Goal: Task Accomplishment & Management: Use online tool/utility

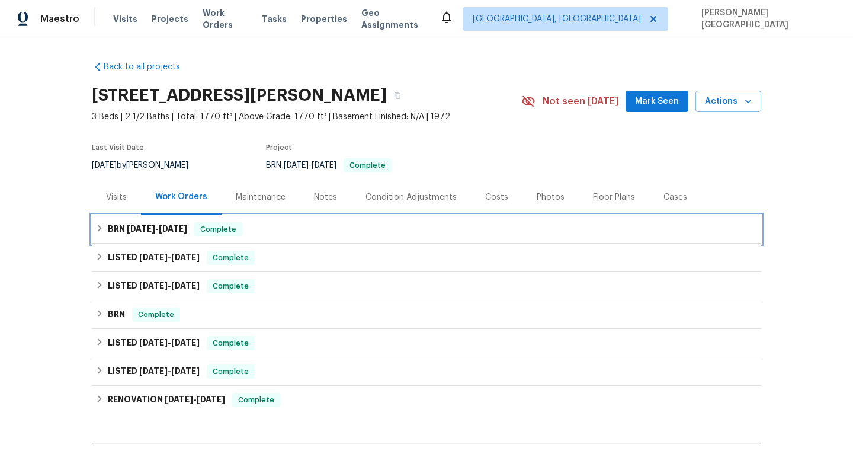
click at [98, 232] on icon at bounding box center [99, 228] width 8 height 8
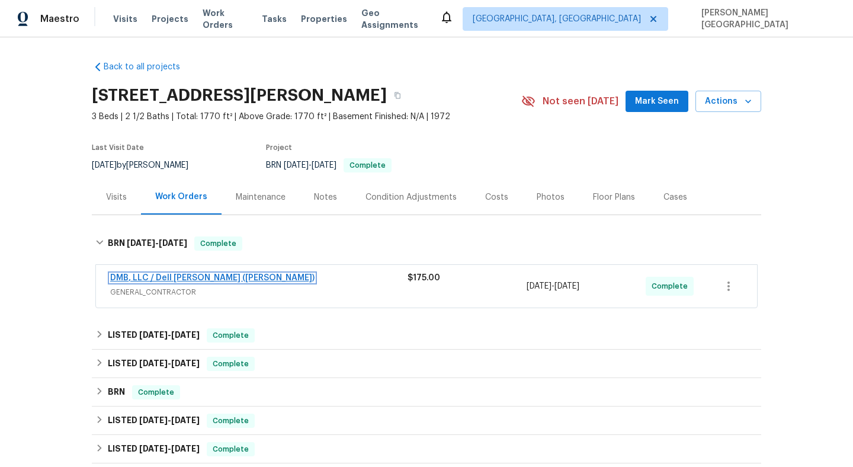
click at [167, 277] on link "DMB, LLC / Dell [PERSON_NAME] ([PERSON_NAME])" at bounding box center [212, 278] width 204 height 8
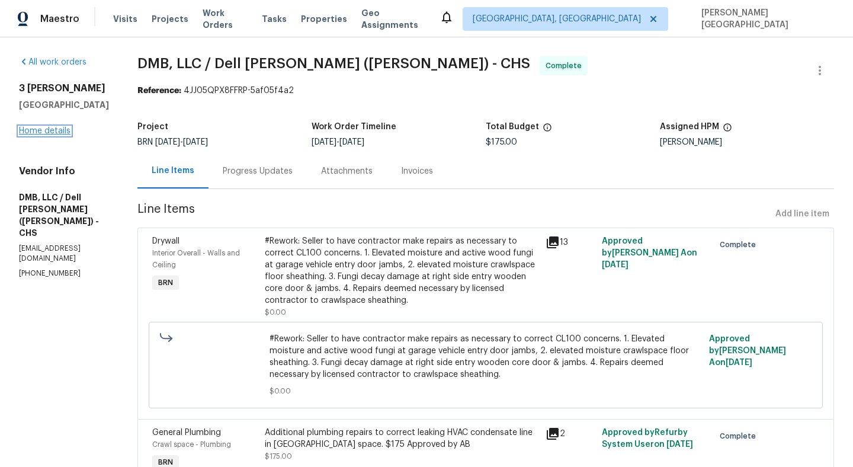
click at [46, 135] on link "Home details" at bounding box center [45, 131] width 52 height 8
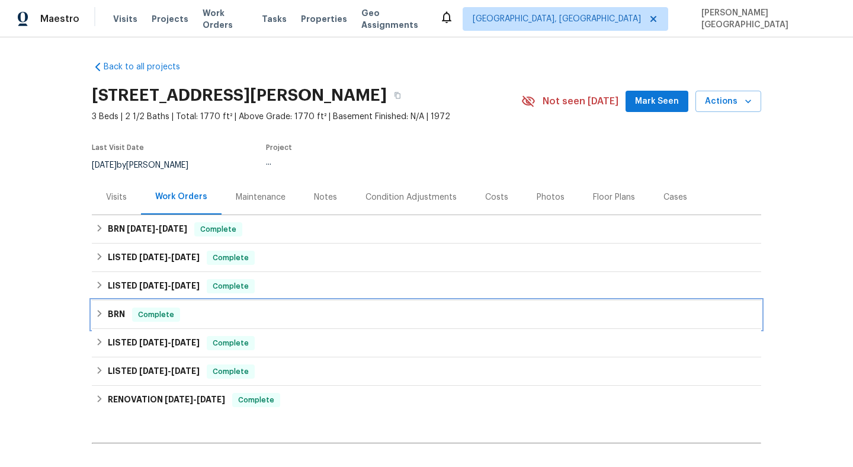
click at [120, 315] on h6 "BRN" at bounding box center [116, 314] width 17 height 14
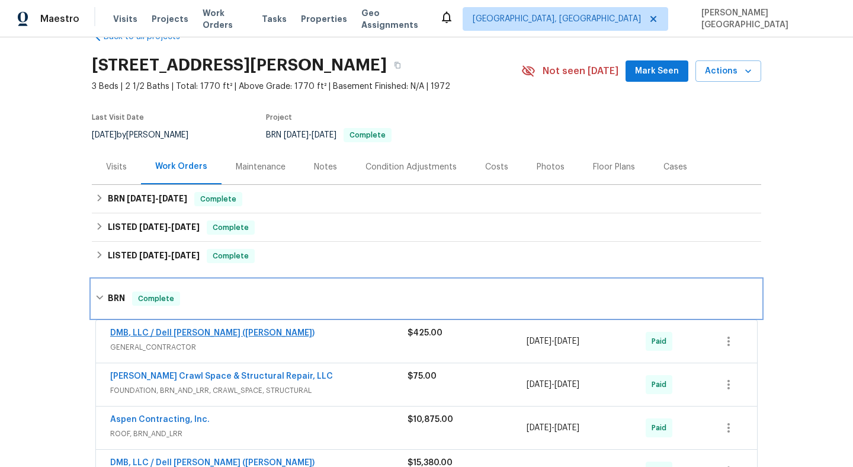
scroll to position [76, 0]
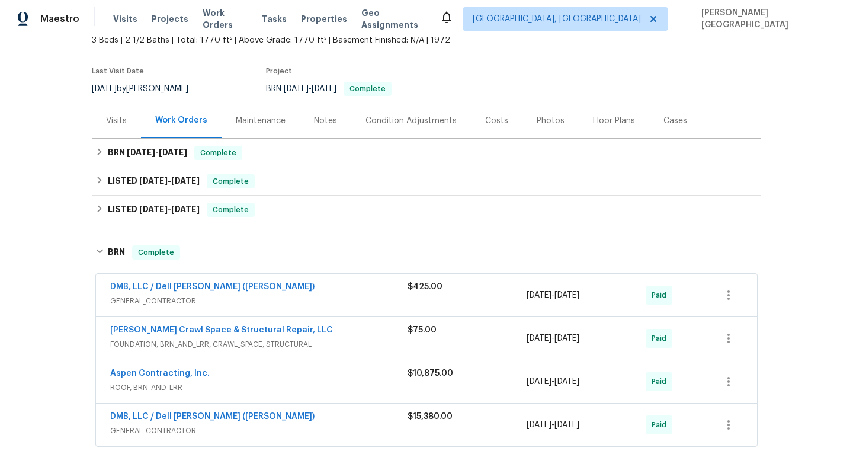
click at [189, 293] on div "DMB, LLC / Dell Bryson (Heise)" at bounding box center [258, 288] width 297 height 14
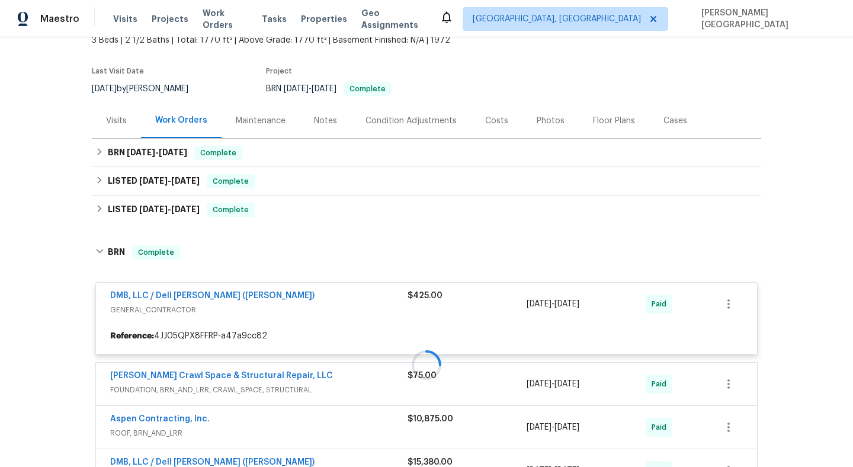
click at [193, 293] on div at bounding box center [426, 364] width 669 height 262
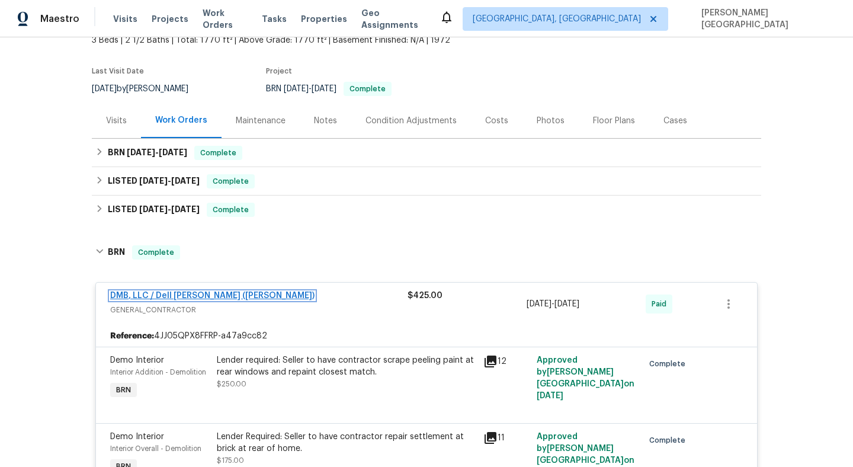
click at [193, 296] on link "DMB, LLC / Dell Bryson (Heise)" at bounding box center [212, 295] width 204 height 8
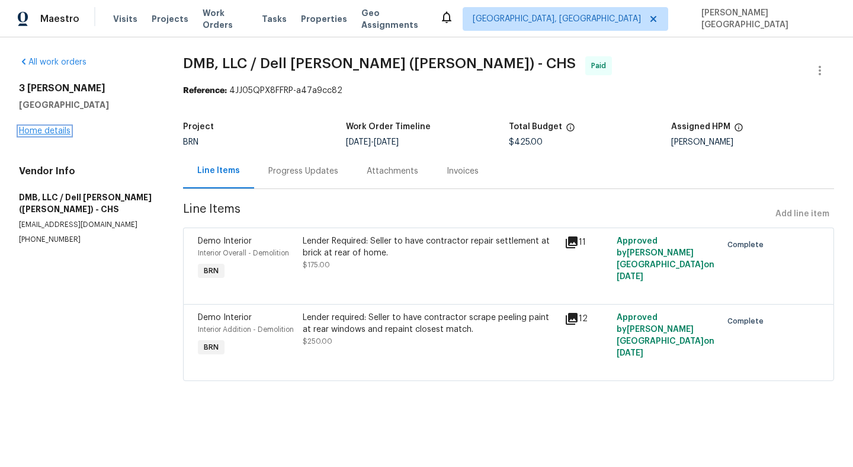
click at [31, 133] on link "Home details" at bounding box center [45, 131] width 52 height 8
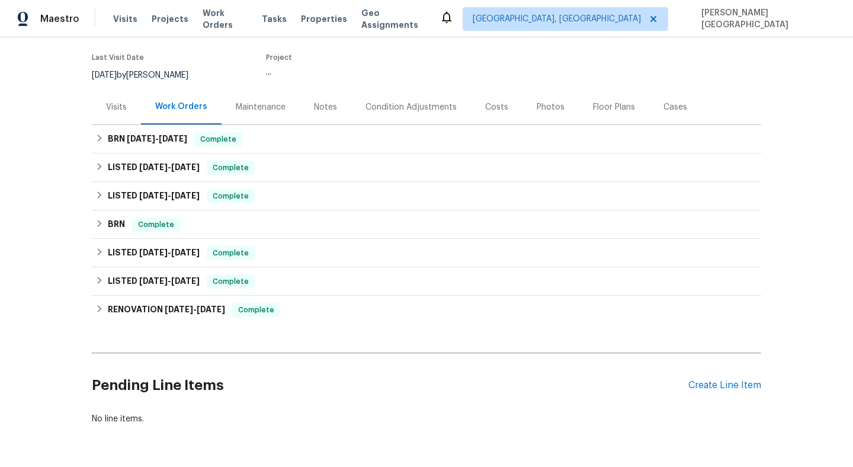
scroll to position [129, 0]
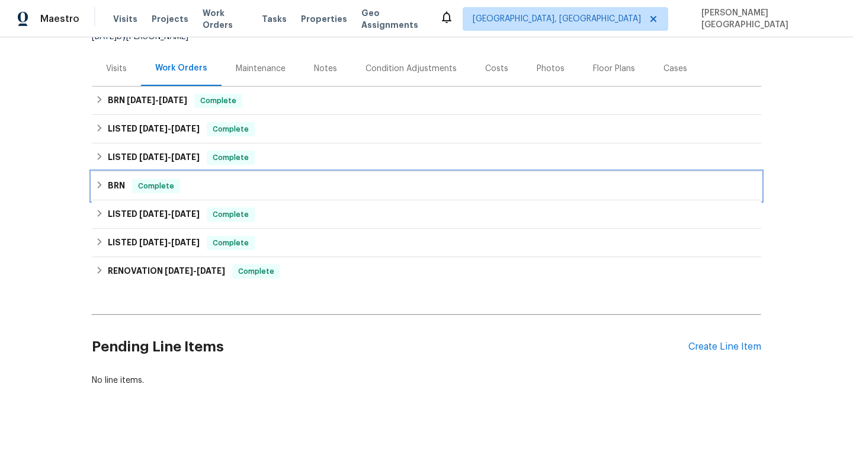
click at [107, 191] on div "BRN Complete" at bounding box center [426, 186] width 662 height 14
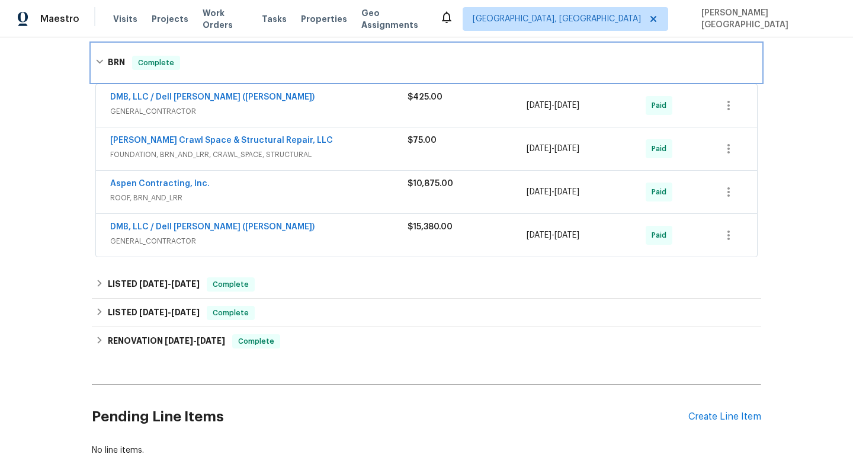
scroll to position [274, 0]
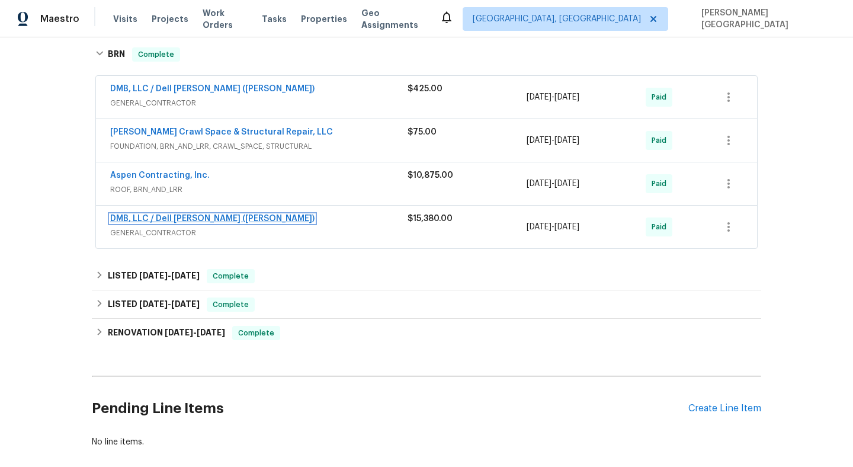
click at [203, 217] on link "DMB, LLC / Dell Bryson (Heise)" at bounding box center [212, 218] width 204 height 8
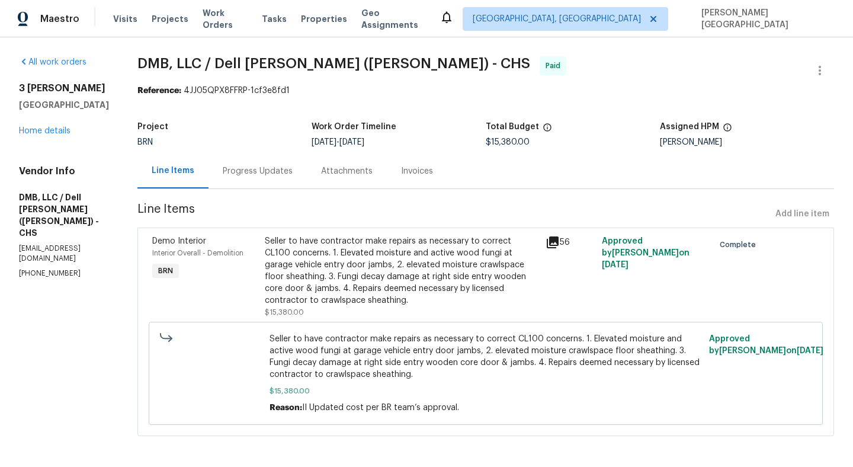
click at [387, 179] on div "Invoices" at bounding box center [417, 170] width 60 height 35
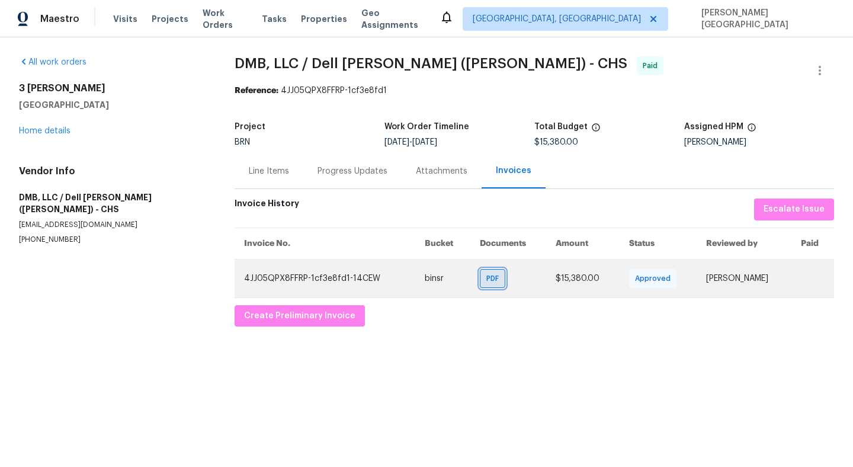
click at [489, 273] on span "PDF" at bounding box center [494, 279] width 17 height 12
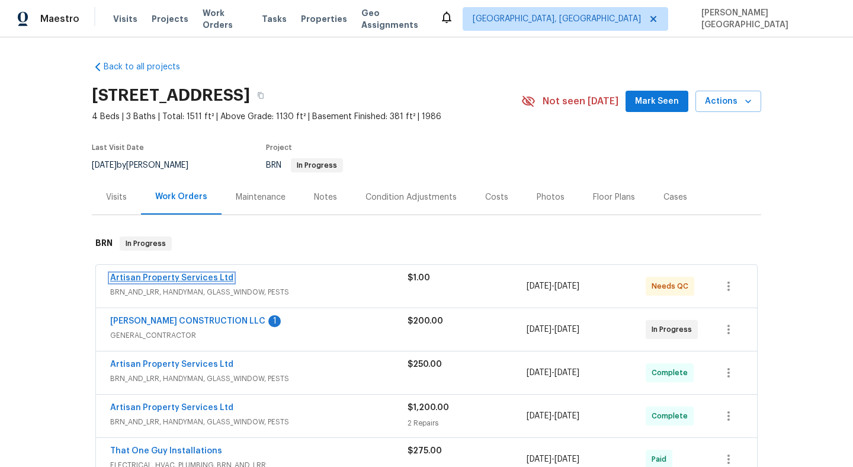
click at [186, 275] on link "Artisan Property Services Ltd" at bounding box center [171, 278] width 123 height 8
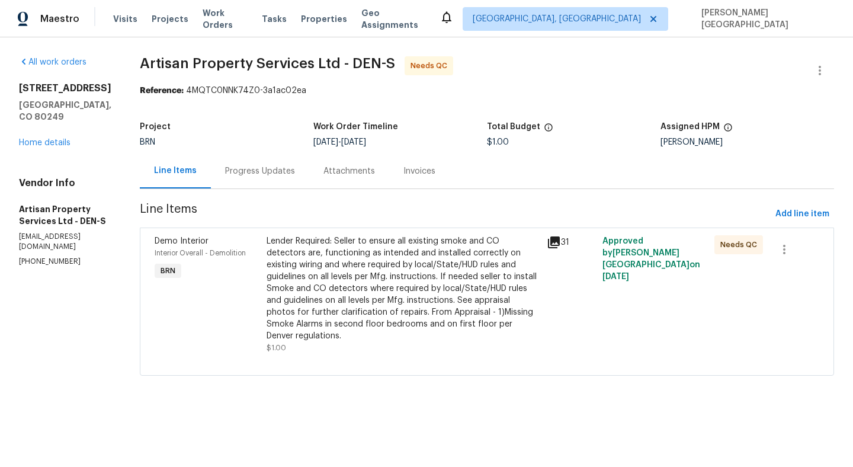
click at [331, 321] on div "Lender Required: Seller to ensure all existing smoke and CO detectors are, func…" at bounding box center [403, 288] width 273 height 107
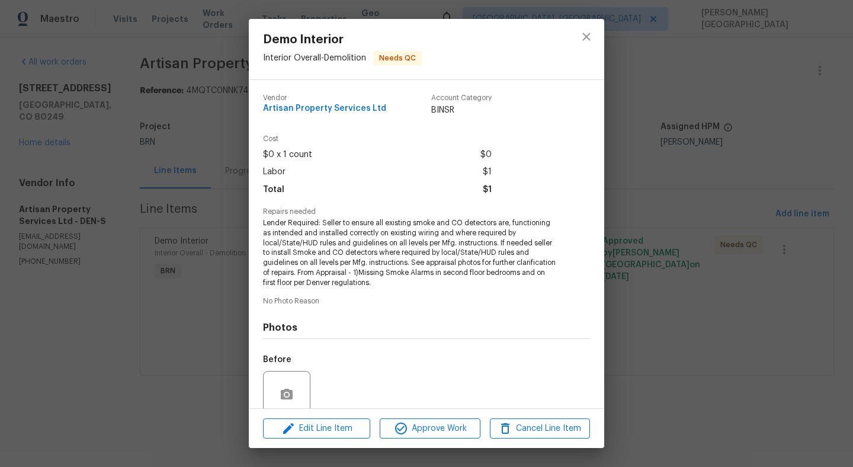
click at [793, 296] on div "Demo Interior Interior Overall - Demolition Needs QC Vendor Artisan Property Se…" at bounding box center [426, 233] width 853 height 467
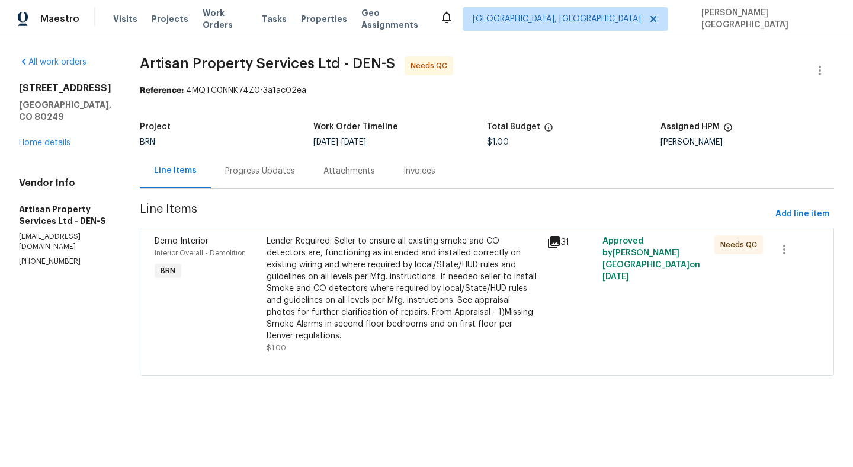
click at [223, 178] on div "Progress Updates" at bounding box center [260, 170] width 98 height 35
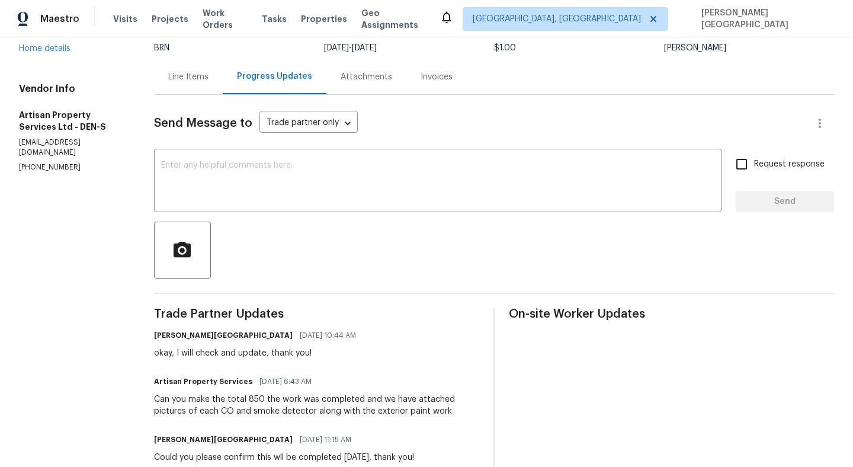
scroll to position [178, 0]
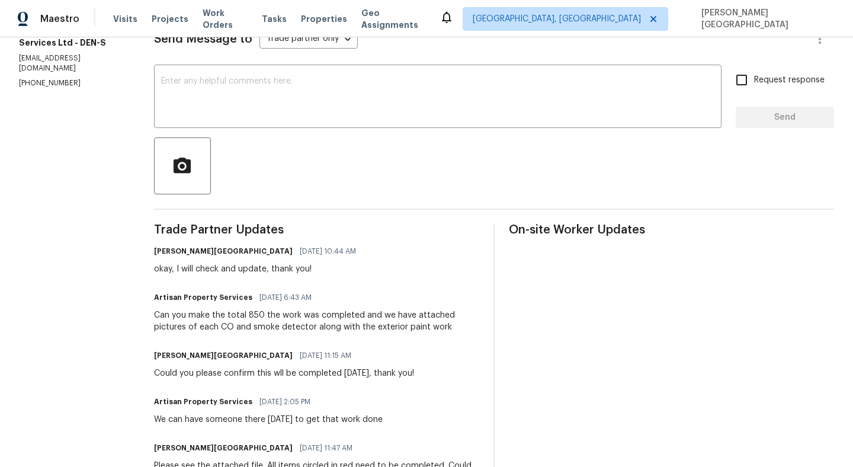
click at [254, 316] on div "Can you make the total 850 the work was completed and we have attached pictures…" at bounding box center [316, 321] width 325 height 24
copy div "850"
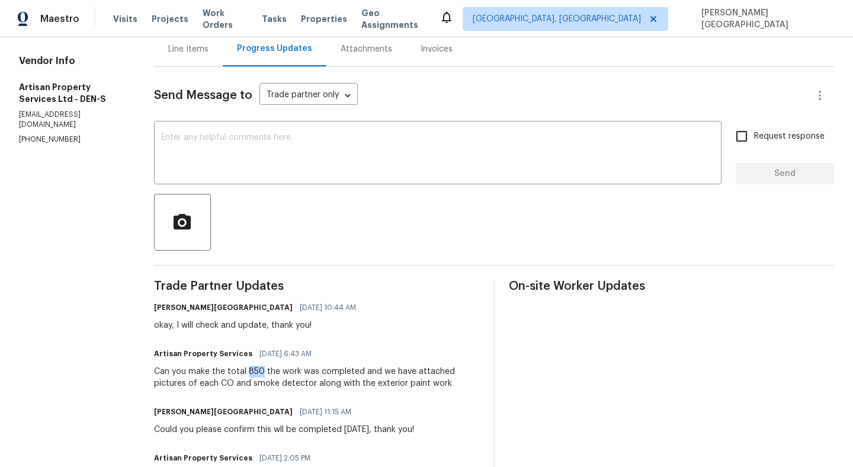
scroll to position [0, 0]
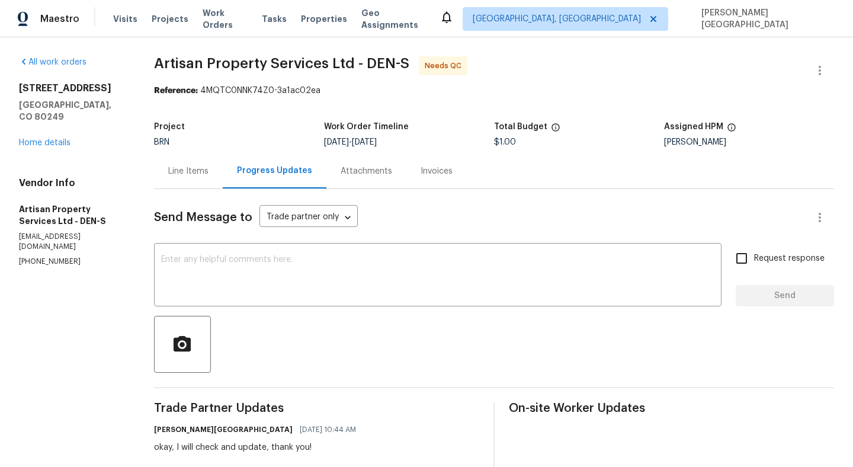
click at [193, 177] on div "Line Items" at bounding box center [188, 170] width 69 height 35
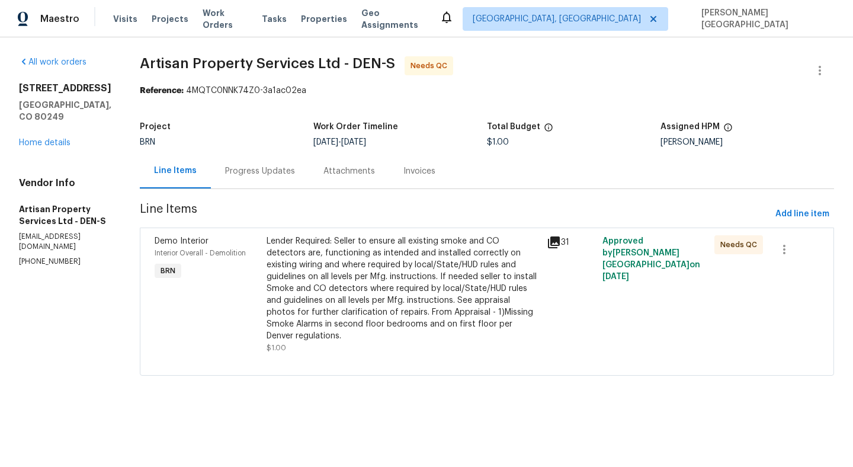
click at [310, 275] on div "Lender Required: Seller to ensure all existing smoke and CO detectors are, func…" at bounding box center [403, 288] width 273 height 107
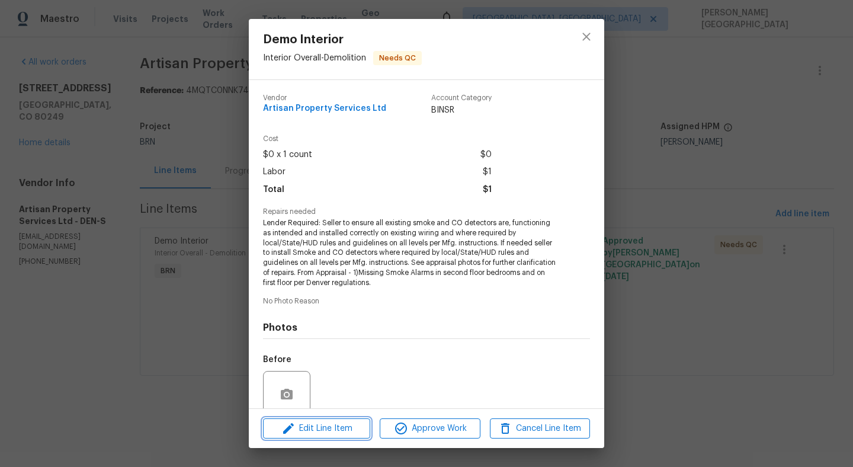
click at [328, 424] on span "Edit Line Item" at bounding box center [317, 428] width 100 height 15
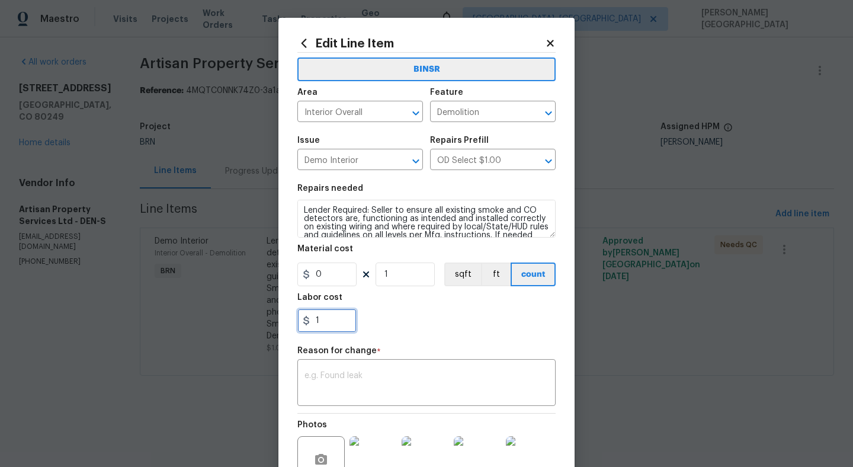
click at [320, 326] on input "1" at bounding box center [326, 321] width 59 height 24
paste input "850"
type input "850"
click at [353, 369] on div "x ​" at bounding box center [426, 384] width 258 height 44
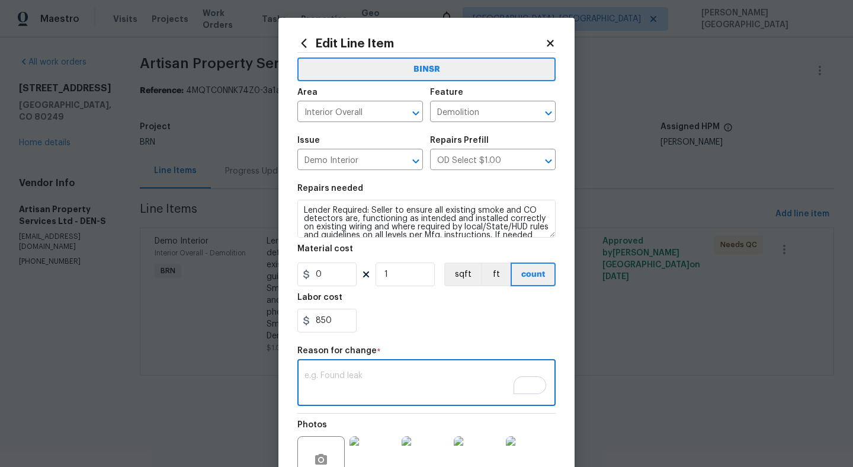
paste textarea "II Updated cost per BR team’s approval."
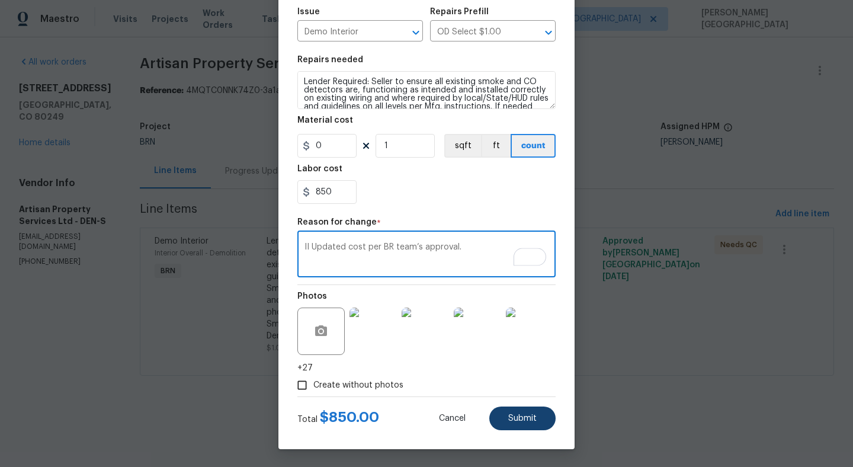
type textarea "II Updated cost per BR team’s approval."
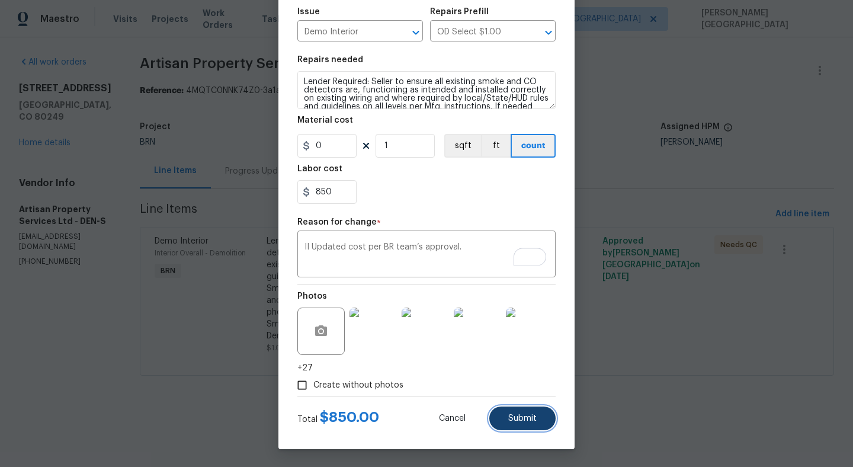
click at [530, 411] on button "Submit" at bounding box center [522, 418] width 66 height 24
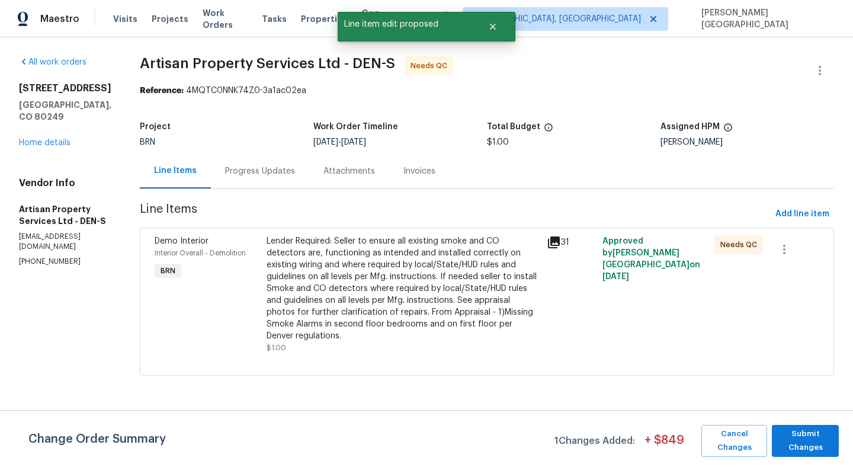
scroll to position [0, 0]
click at [820, 443] on span "Submit Changes" at bounding box center [805, 440] width 55 height 27
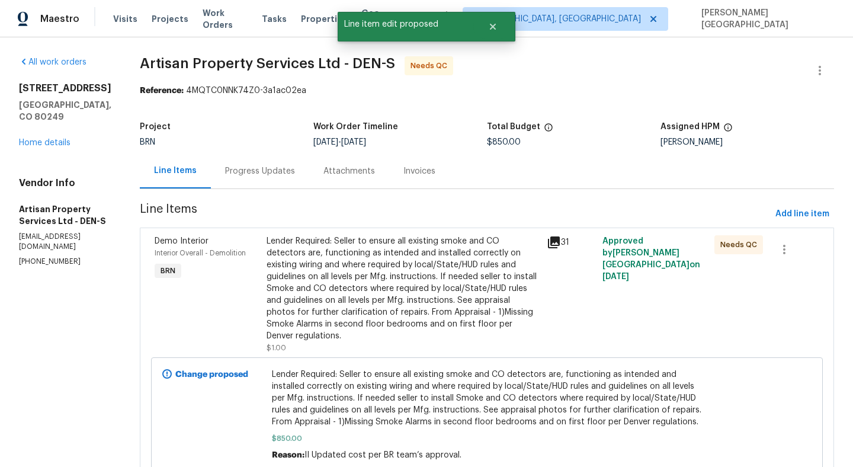
click at [232, 169] on div "Progress Updates" at bounding box center [260, 171] width 70 height 12
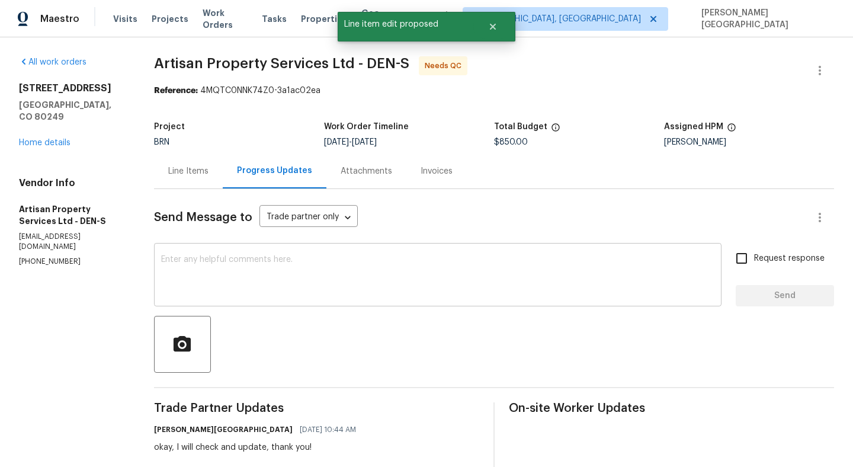
click at [286, 269] on textarea at bounding box center [437, 275] width 553 height 41
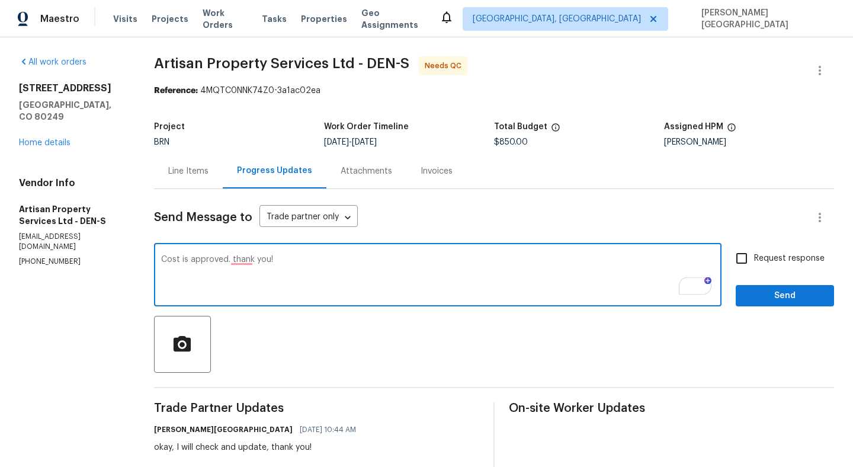
type textarea "Cost is approved. thank you!"
click at [746, 259] on input "Request response" at bounding box center [741, 258] width 25 height 25
checkbox input "true"
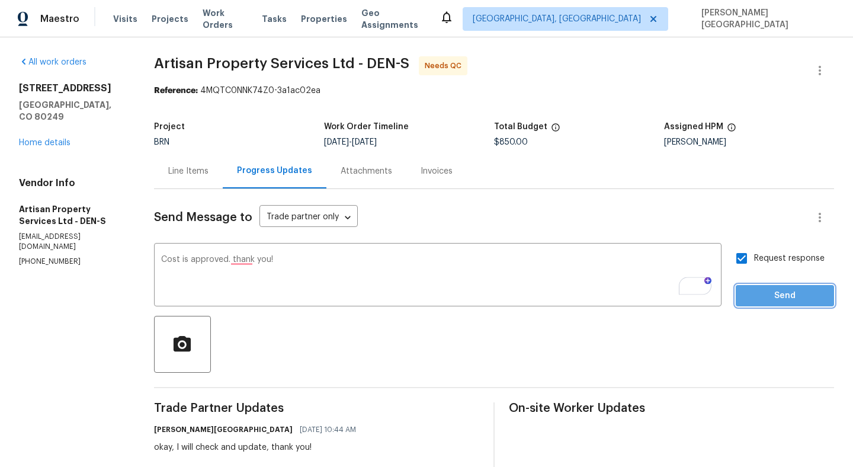
click at [771, 301] on span "Send" at bounding box center [784, 296] width 79 height 15
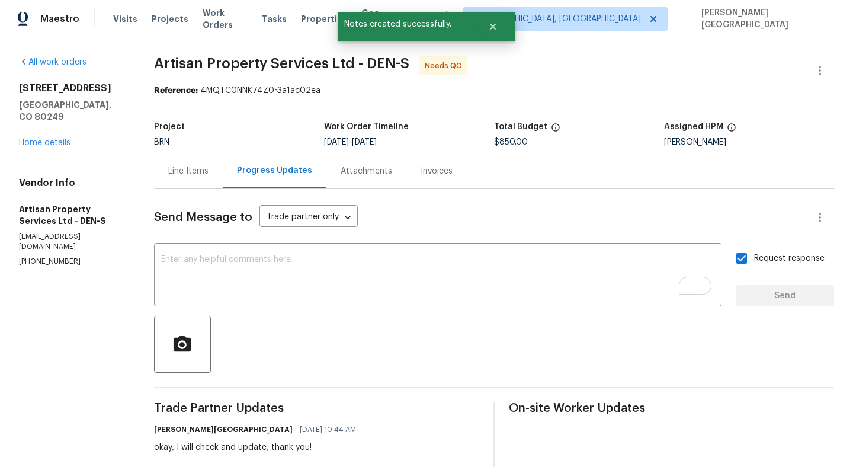
click at [191, 168] on div "Line Items" at bounding box center [188, 171] width 40 height 12
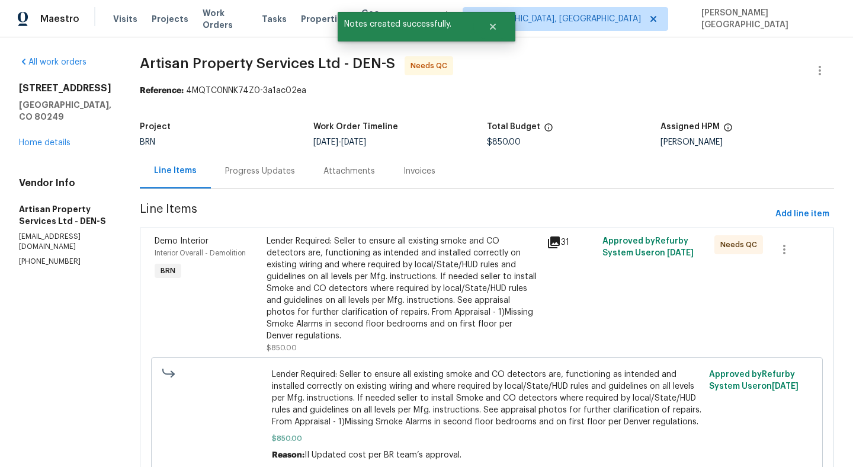
click at [358, 315] on div "Lender Required: Seller to ensure all existing smoke and CO detectors are, func…" at bounding box center [403, 288] width 273 height 107
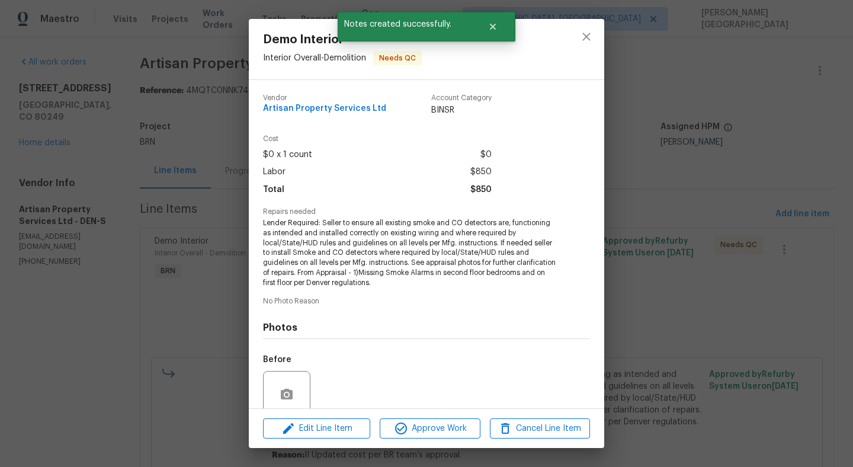
scroll to position [99, 0]
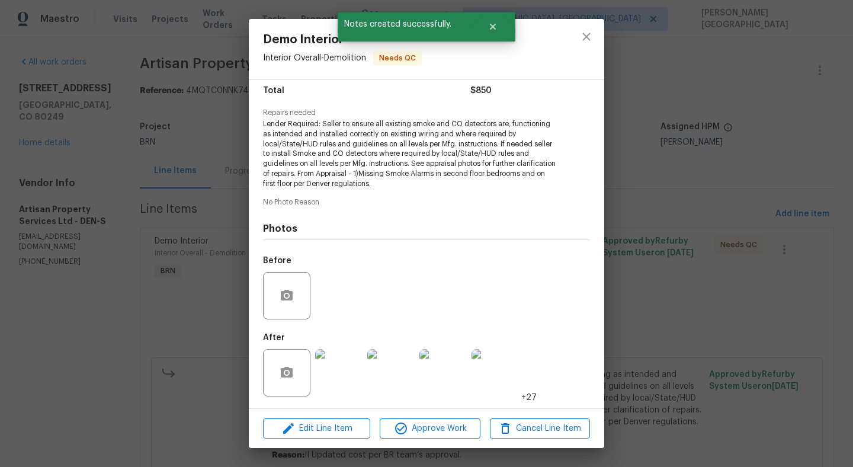
click at [341, 376] on img at bounding box center [338, 372] width 47 height 47
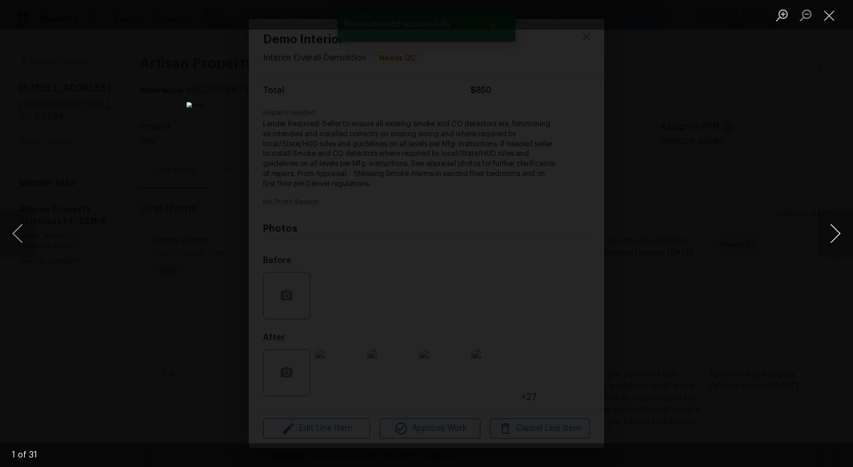
click at [835, 231] on button "Next image" at bounding box center [836, 233] width 36 height 47
click at [835, 230] on button "Next image" at bounding box center [836, 233] width 36 height 47
click at [770, 190] on div "Lightbox" at bounding box center [426, 233] width 853 height 467
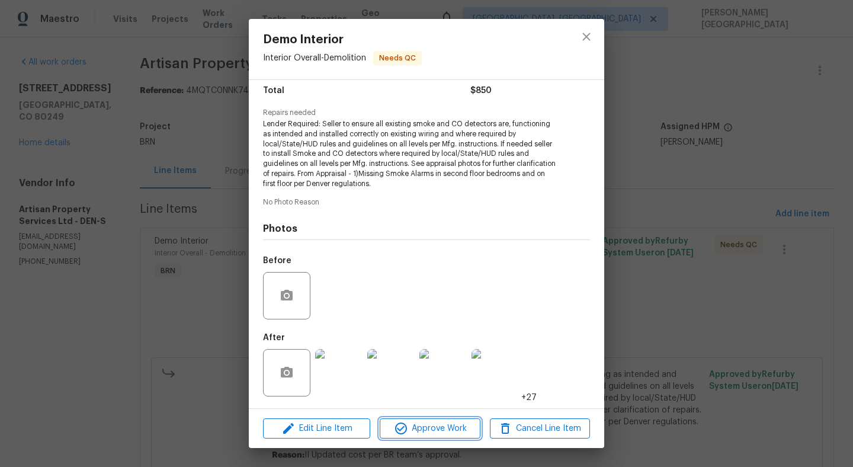
click at [422, 433] on span "Approve Work" at bounding box center [429, 428] width 93 height 15
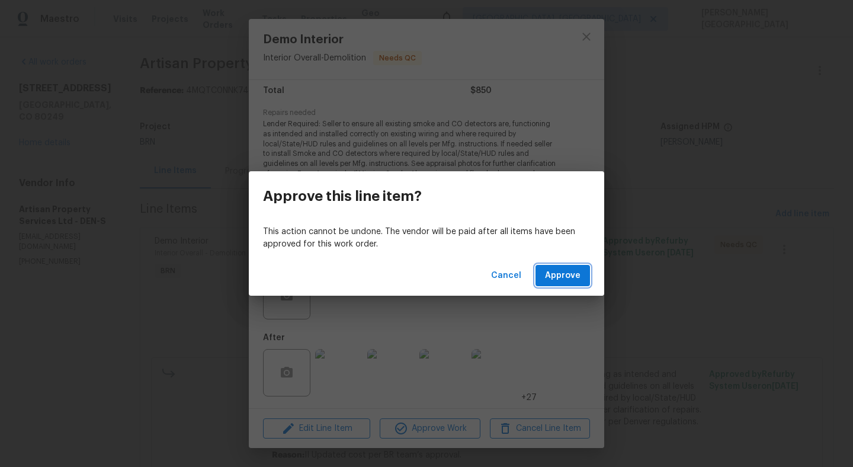
click at [557, 277] on span "Approve" at bounding box center [563, 275] width 36 height 15
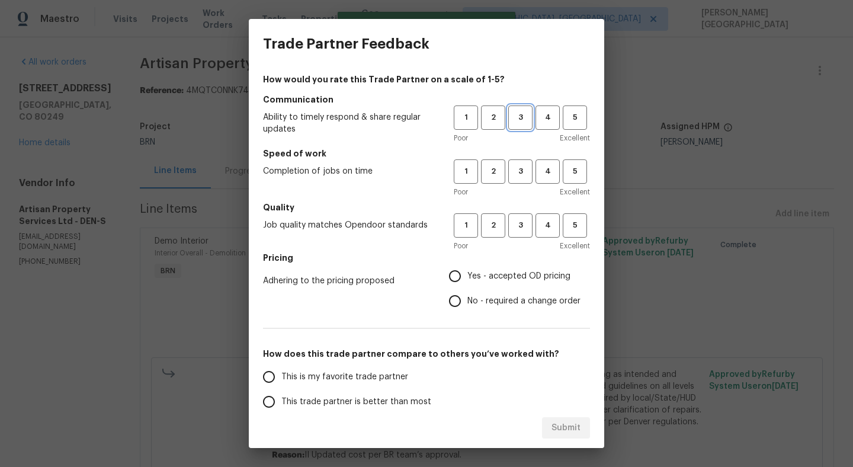
click at [524, 105] on button "3" at bounding box center [520, 117] width 24 height 24
click at [524, 160] on button "3" at bounding box center [520, 171] width 24 height 24
click at [524, 222] on span "3" at bounding box center [520, 226] width 22 height 14
click at [476, 306] on span "No - required a change order" at bounding box center [523, 301] width 113 height 12
click at [467, 306] on input "No - required a change order" at bounding box center [455, 301] width 25 height 25
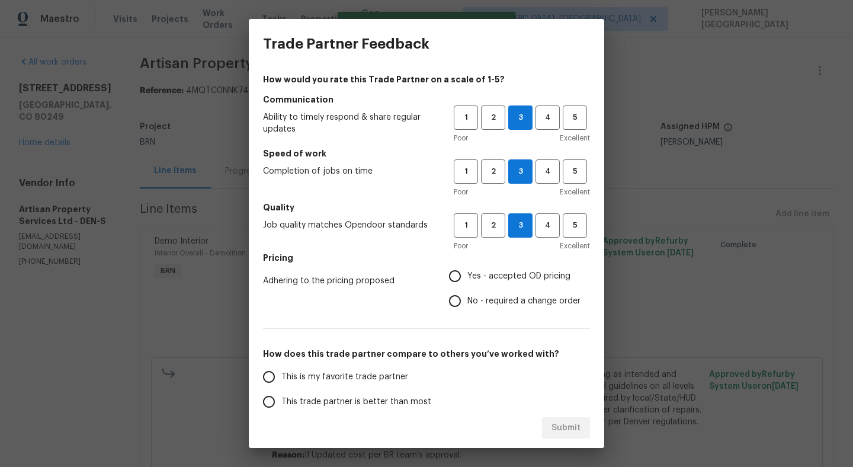
radio input "true"
click at [344, 398] on span "This trade partner is better than most" at bounding box center [356, 402] width 150 height 12
click at [281, 398] on input "This trade partner is better than most" at bounding box center [269, 401] width 25 height 25
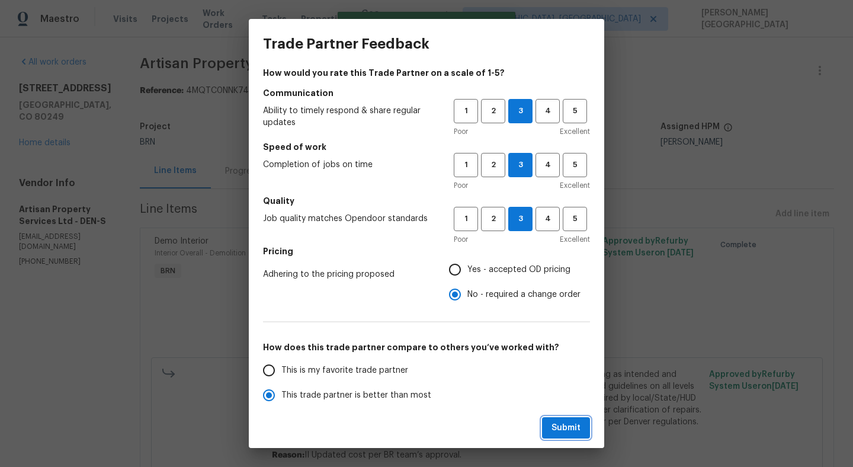
click at [570, 431] on span "Submit" at bounding box center [566, 428] width 29 height 15
radio input "true"
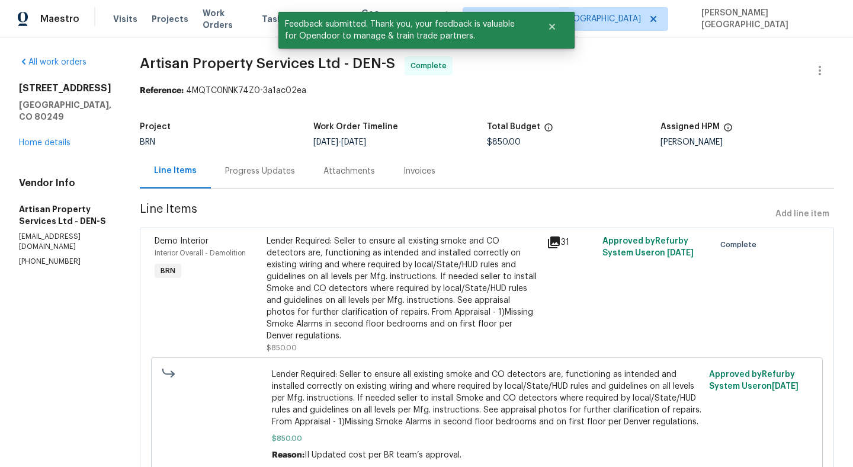
click at [225, 169] on div "Progress Updates" at bounding box center [260, 171] width 70 height 12
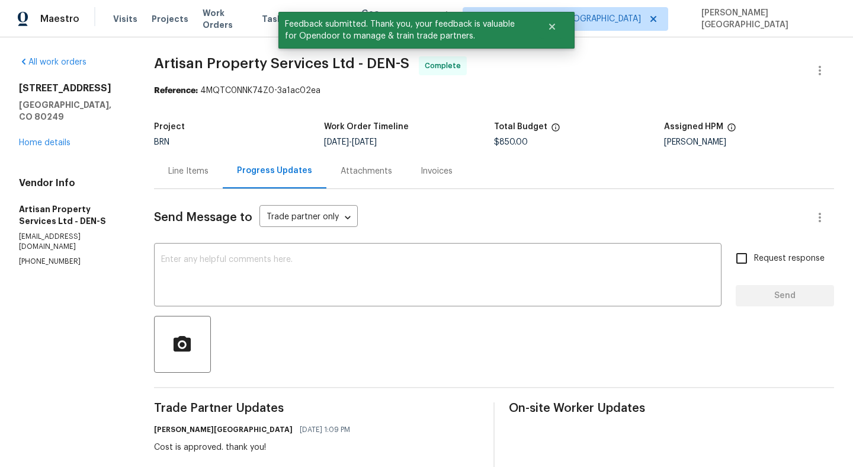
click at [181, 62] on span "Artisan Property Services Ltd - DEN-S" at bounding box center [281, 63] width 255 height 14
click at [300, 62] on span "Artisan Property Services Ltd - DEN-S" at bounding box center [281, 63] width 255 height 14
copy span "Artisan Property Services"
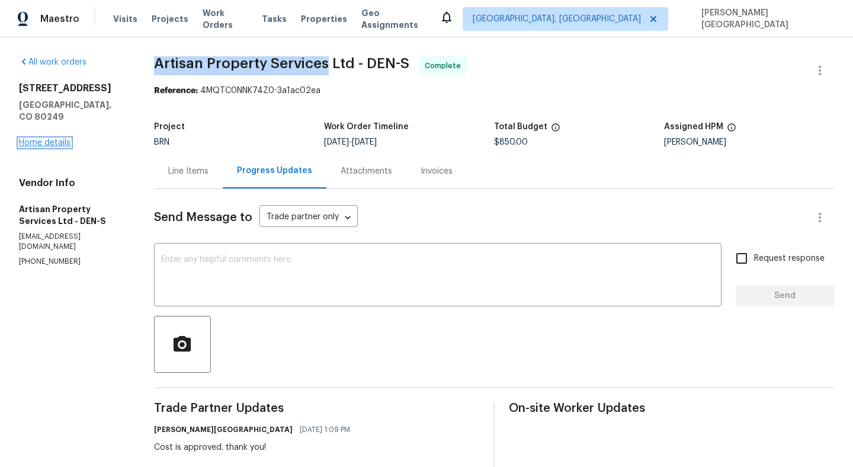
click at [48, 139] on link "Home details" at bounding box center [45, 143] width 52 height 8
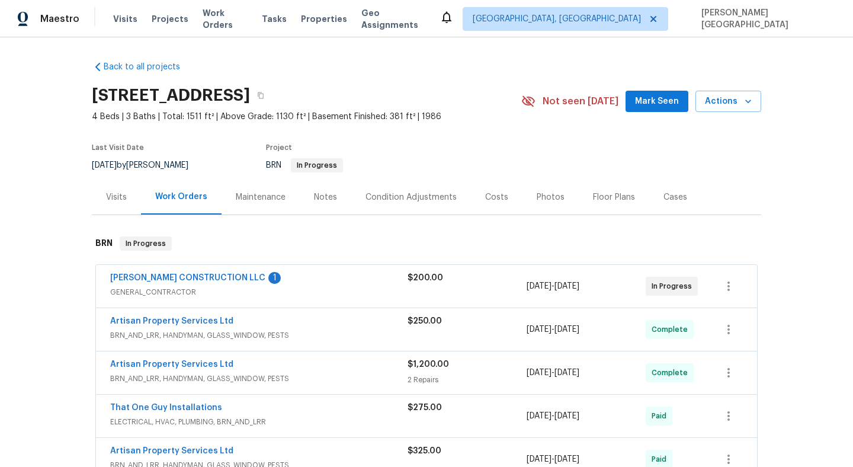
click at [180, 273] on span "ESPINO'S CONSTRUCTION LLC" at bounding box center [187, 278] width 155 height 12
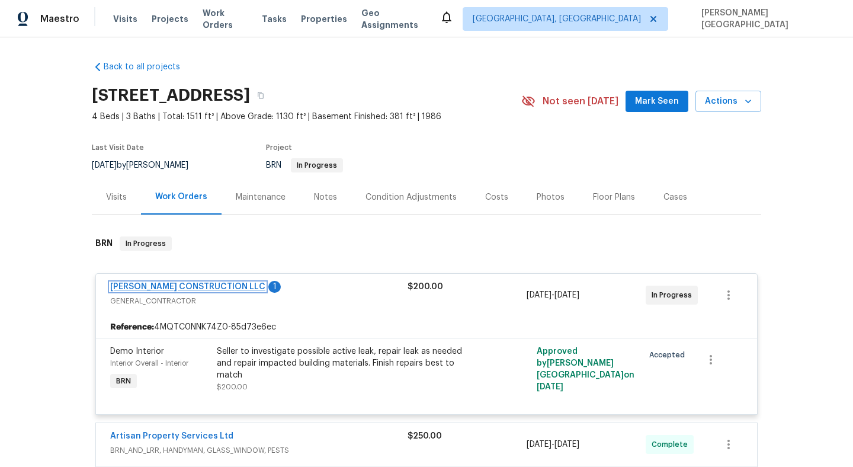
click at [194, 289] on link "ESPINO'S CONSTRUCTION LLC" at bounding box center [187, 287] width 155 height 8
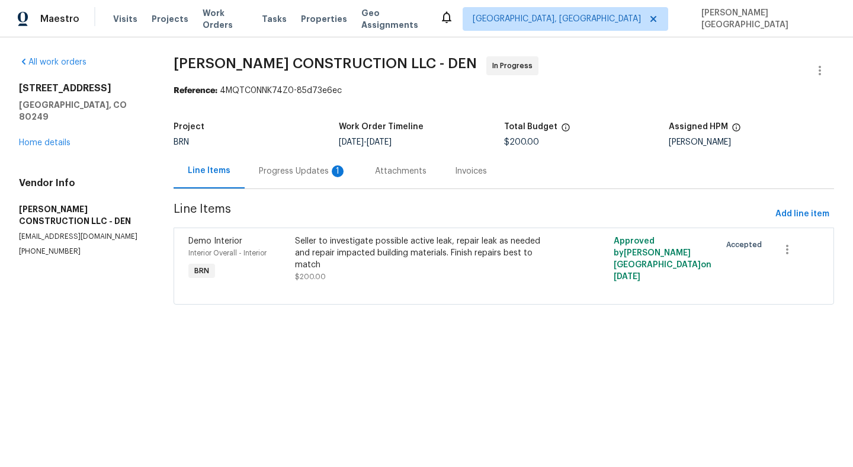
click at [294, 184] on div "Progress Updates 1" at bounding box center [303, 170] width 116 height 35
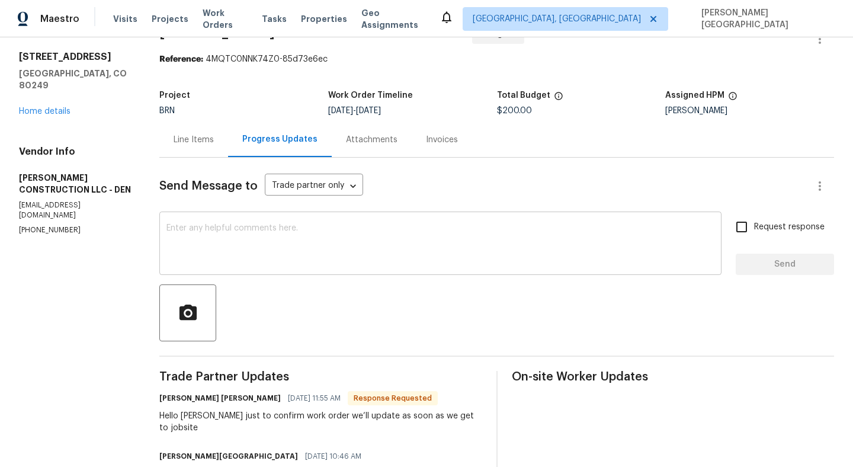
scroll to position [37, 0]
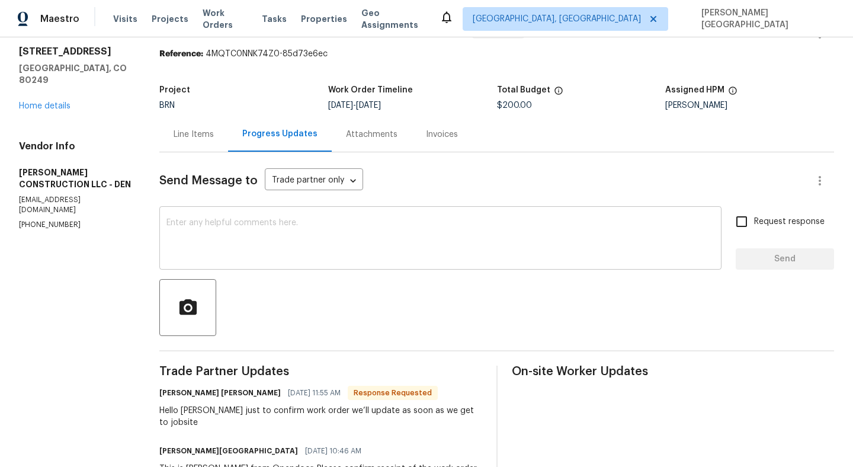
click at [212, 245] on textarea at bounding box center [440, 239] width 548 height 41
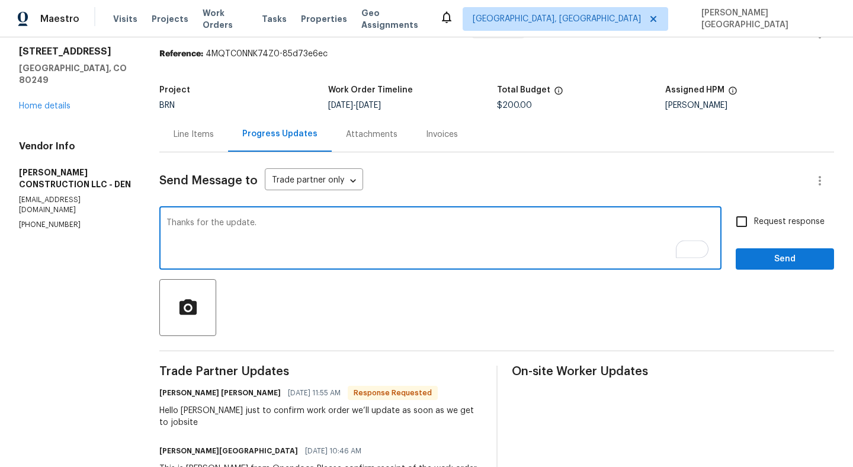
type textarea "Thanks for the update."
click at [759, 219] on span "Request response" at bounding box center [789, 222] width 70 height 12
click at [754, 219] on input "Request response" at bounding box center [741, 221] width 25 height 25
checkbox input "true"
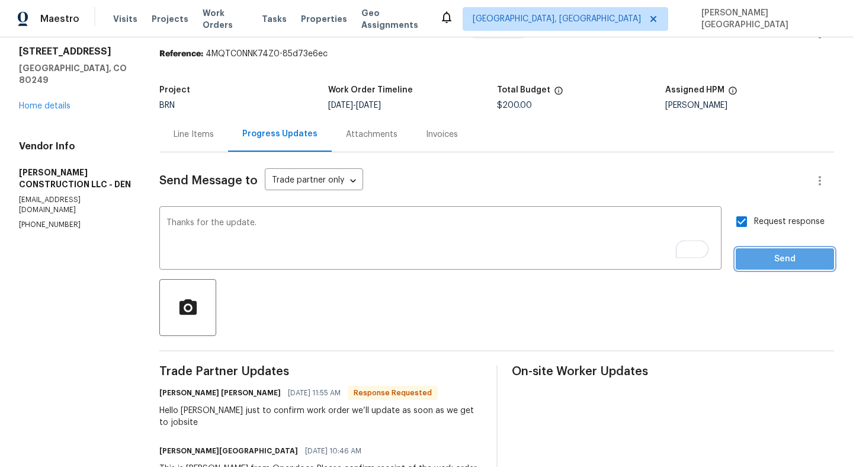
click at [762, 249] on button "Send" at bounding box center [785, 259] width 98 height 22
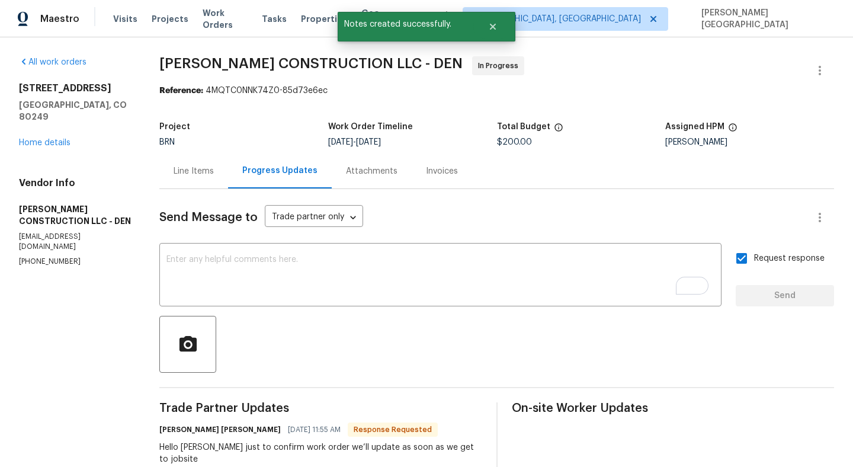
click at [177, 58] on span "ESPINO'S CONSTRUCTION LLC - DEN" at bounding box center [310, 63] width 303 height 14
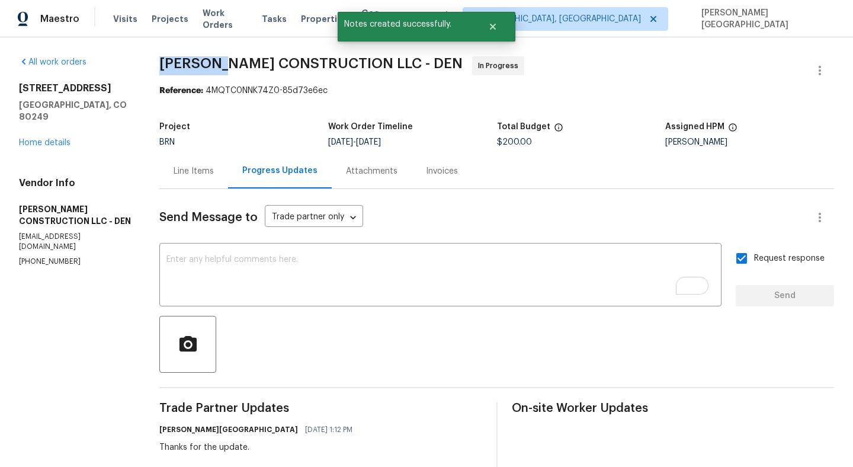
copy span "ESPINO'S"
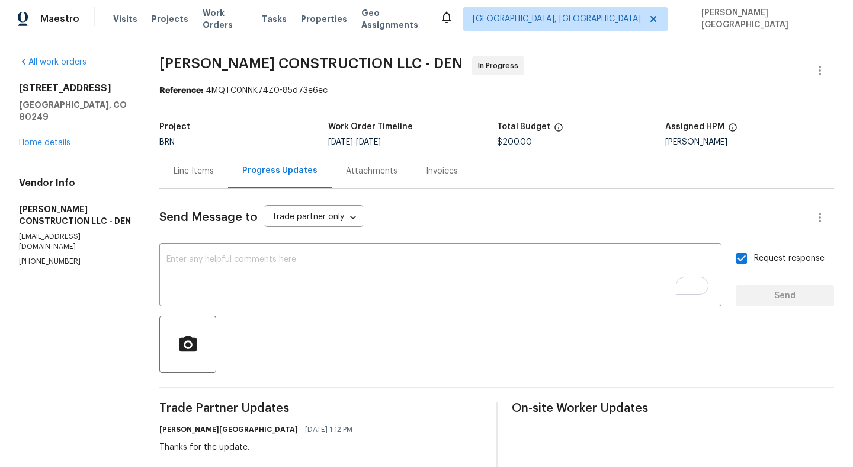
click at [191, 182] on div "Line Items" at bounding box center [193, 170] width 69 height 35
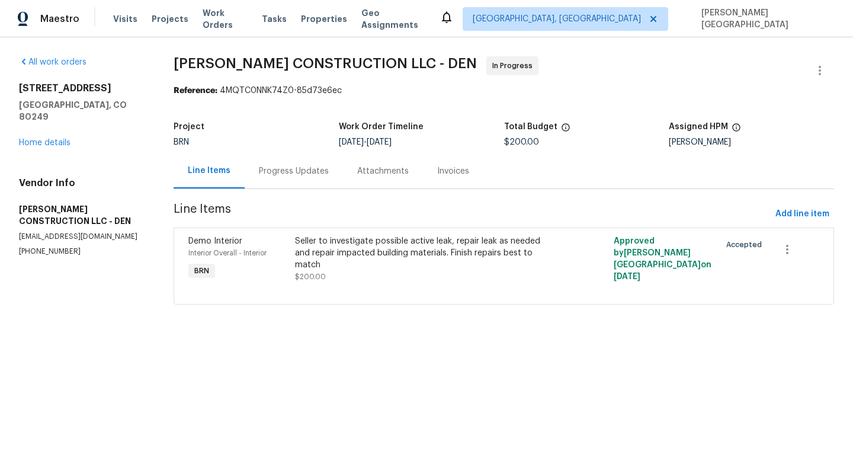
click at [311, 263] on div "Seller to investigate possible active leak, repair leak as needed and repair im…" at bounding box center [424, 253] width 259 height 36
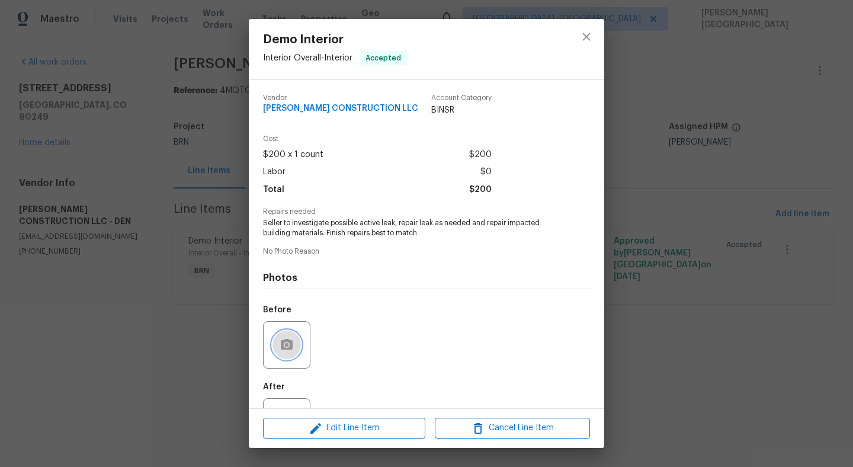
click at [289, 340] on icon "button" at bounding box center [287, 344] width 12 height 11
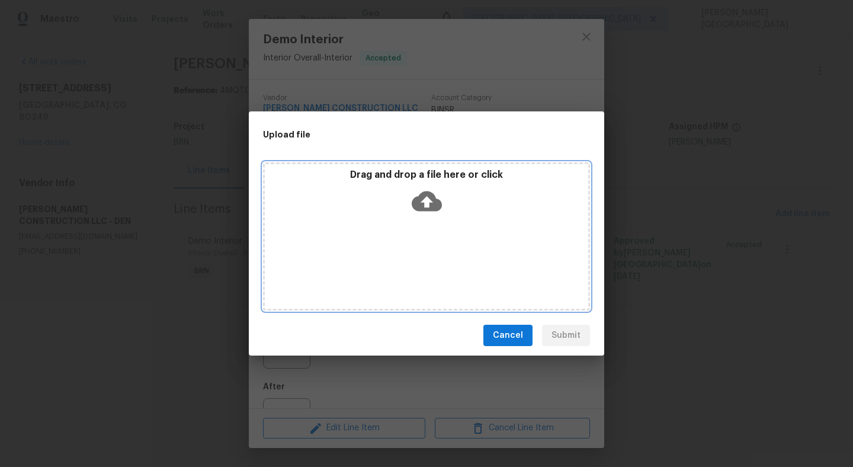
click at [428, 200] on icon at bounding box center [427, 201] width 30 height 30
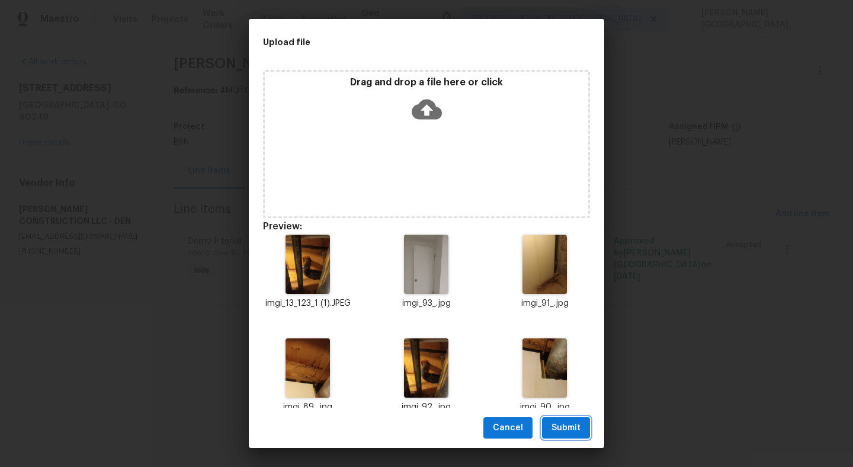
click at [560, 427] on span "Submit" at bounding box center [566, 428] width 29 height 15
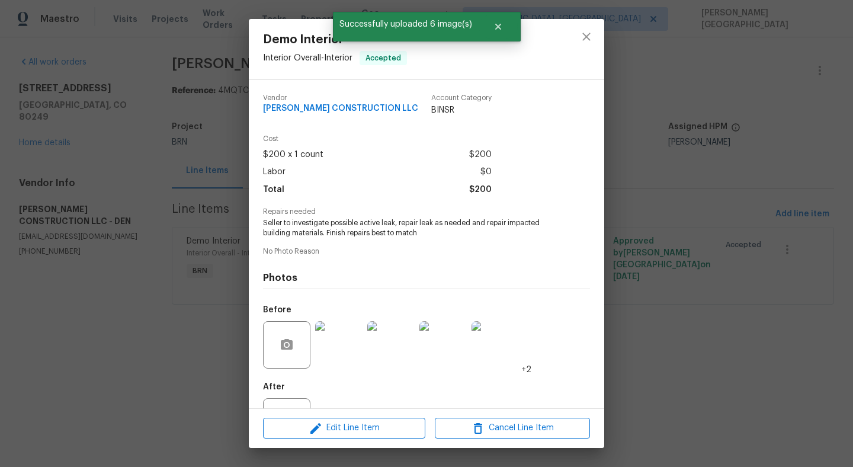
click at [654, 307] on div "Demo Interior Interior Overall - Interior Accepted Vendor ESPINO'S CONSTRUCTION…" at bounding box center [426, 233] width 853 height 467
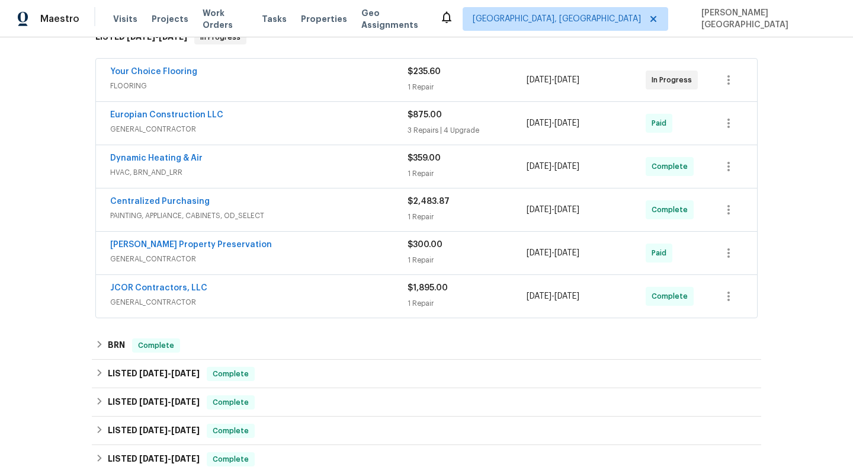
scroll to position [479, 0]
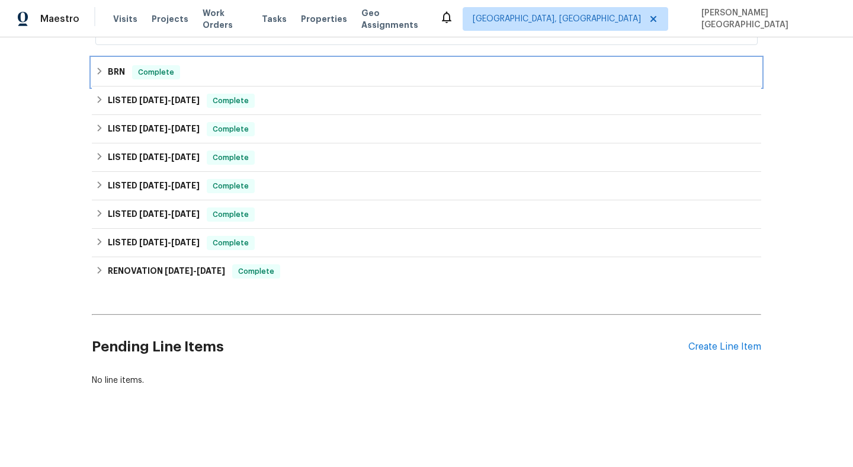
click at [114, 73] on h6 "BRN" at bounding box center [116, 72] width 17 height 14
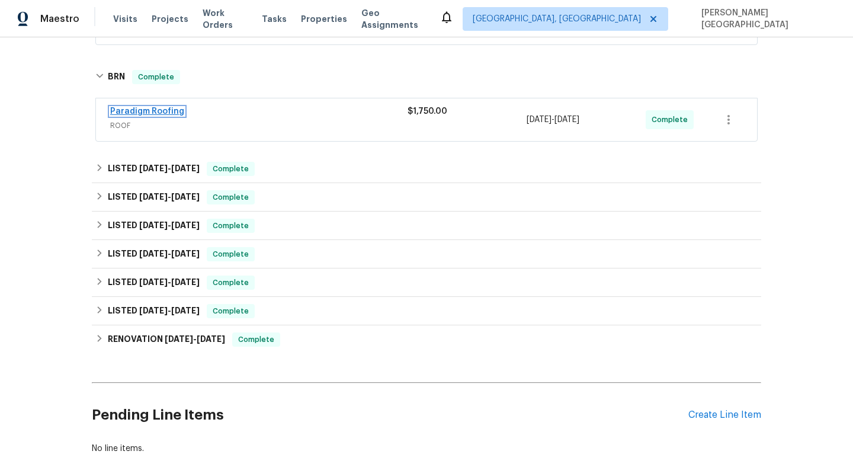
click at [163, 115] on link "Paradigm Roofing" at bounding box center [147, 111] width 74 height 8
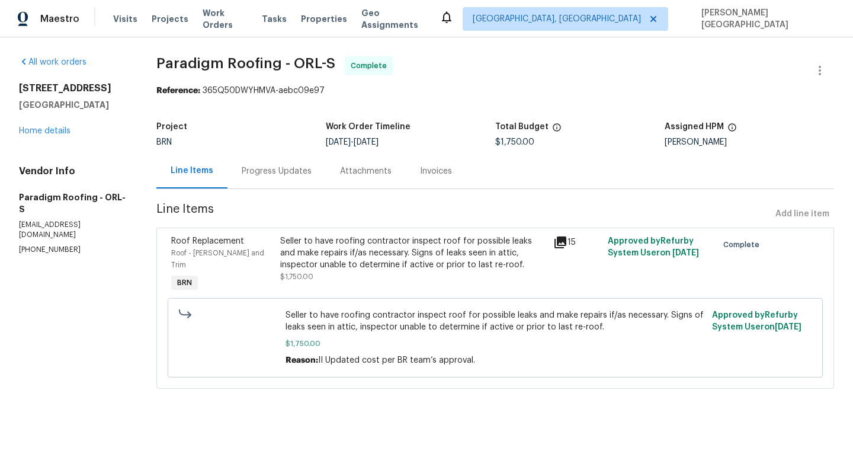
click at [300, 180] on div "Progress Updates" at bounding box center [276, 170] width 98 height 35
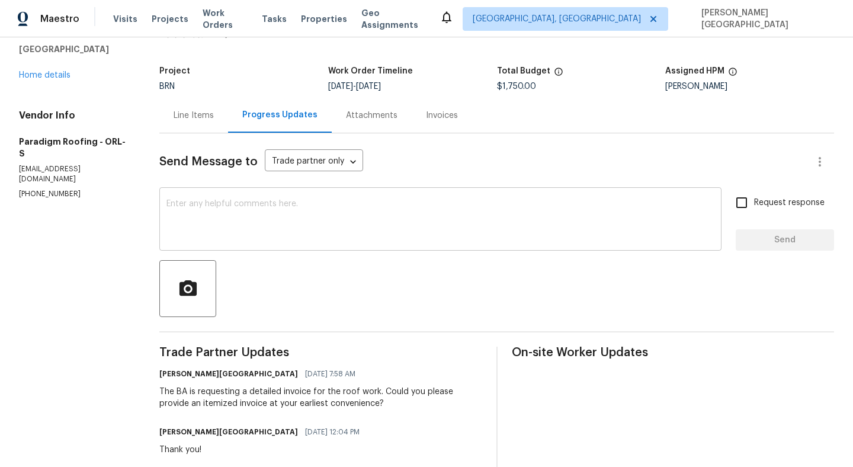
scroll to position [132, 0]
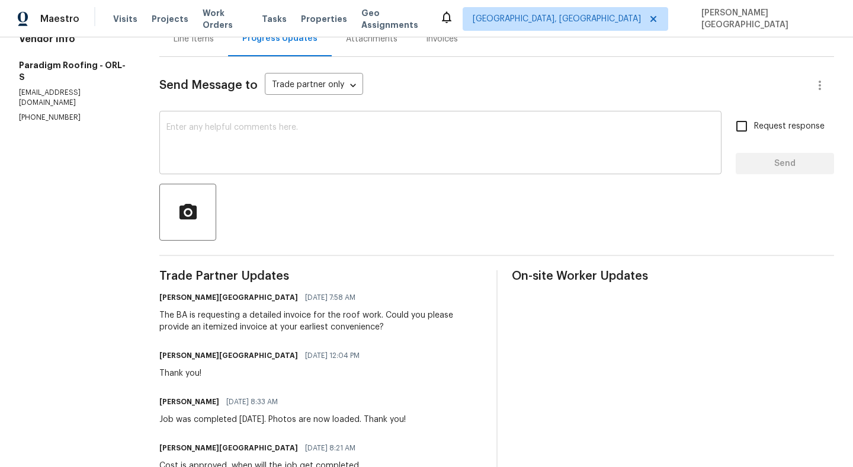
click at [281, 139] on textarea at bounding box center [440, 143] width 548 height 41
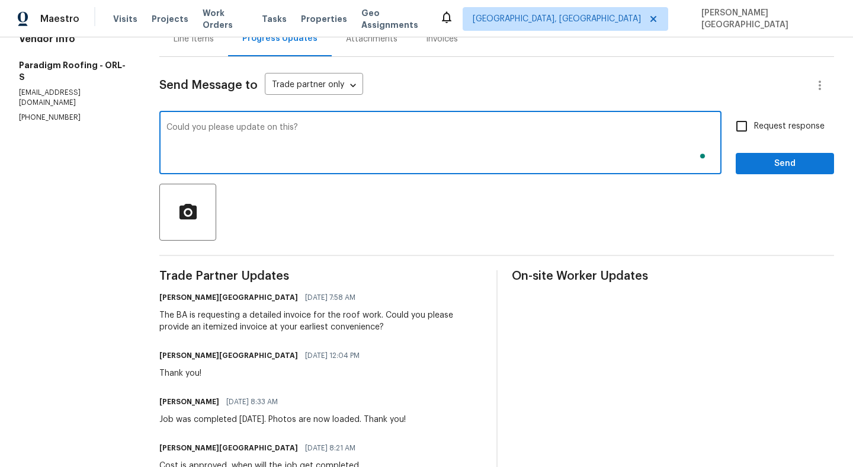
type textarea "Could you please update on this?"
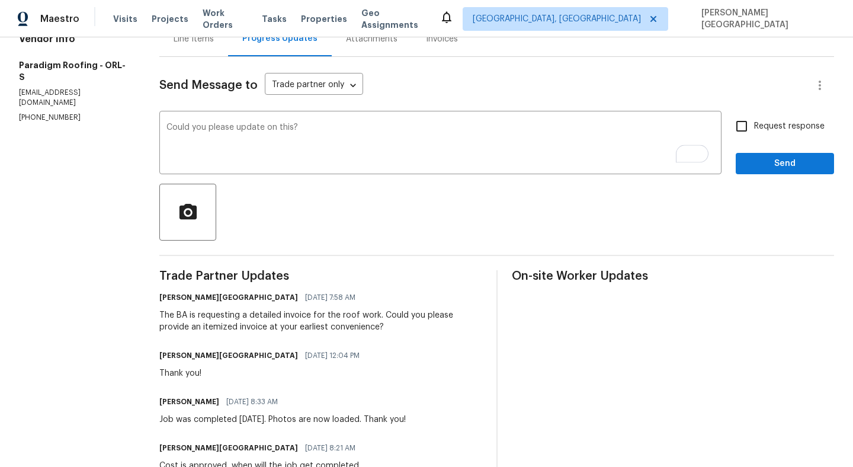
click at [773, 121] on span "Request response" at bounding box center [789, 126] width 70 height 12
click at [754, 121] on input "Request response" at bounding box center [741, 126] width 25 height 25
checkbox input "true"
click at [773, 171] on button "Send" at bounding box center [785, 164] width 98 height 22
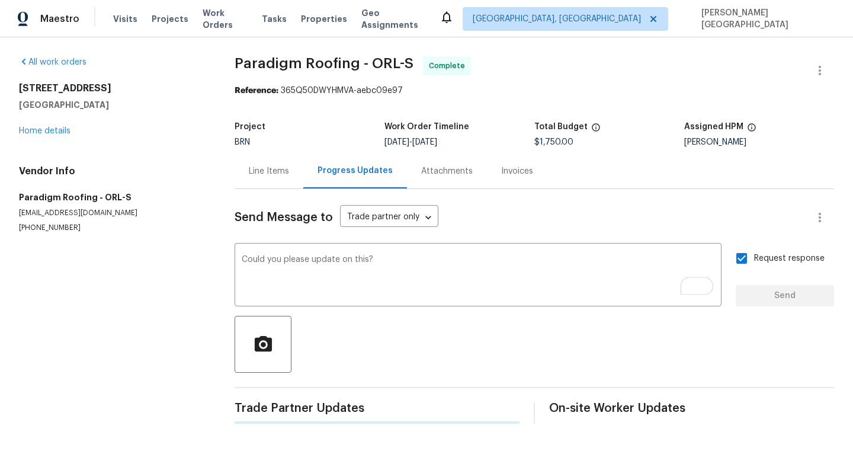
scroll to position [0, 0]
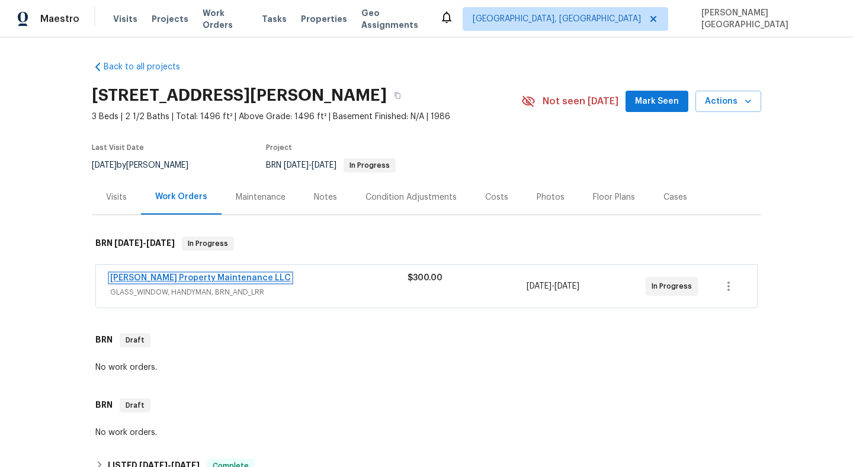
click at [218, 275] on link "Glen Property Maintenance LLC" at bounding box center [200, 278] width 181 height 8
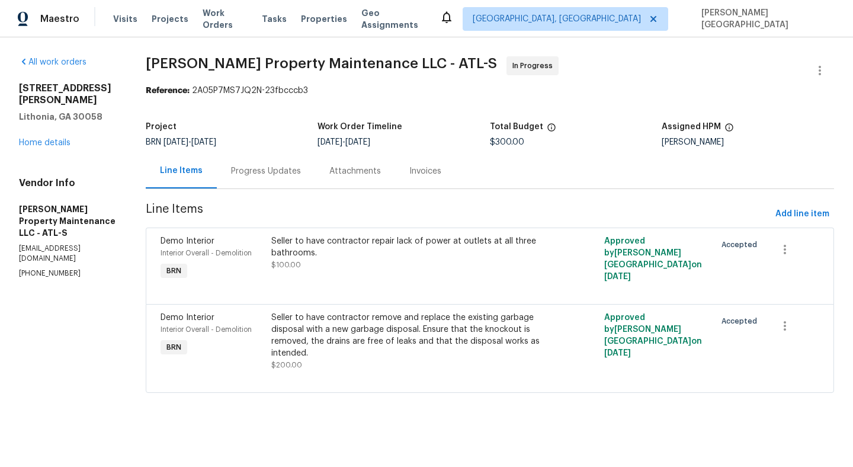
click at [275, 171] on div "Progress Updates" at bounding box center [266, 171] width 70 height 12
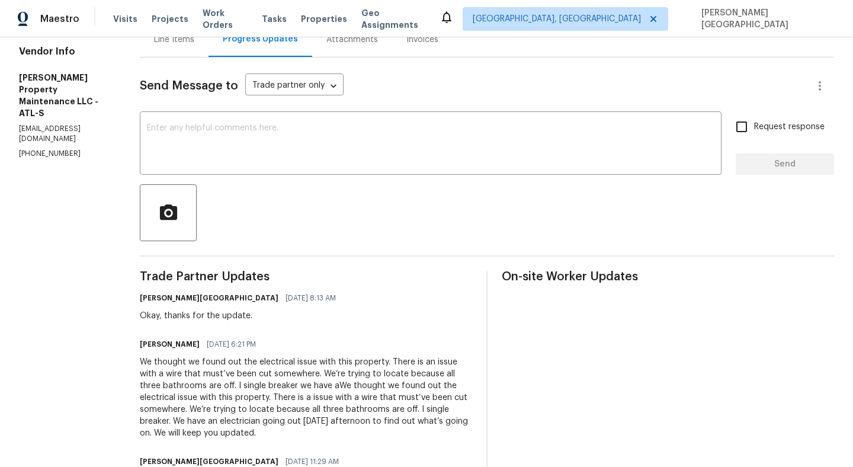
scroll to position [190, 0]
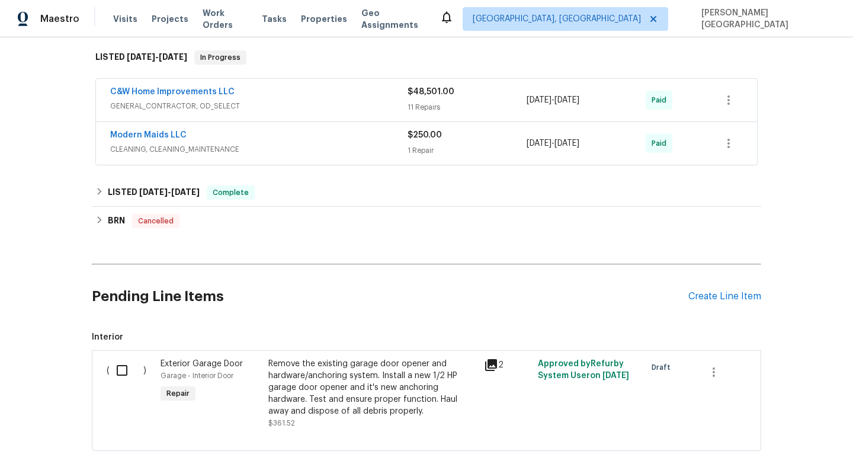
scroll to position [362, 0]
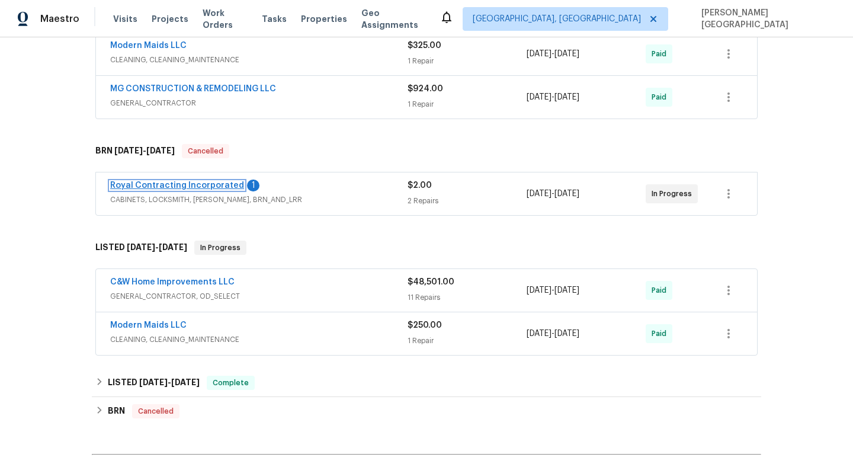
click at [200, 184] on link "Royal Contracting Incorporated" at bounding box center [177, 185] width 134 height 8
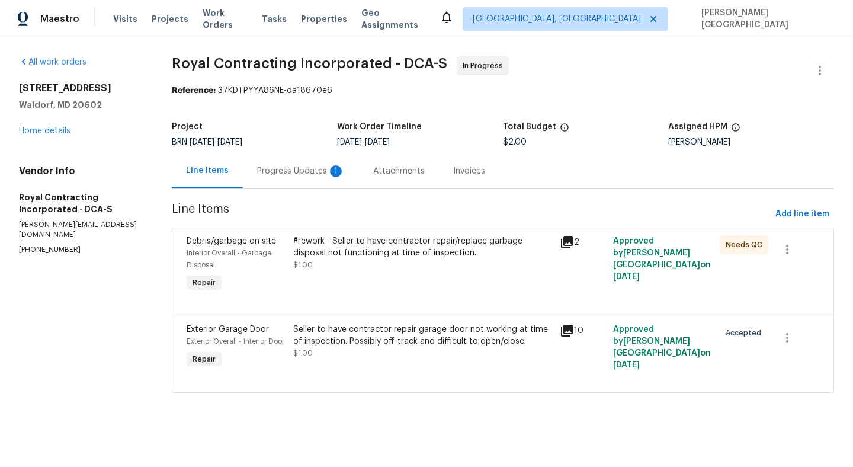
click at [312, 178] on div "Progress Updates 1" at bounding box center [301, 170] width 116 height 35
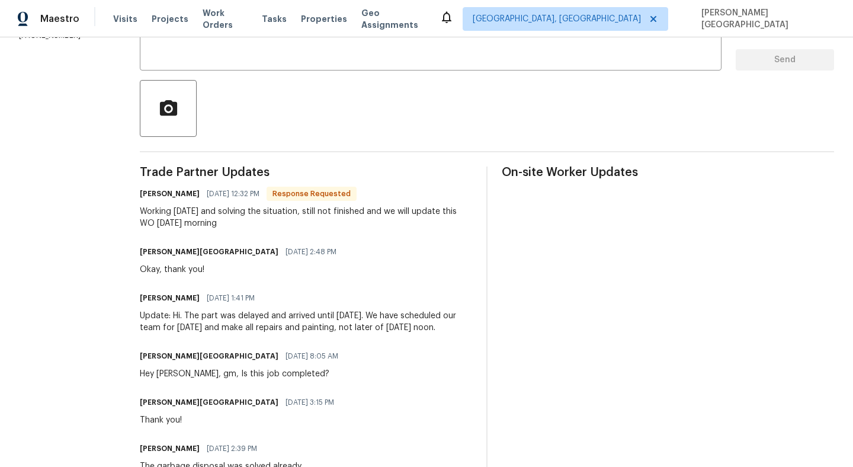
scroll to position [152, 0]
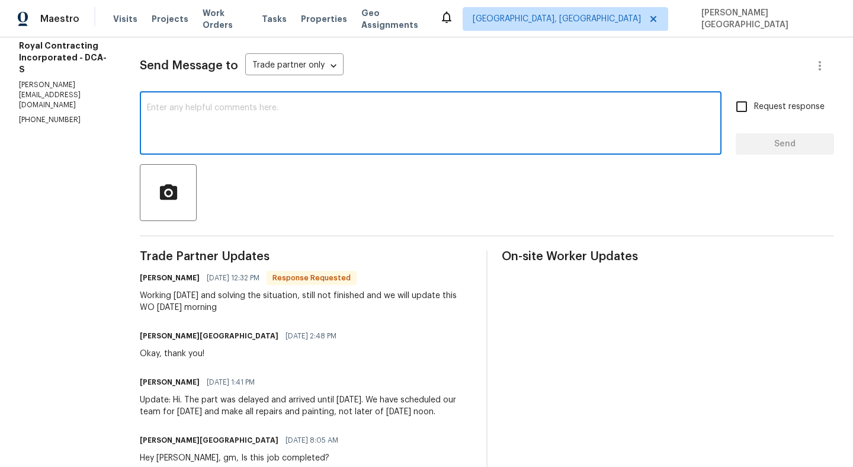
click at [232, 110] on textarea at bounding box center [431, 124] width 568 height 41
type textarea "Okay, thank you anything on this?"
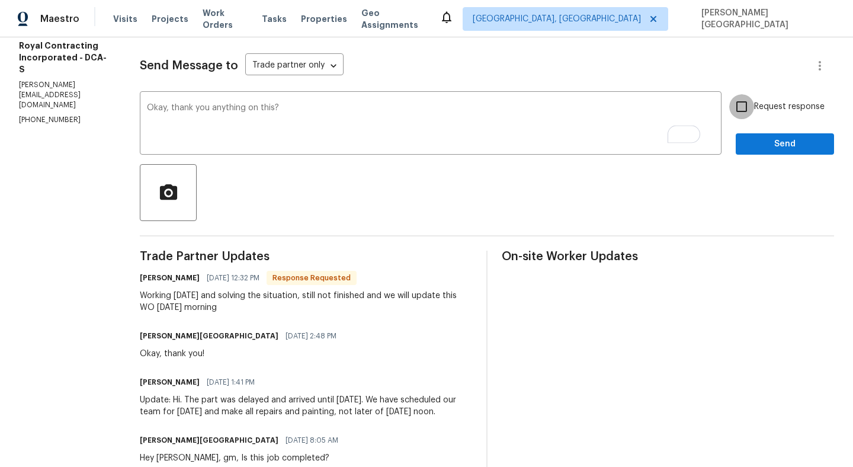
click at [738, 112] on input "Request response" at bounding box center [741, 106] width 25 height 25
checkbox input "true"
click at [754, 148] on span "Send" at bounding box center [784, 144] width 79 height 15
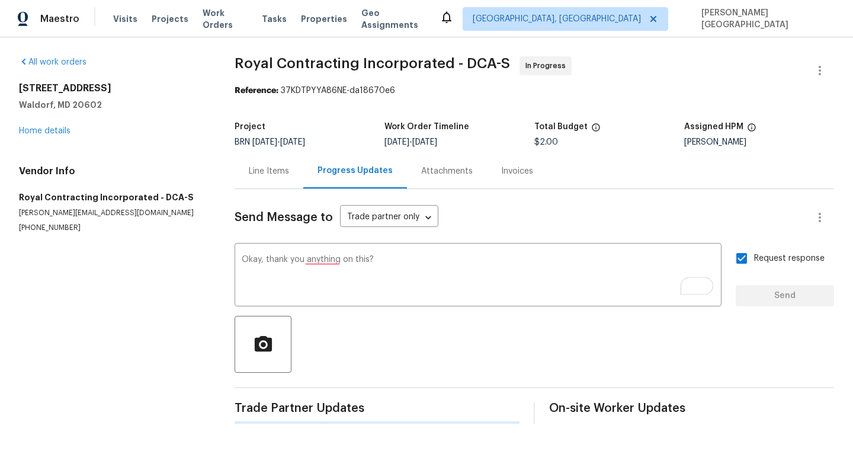
scroll to position [0, 0]
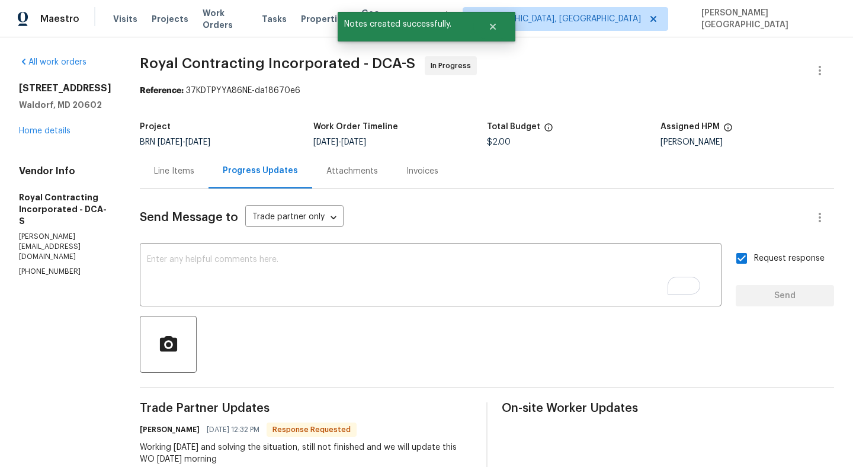
click at [184, 62] on span "Royal Contracting Incorporated - DCA-S" at bounding box center [277, 63] width 275 height 14
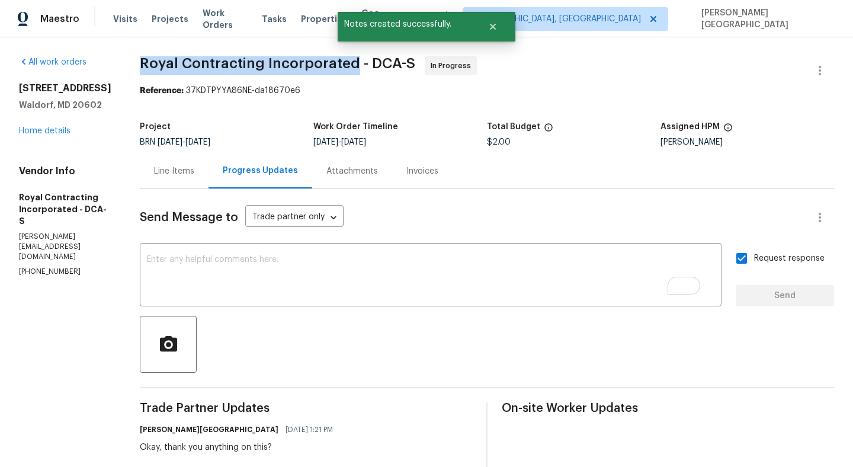
click at [300, 62] on span "Royal Contracting Incorporated - DCA-S" at bounding box center [277, 63] width 275 height 14
copy span "Royal Contracting Incorporated"
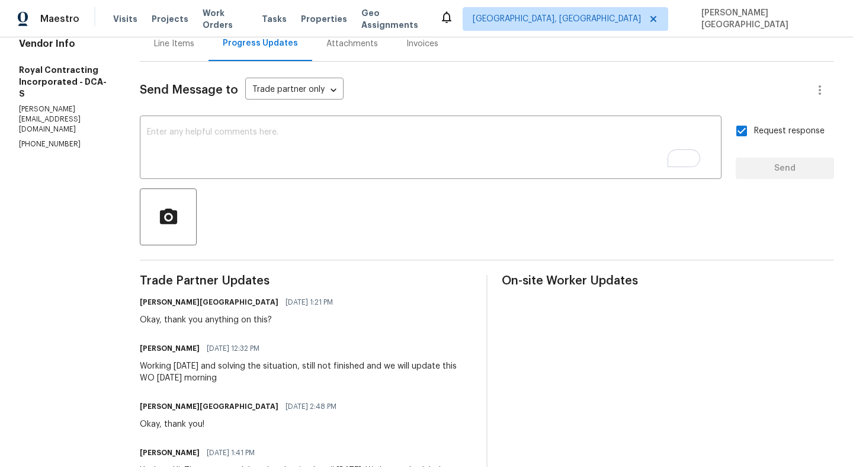
scroll to position [322, 0]
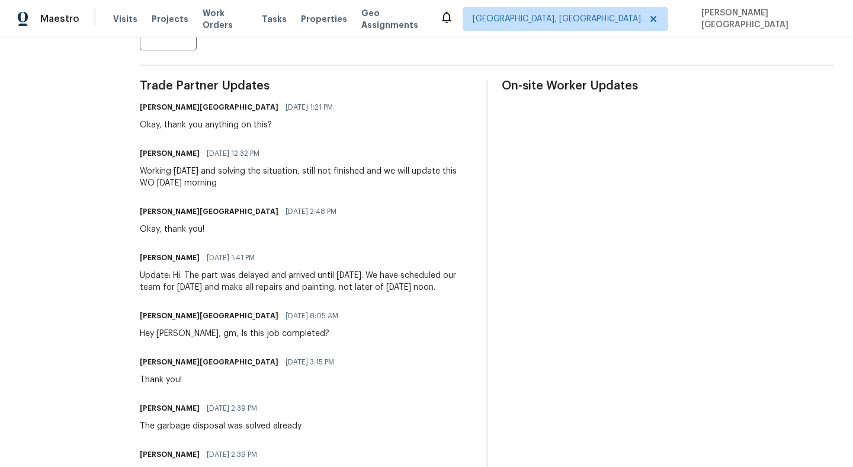
drag, startPoint x: 150, startPoint y: 168, endPoint x: 289, endPoint y: 181, distance: 139.8
copy div "Working today and solving the situation, still not finished and we will update …"
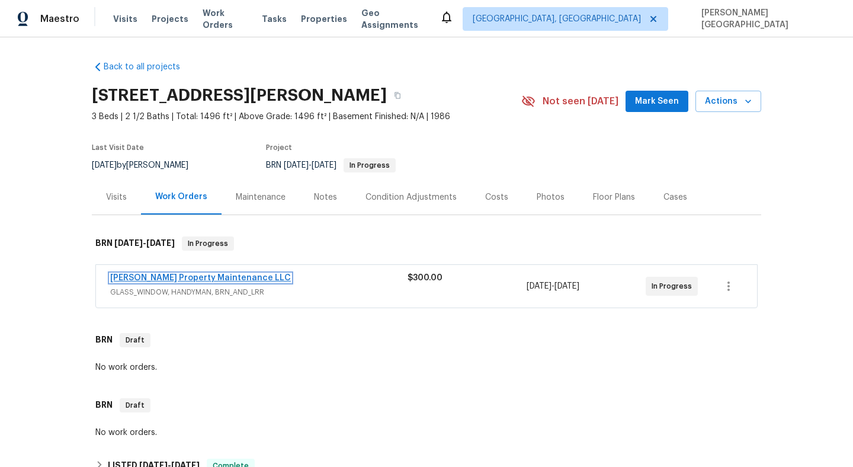
click at [155, 276] on link "[PERSON_NAME] Property Maintenance LLC" at bounding box center [200, 278] width 181 height 8
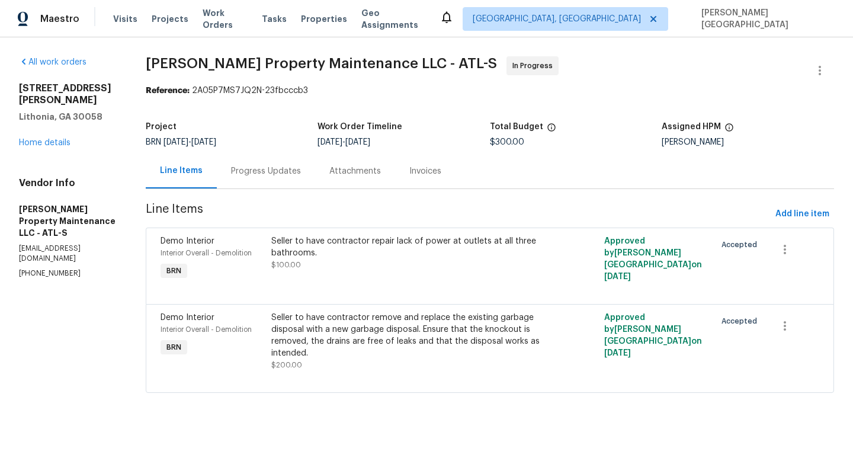
click at [299, 182] on div "Progress Updates" at bounding box center [266, 170] width 98 height 35
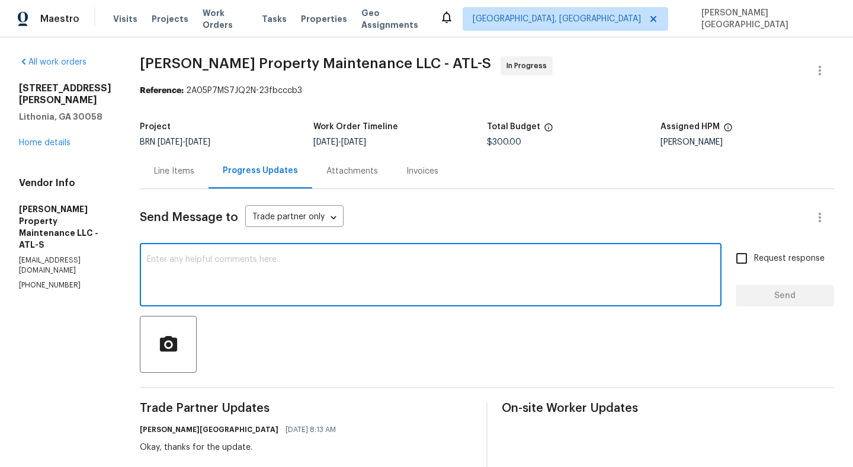
click at [264, 273] on textarea at bounding box center [431, 275] width 568 height 41
type textarea "Glen, anything on this?"
click at [745, 260] on input "Request response" at bounding box center [741, 258] width 25 height 25
checkbox input "true"
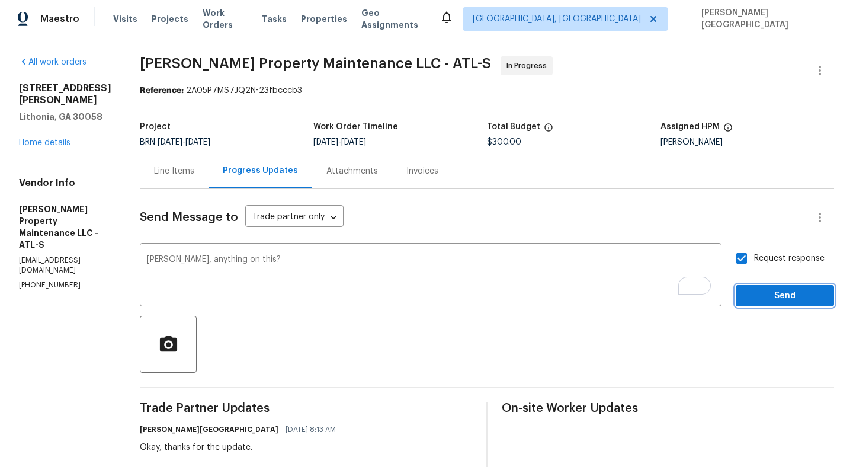
click at [752, 289] on span "Send" at bounding box center [784, 296] width 79 height 15
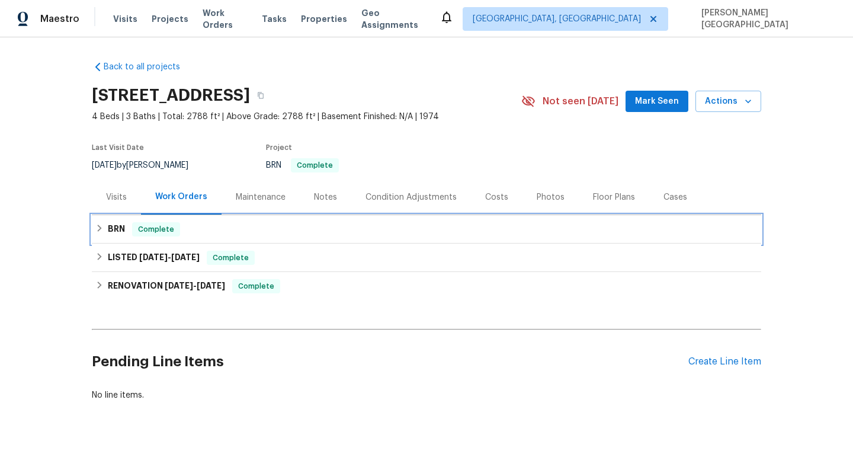
click at [120, 224] on h6 "BRN" at bounding box center [116, 229] width 17 height 14
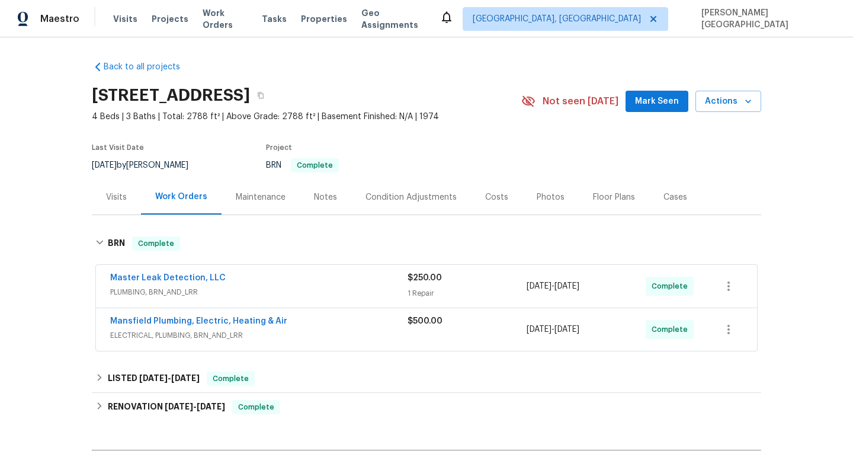
click at [142, 273] on span "Master Leak Detection, LLC" at bounding box center [168, 278] width 116 height 12
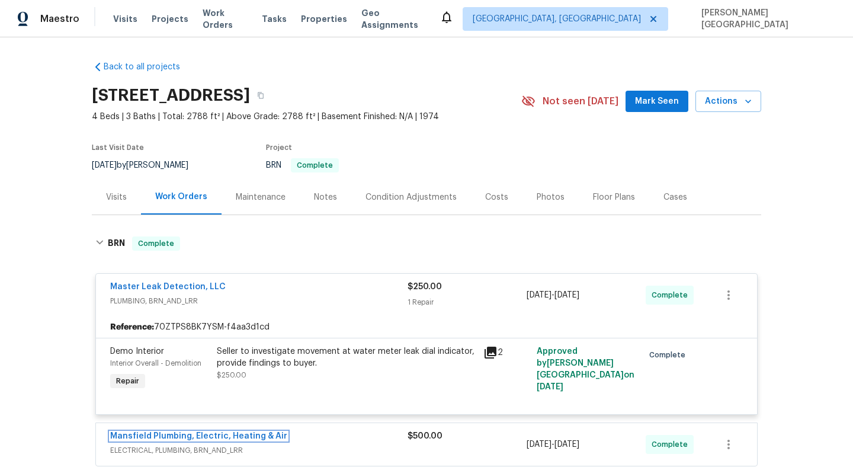
click at [175, 436] on link "Mansfield Plumbing, Electric, Heating & Air" at bounding box center [198, 436] width 177 height 8
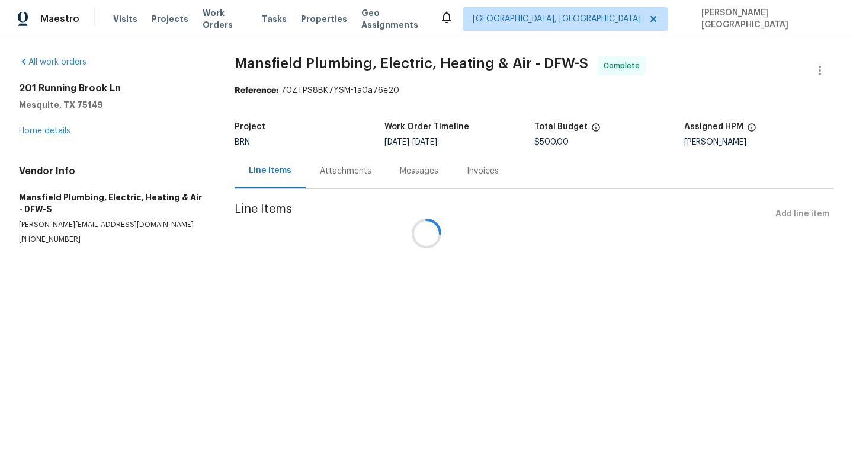
click at [359, 293] on div at bounding box center [426, 233] width 853 height 467
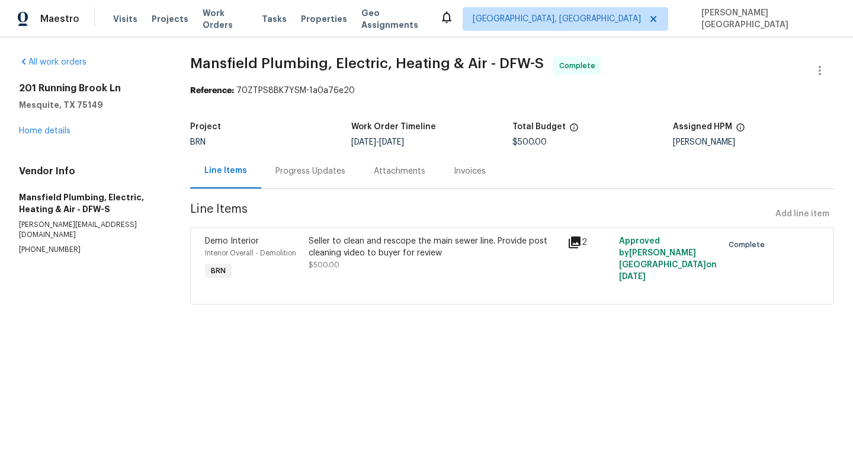
click at [295, 182] on div "Progress Updates" at bounding box center [310, 170] width 98 height 35
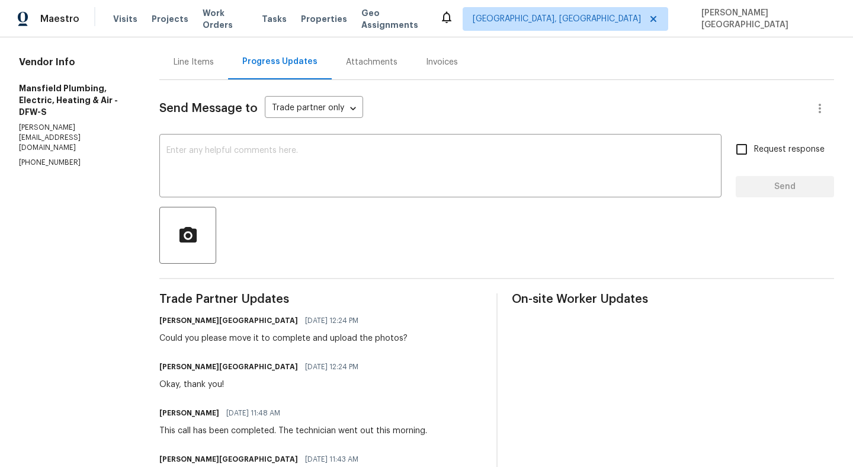
scroll to position [40, 0]
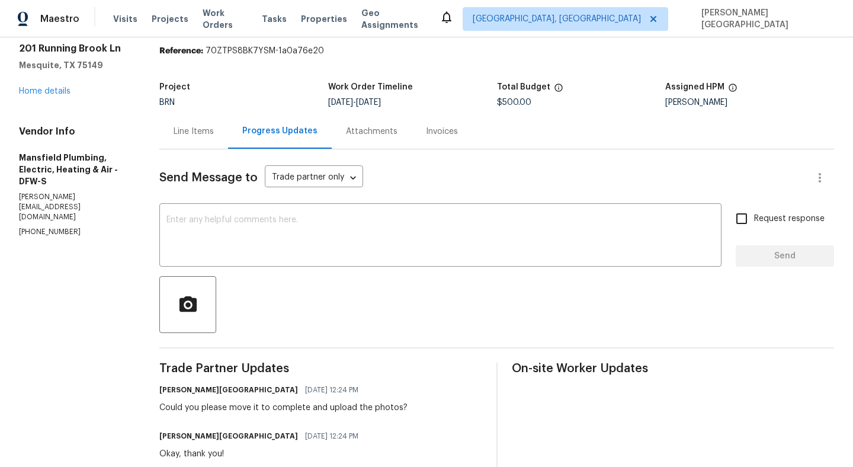
click at [214, 129] on div "Line Items" at bounding box center [194, 132] width 40 height 12
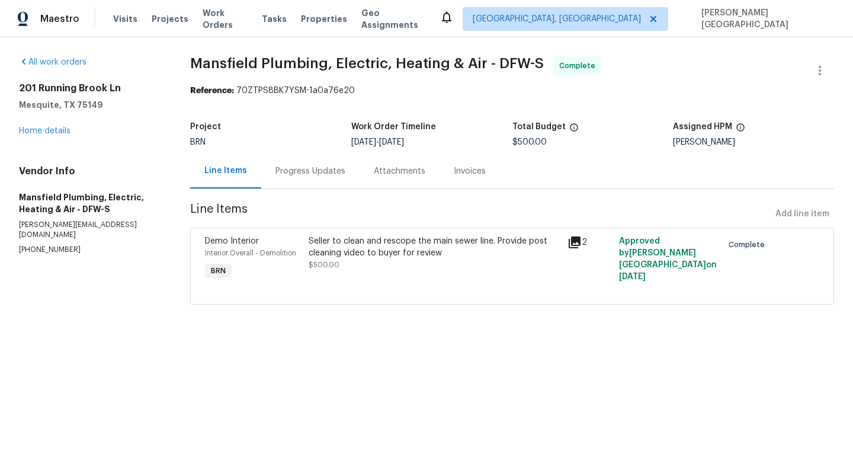
click at [319, 176] on div "Progress Updates" at bounding box center [310, 171] width 70 height 12
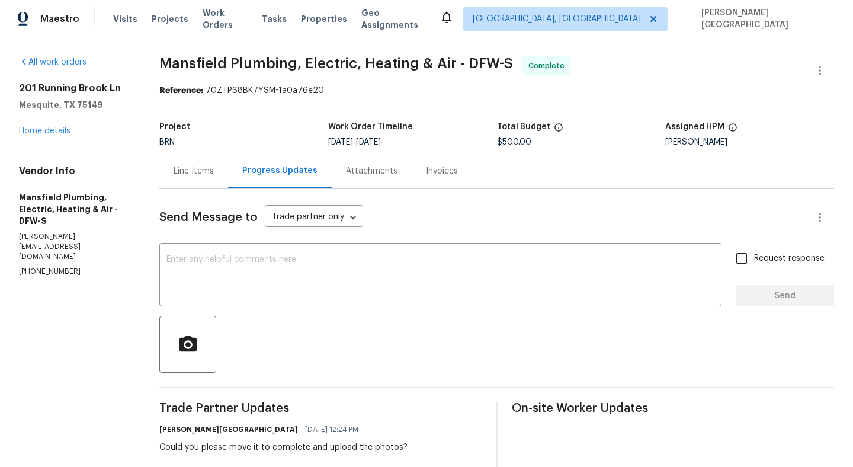
click at [40, 267] on p "(817) 374-7203" at bounding box center [75, 272] width 112 height 10
copy p "(817) 374-7203"
click at [224, 273] on textarea at bounding box center [440, 275] width 548 height 41
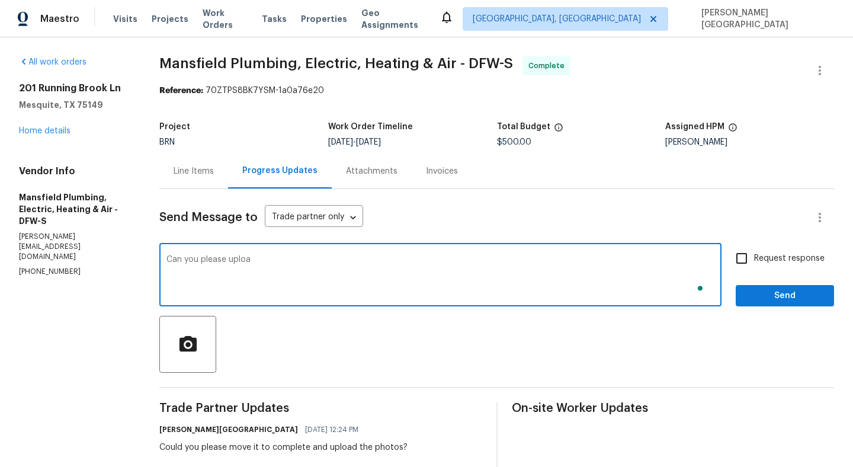
type textarea "Can you please upload"
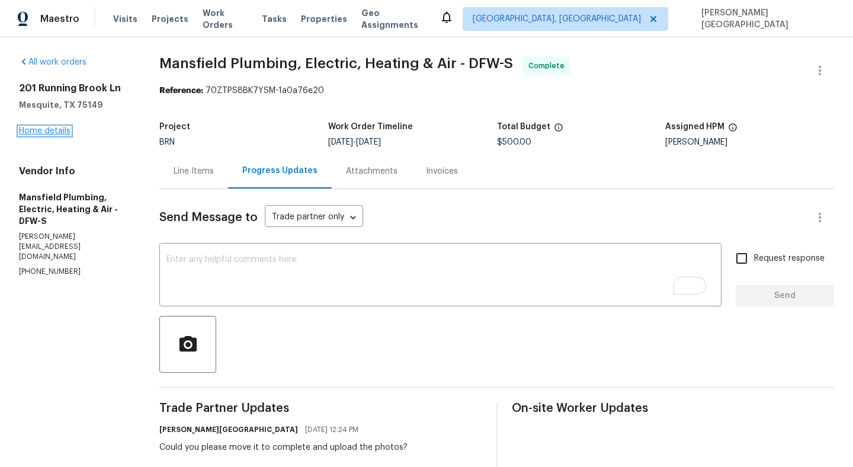
click at [66, 133] on link "Home details" at bounding box center [45, 131] width 52 height 8
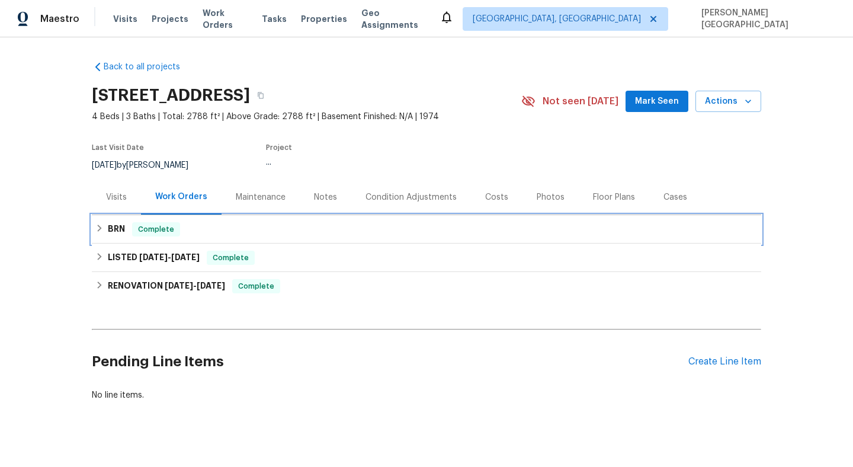
click at [132, 230] on div "Complete" at bounding box center [156, 229] width 48 height 14
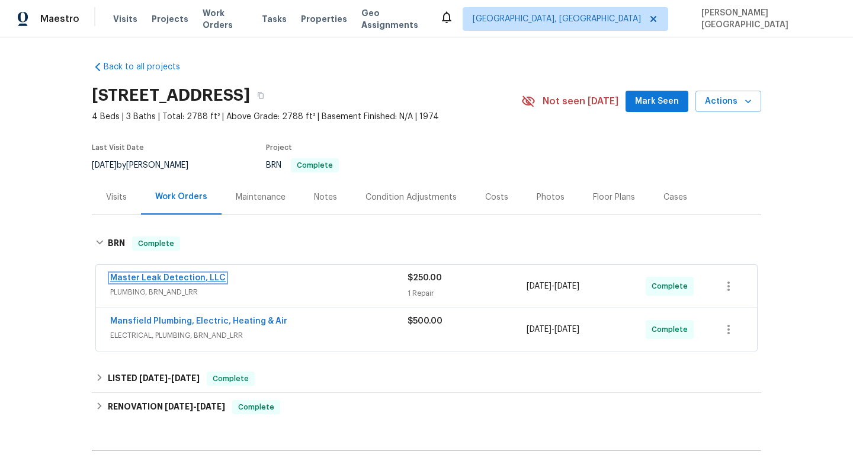
click at [162, 277] on link "Master Leak Detection, LLC" at bounding box center [168, 278] width 116 height 8
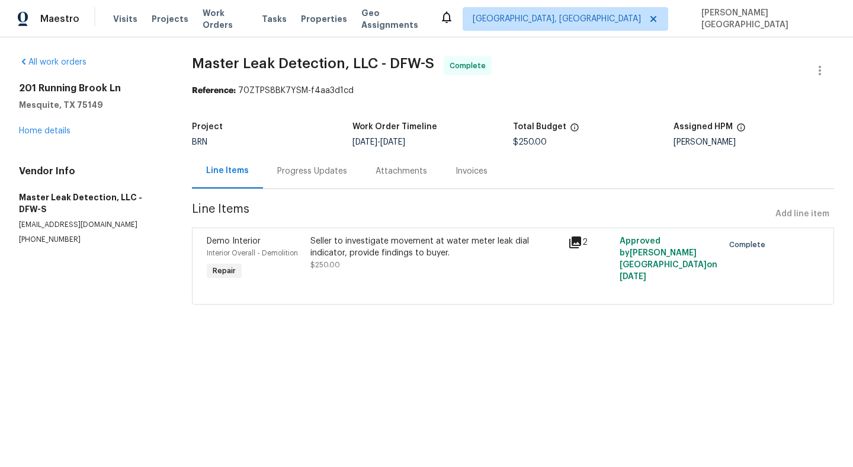
click at [313, 174] on div "Progress Updates" at bounding box center [312, 171] width 70 height 12
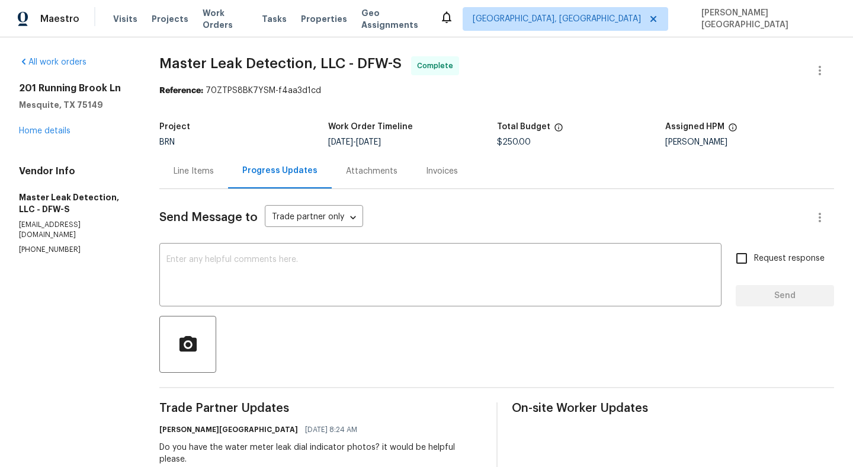
click at [191, 168] on div "Line Items" at bounding box center [194, 171] width 40 height 12
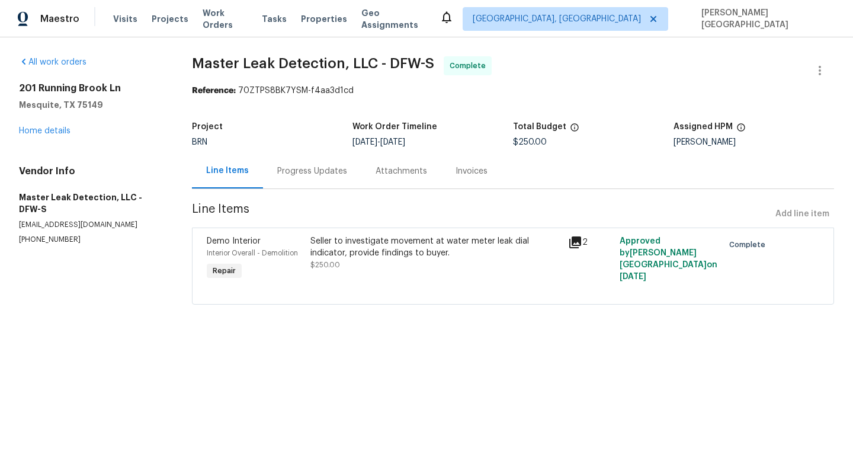
click at [515, 255] on div "Seller to investigate movement at water meter leak dial indicator, provide find…" at bounding box center [435, 247] width 251 height 24
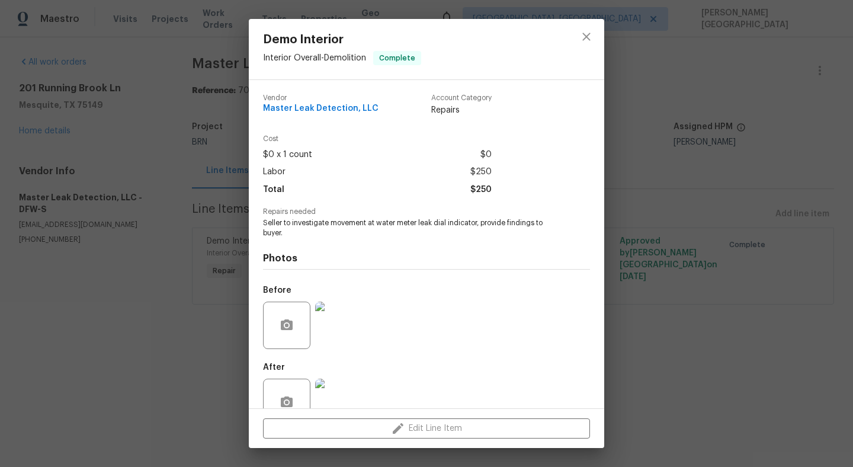
scroll to position [30, 0]
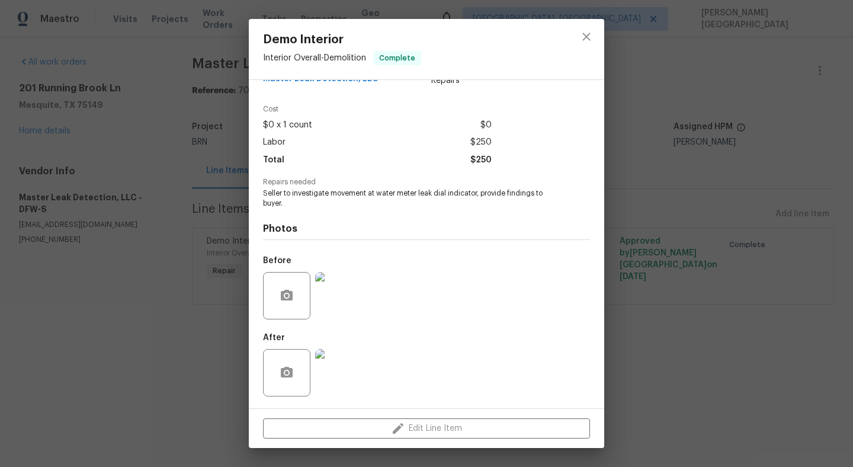
click at [744, 297] on div "Demo Interior Interior Overall - Demolition Complete Vendor Master Leak Detecti…" at bounding box center [426, 233] width 853 height 467
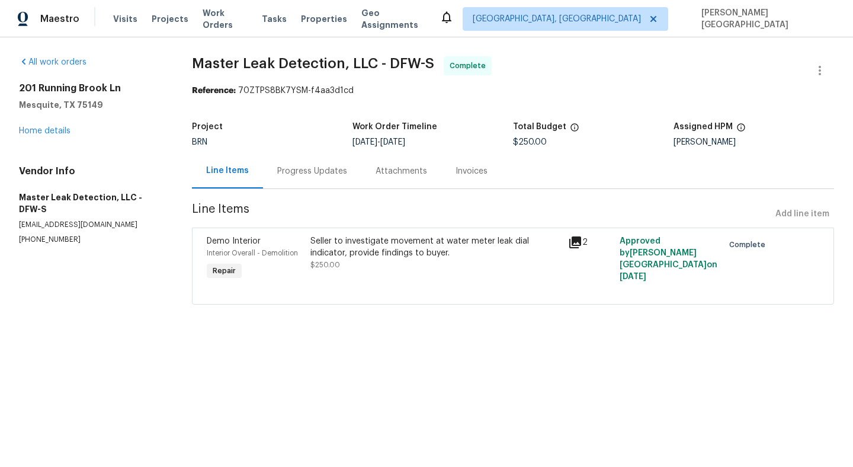
click at [220, 67] on span "Master Leak Detection, LLC - DFW-S" at bounding box center [313, 63] width 242 height 14
click at [322, 67] on span "Master Leak Detection, LLC - DFW-S" at bounding box center [313, 63] width 242 height 14
copy span "Master Leak Detection"
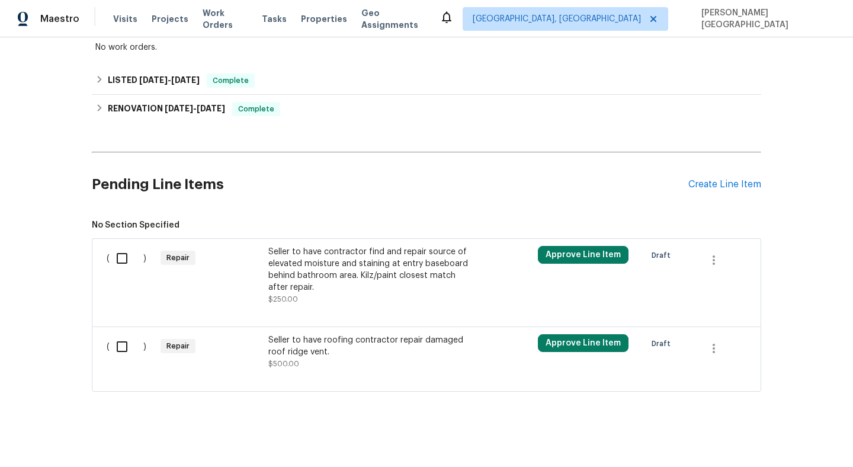
scroll to position [326, 0]
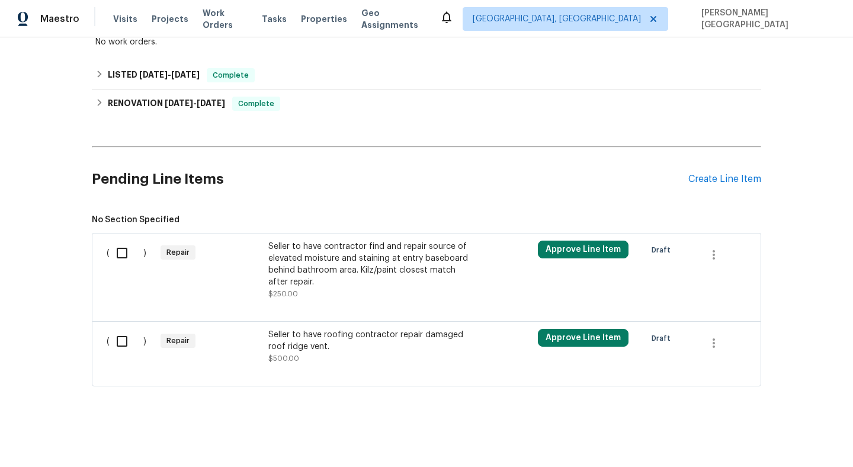
click at [312, 238] on div "Seller to have contractor find and repair source of elevated moisture and stain…" at bounding box center [373, 270] width 216 height 66
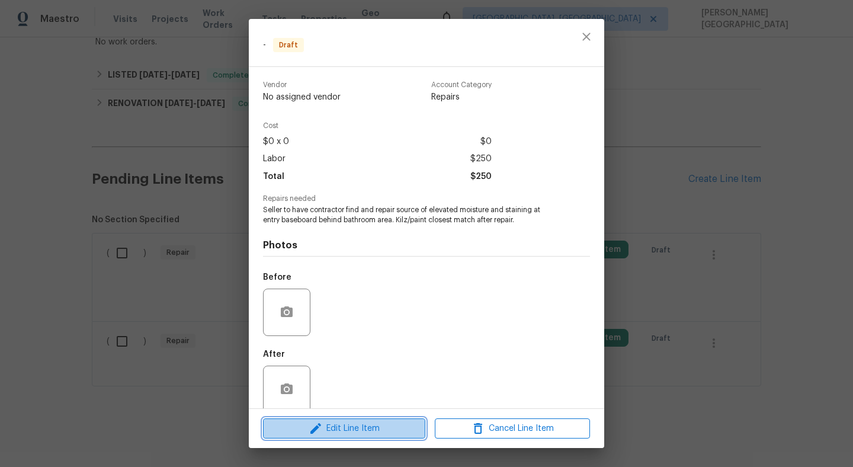
click at [345, 431] on span "Edit Line Item" at bounding box center [344, 428] width 155 height 15
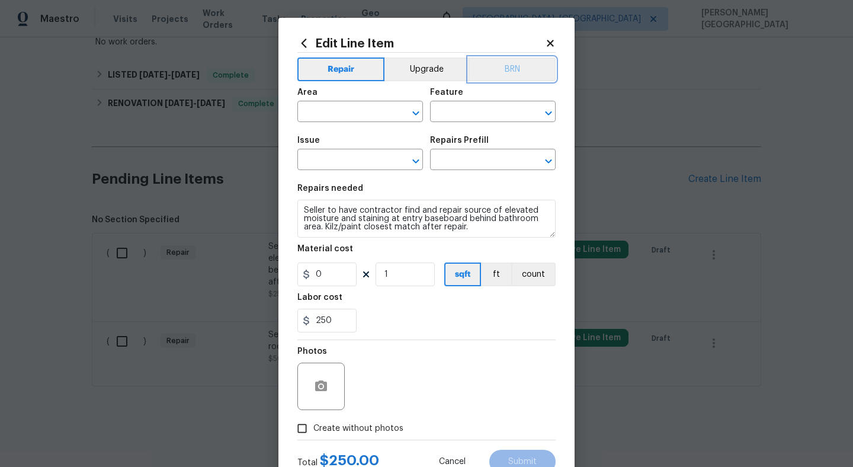
click at [502, 75] on button "BRN" at bounding box center [512, 69] width 87 height 24
click at [331, 108] on input "text" at bounding box center [343, 113] width 92 height 18
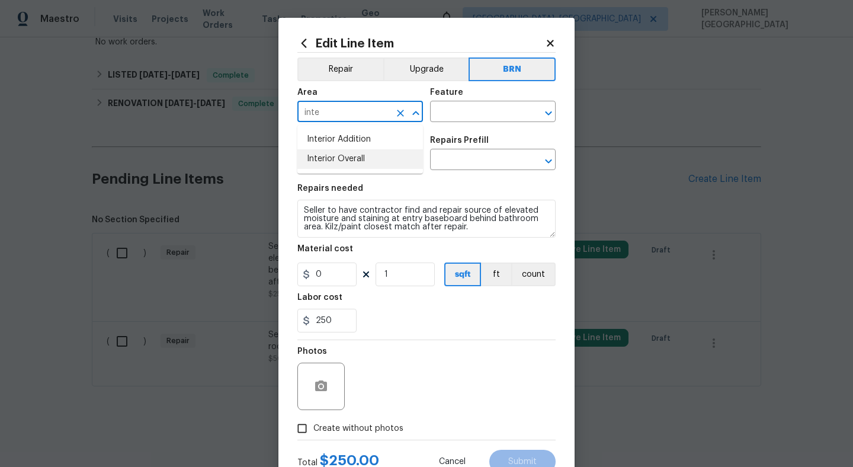
click at [331, 159] on li "Interior Overall" at bounding box center [360, 159] width 126 height 20
type input "Interior Overall"
click at [437, 117] on input "text" at bounding box center [476, 113] width 92 height 18
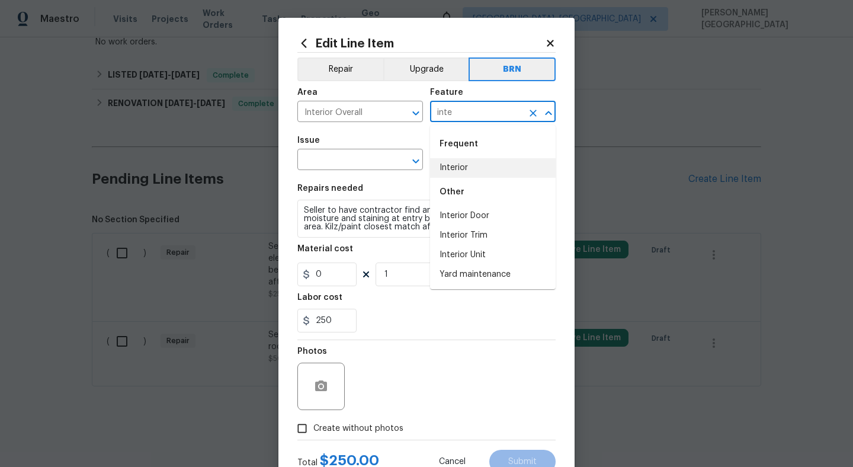
click at [461, 175] on li "Interior" at bounding box center [493, 168] width 126 height 20
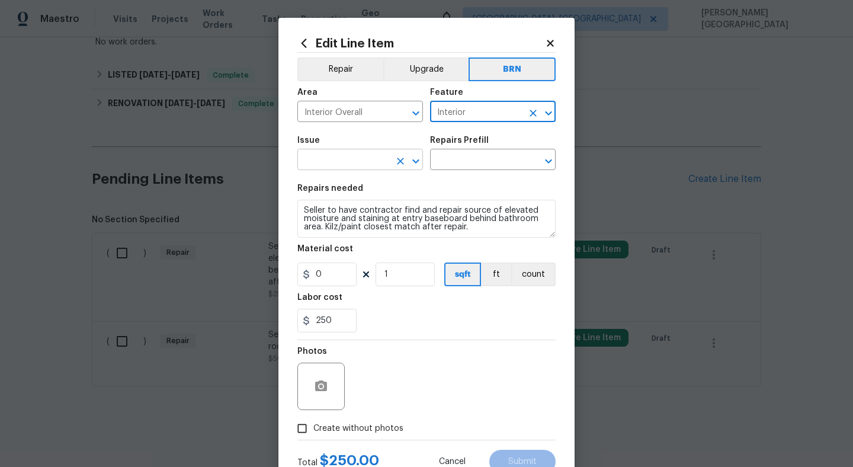
type input "Interior"
click at [332, 156] on input "text" at bounding box center [343, 161] width 92 height 18
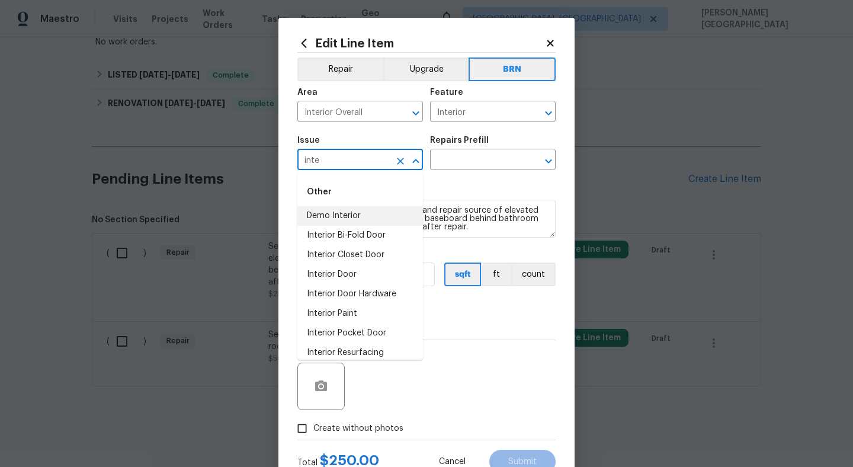
click at [355, 213] on li "Demo Interior" at bounding box center [360, 216] width 126 height 20
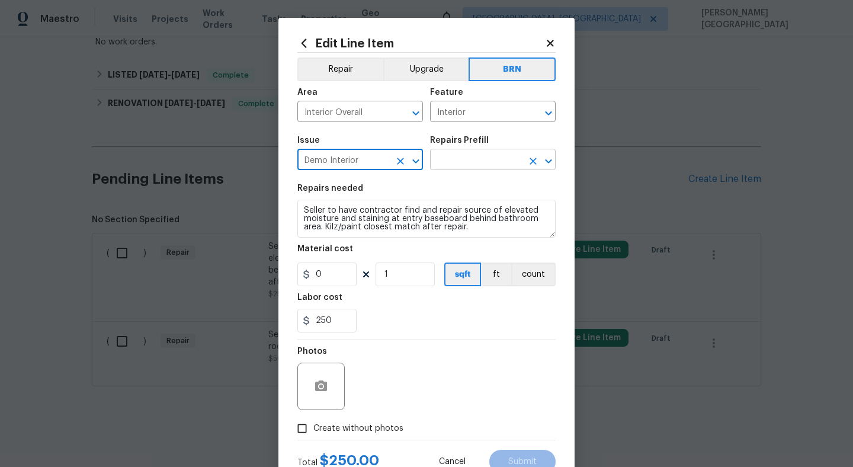
type input "Demo Interior"
click at [453, 156] on input "text" at bounding box center [476, 161] width 92 height 18
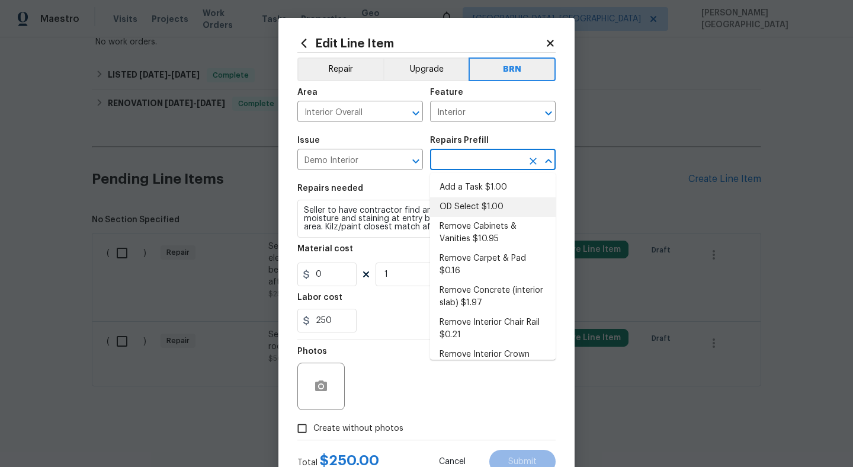
click at [470, 202] on li "OD Select $1.00" at bounding box center [493, 207] width 126 height 20
type input "Demolition"
type input "OD Select $1.00"
type textarea "Refer to the agreed upon scope document for further details."
type input "1"
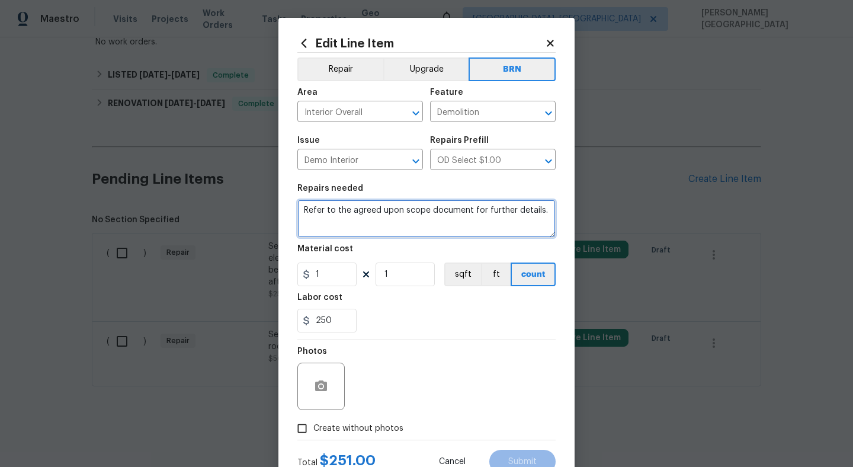
click at [397, 223] on textarea "Refer to the agreed upon scope document for further details." at bounding box center [426, 219] width 258 height 38
paste textarea "Seller to have contractor find and repair source of elevated moisture and stain…"
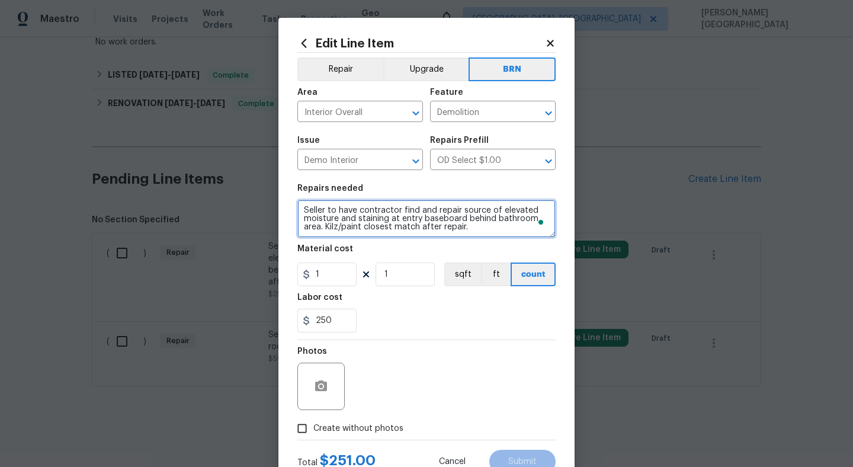
scroll to position [2, 0]
type textarea "Seller to have contractor find and repair source of elevated moisture and stain…"
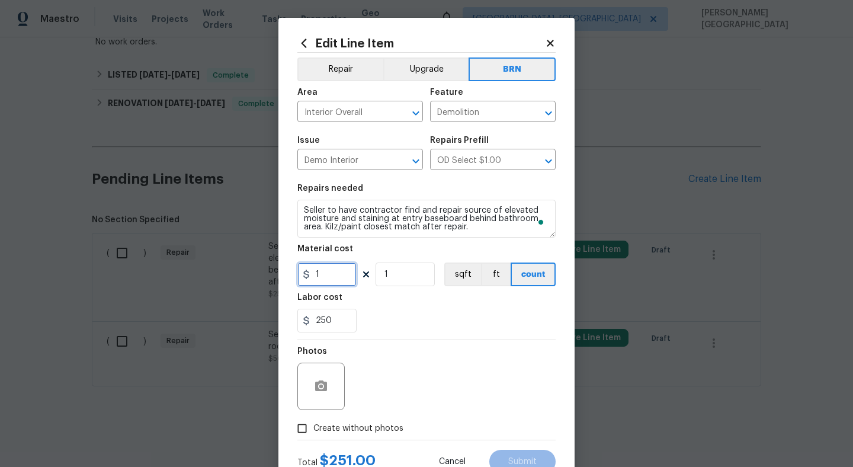
click at [344, 272] on input "1" at bounding box center [326, 274] width 59 height 24
type input "0"
click at [316, 382] on icon "button" at bounding box center [321, 386] width 14 height 14
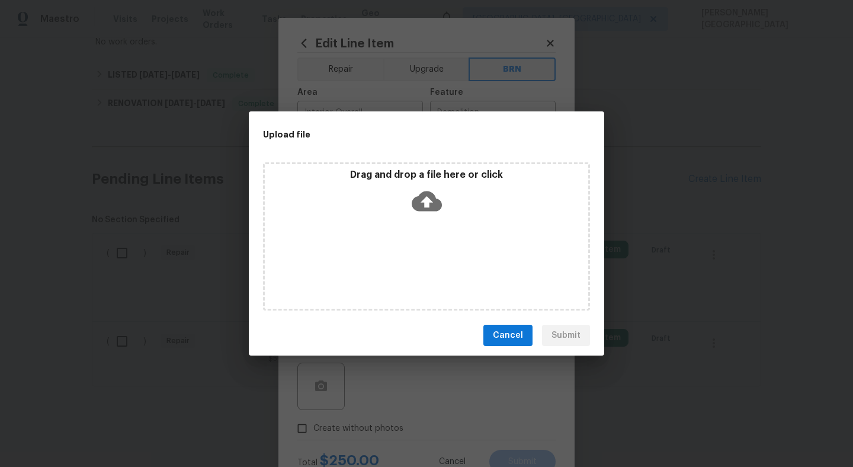
click at [428, 194] on icon at bounding box center [427, 201] width 30 height 20
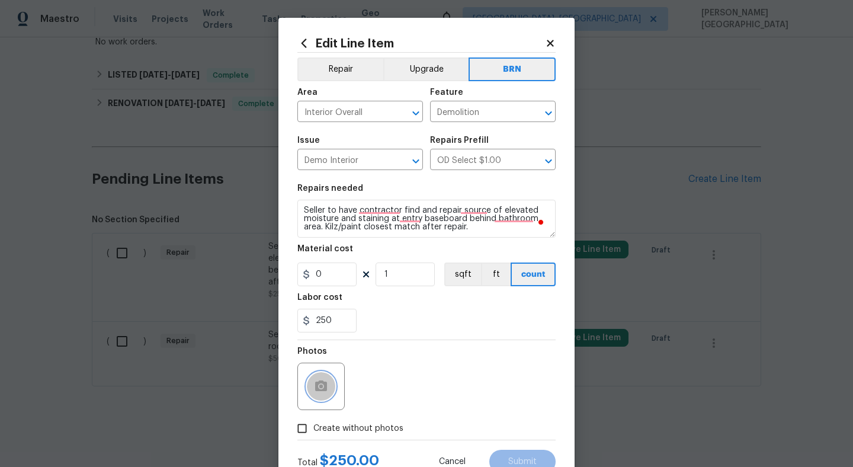
click at [326, 386] on icon "button" at bounding box center [321, 385] width 12 height 11
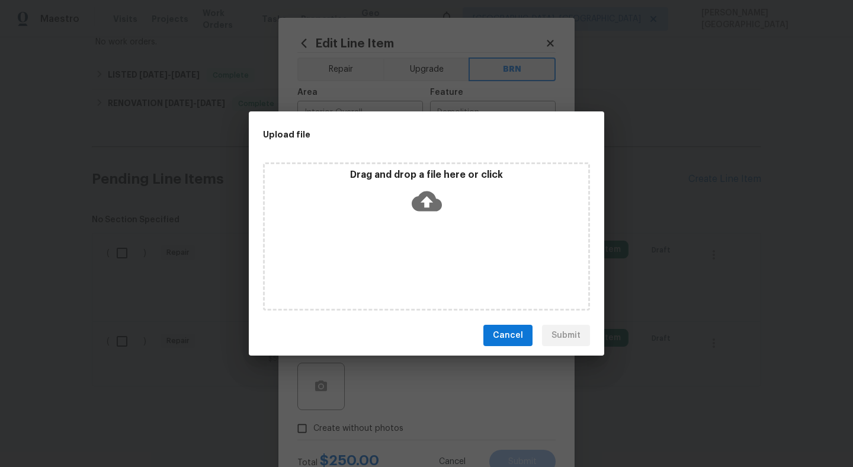
click at [423, 200] on icon at bounding box center [427, 201] width 30 height 30
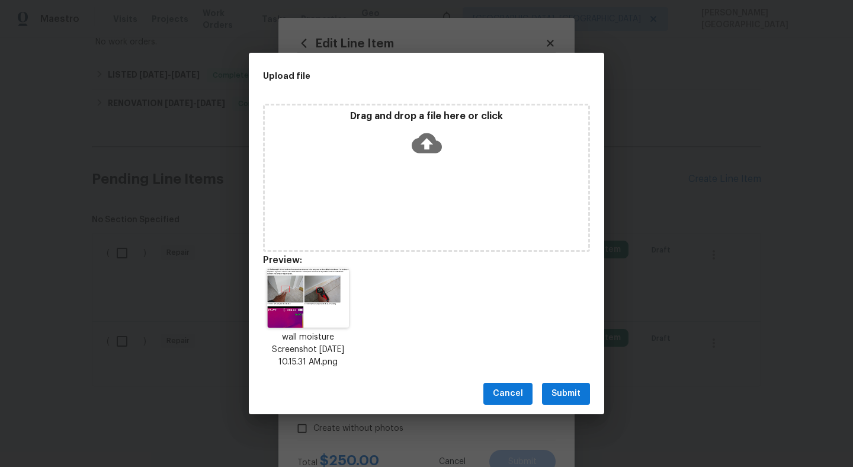
click at [572, 391] on span "Submit" at bounding box center [566, 393] width 29 height 15
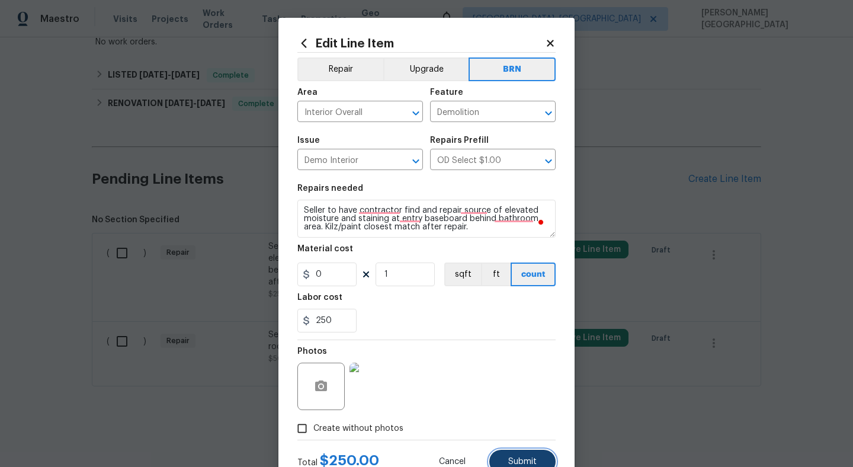
click at [547, 453] on button "Submit" at bounding box center [522, 462] width 66 height 24
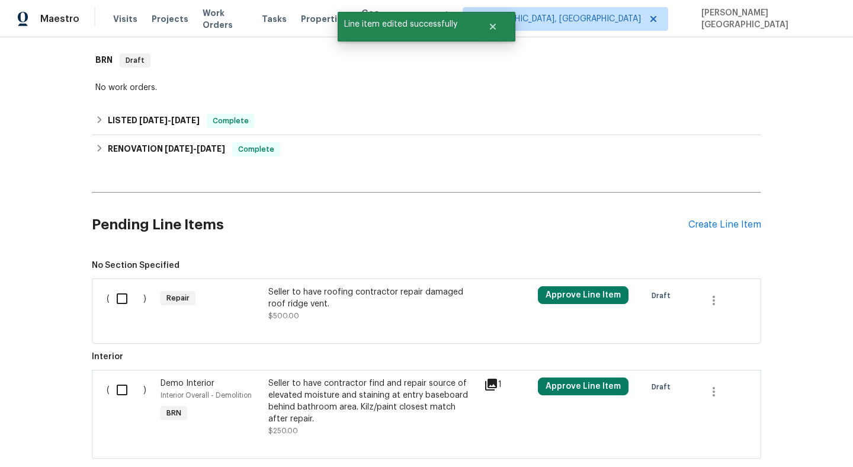
scroll to position [326, 0]
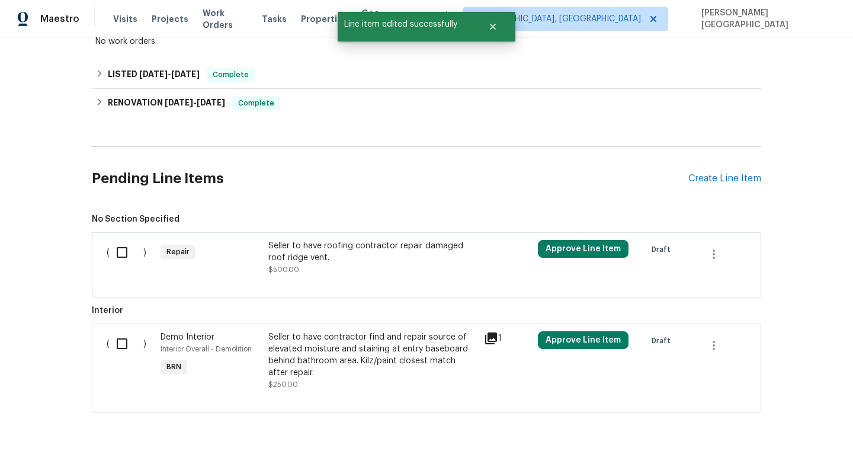
click at [124, 348] on input "checkbox" at bounding box center [127, 343] width 34 height 25
checkbox input "true"
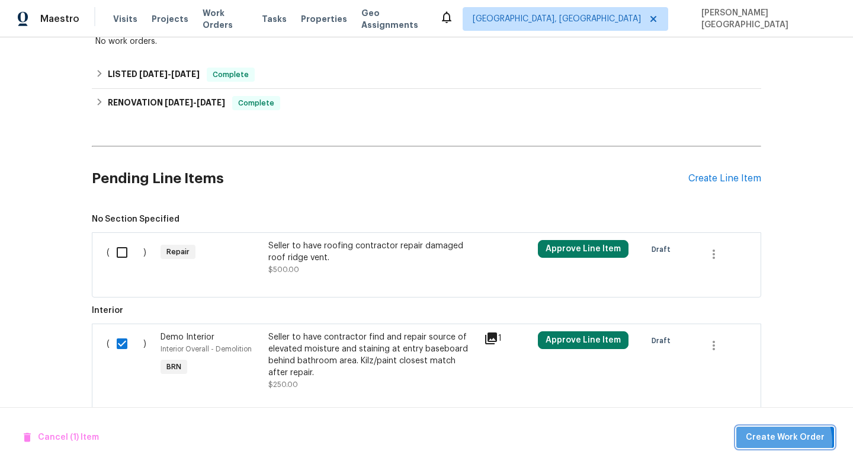
click at [780, 441] on span "Create Work Order" at bounding box center [785, 437] width 79 height 15
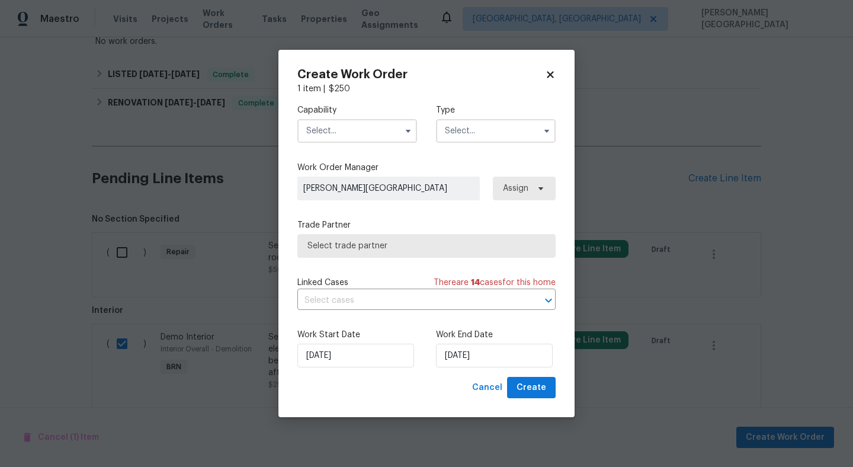
click at [354, 132] on input "text" at bounding box center [357, 131] width 120 height 24
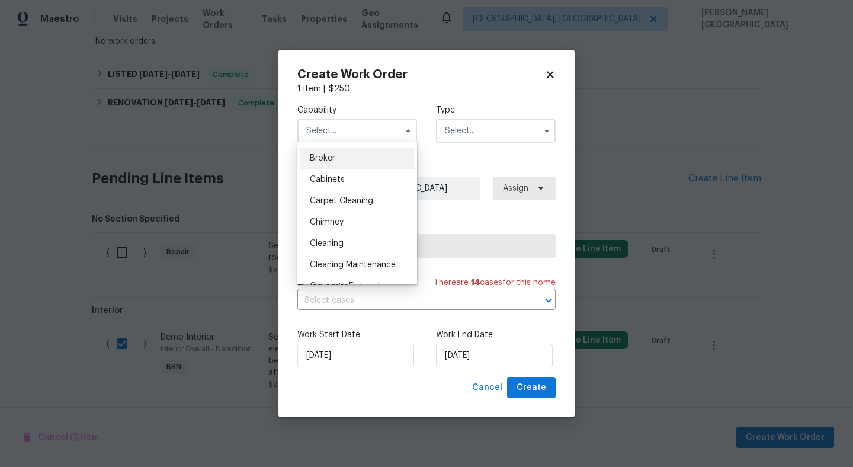
scroll to position [20, 0]
click at [342, 206] on div "BRN And Lrr" at bounding box center [357, 199] width 114 height 21
type input "BRN And Lrr"
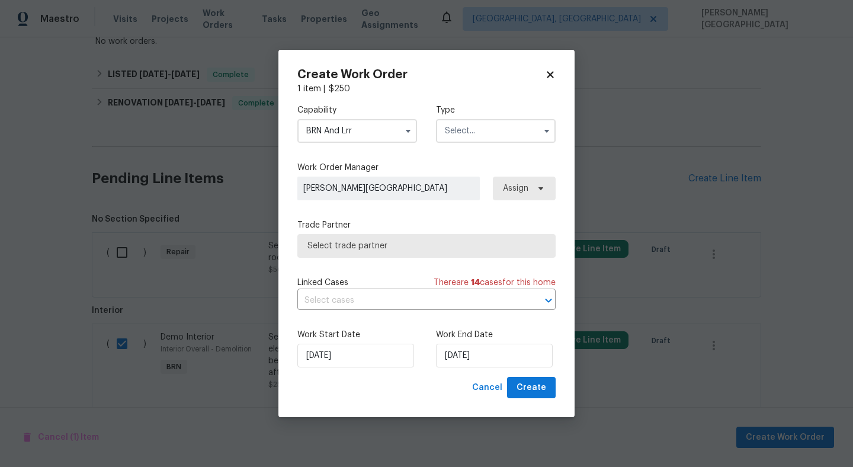
click at [469, 128] on input "text" at bounding box center [496, 131] width 120 height 24
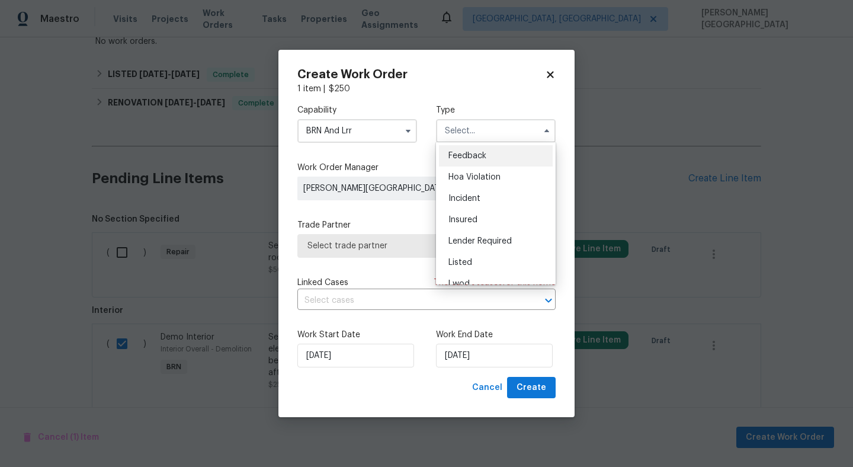
scroll to position [141, 0]
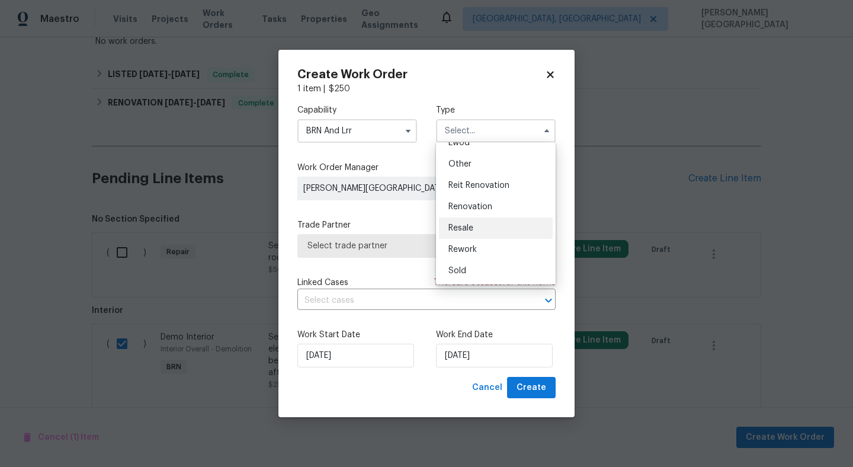
click at [469, 224] on span "Resale" at bounding box center [460, 228] width 25 height 8
type input "Resale"
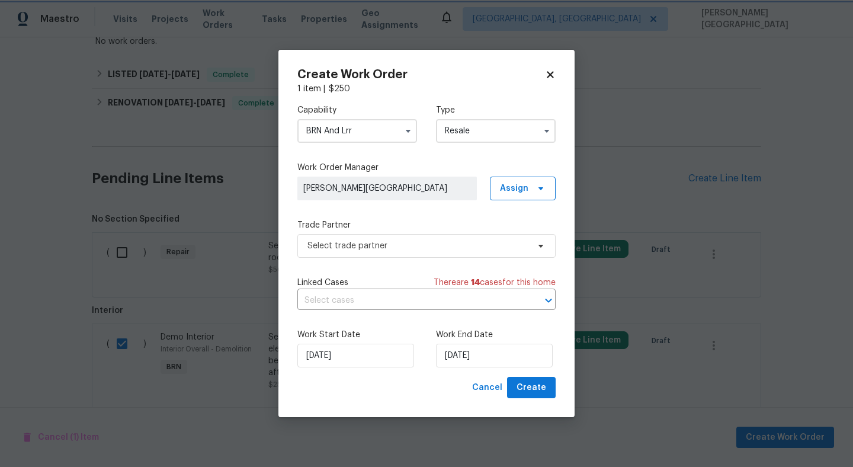
scroll to position [0, 0]
click at [374, 304] on input "text" at bounding box center [409, 300] width 225 height 18
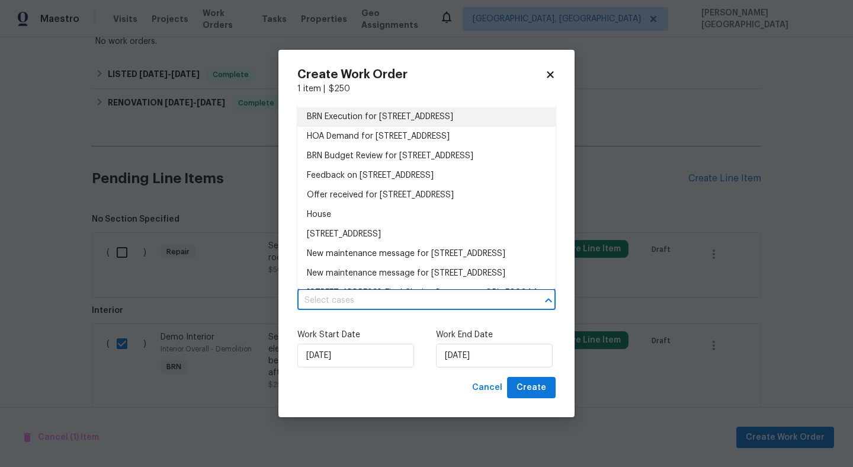
click at [364, 113] on li "BRN Execution for [STREET_ADDRESS]" at bounding box center [426, 117] width 258 height 20
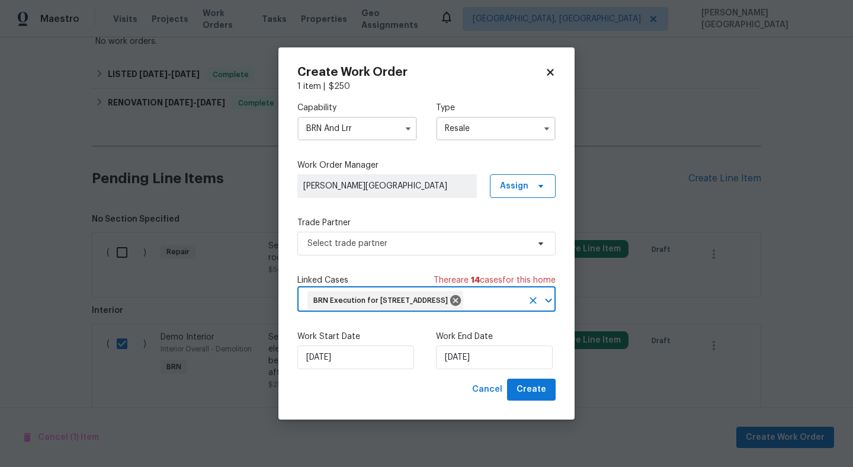
click at [476, 379] on div "Work Start Date [DATE] Work End Date [DATE]" at bounding box center [426, 349] width 258 height 57
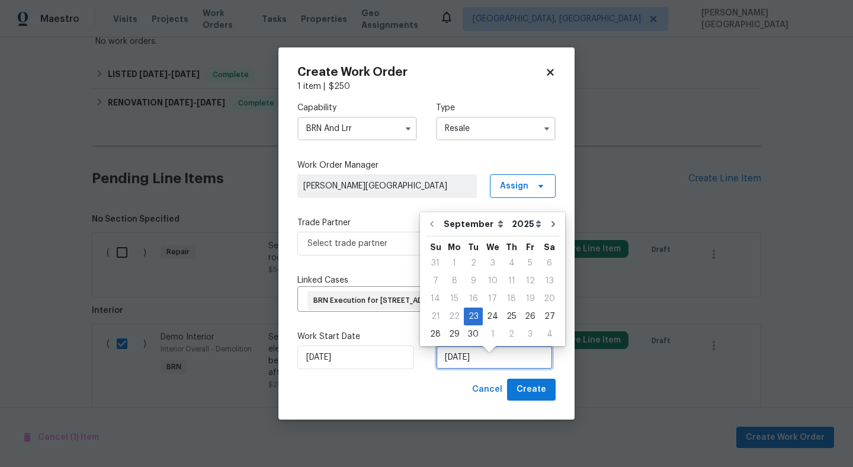
click at [472, 369] on input "[DATE]" at bounding box center [494, 357] width 117 height 24
click at [521, 315] on div "26" at bounding box center [530, 316] width 19 height 17
type input "[DATE]"
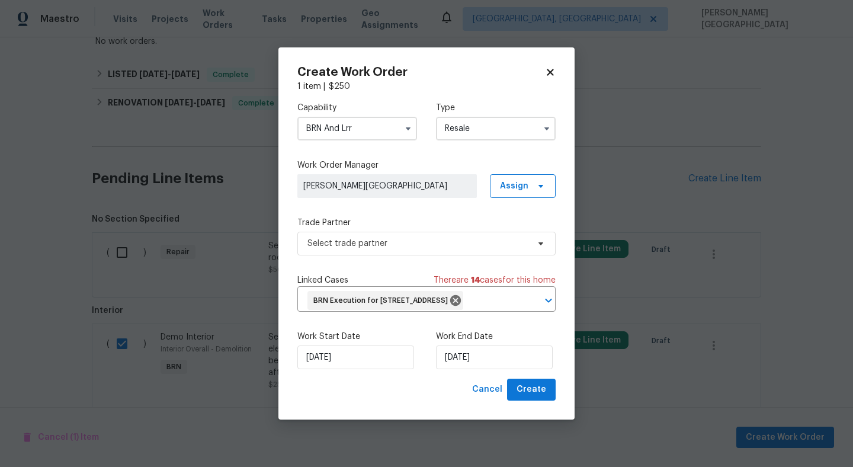
click at [358, 247] on div "Capability BRN And Lrr Type Resale Work Order Manager [PERSON_NAME] Assign Trad…" at bounding box center [426, 235] width 258 height 286
click at [358, 246] on div "Capability BRN And Lrr Type Resale Work Order Manager [PERSON_NAME] Assign Trad…" at bounding box center [426, 235] width 258 height 286
click at [360, 239] on span "Select trade partner" at bounding box center [417, 244] width 221 height 12
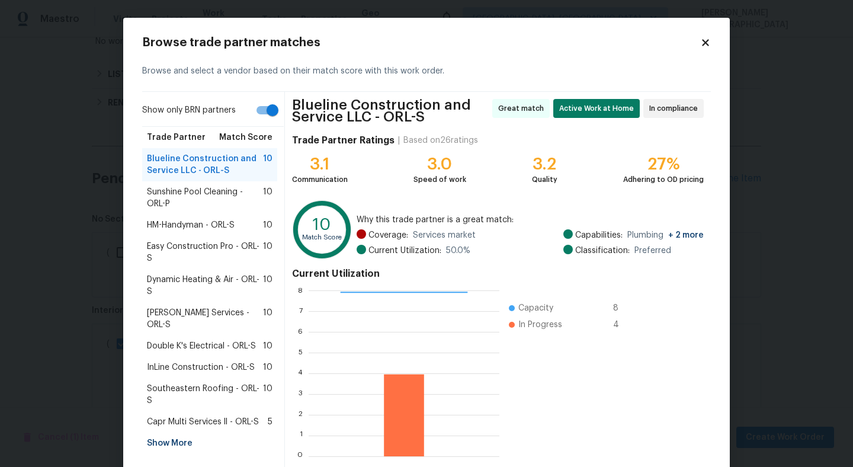
scroll to position [60, 0]
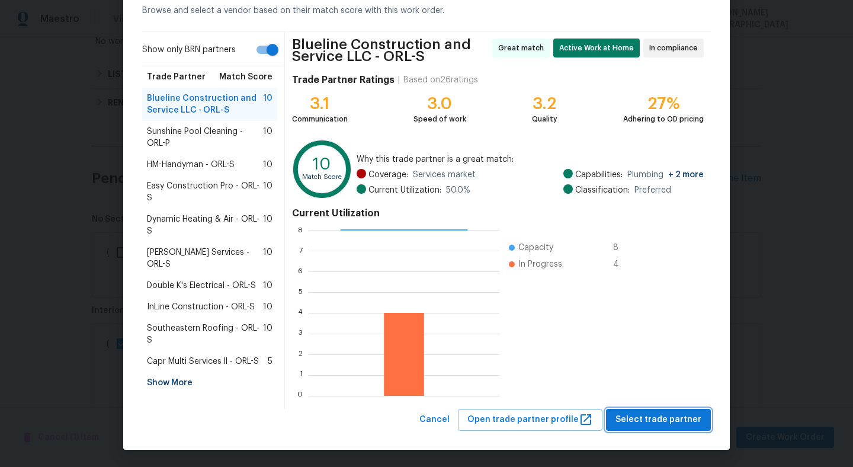
click at [643, 413] on span "Select trade partner" at bounding box center [659, 419] width 86 height 15
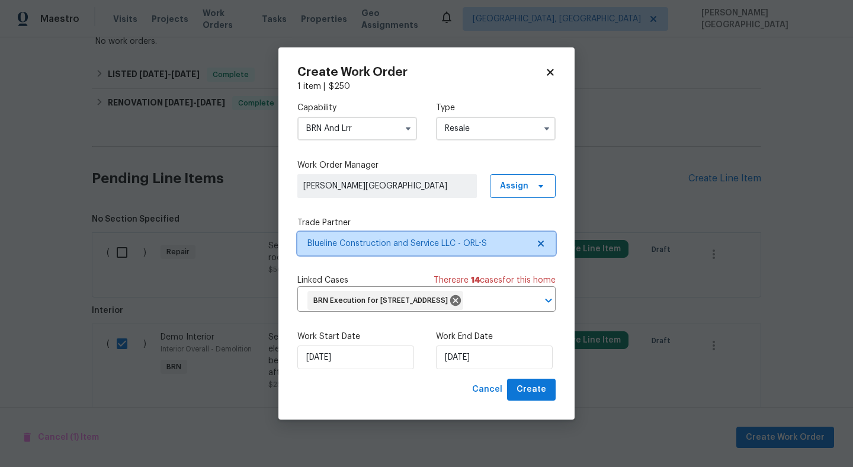
scroll to position [0, 0]
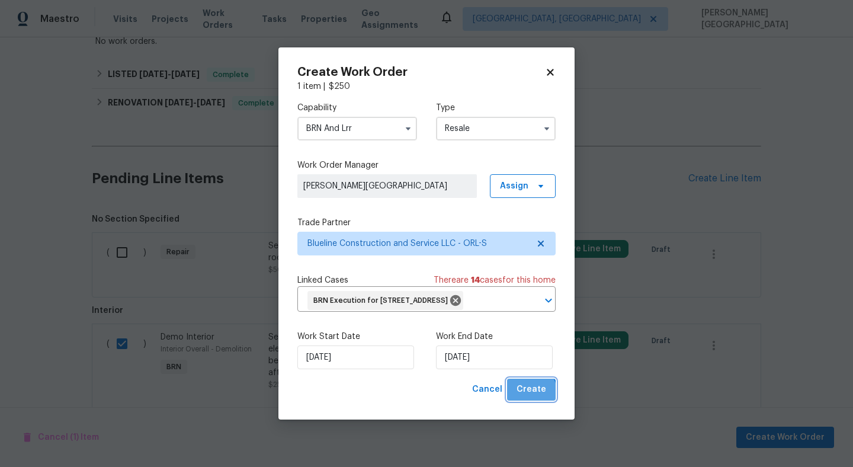
click at [530, 397] on span "Create" at bounding box center [532, 389] width 30 height 15
checkbox input "false"
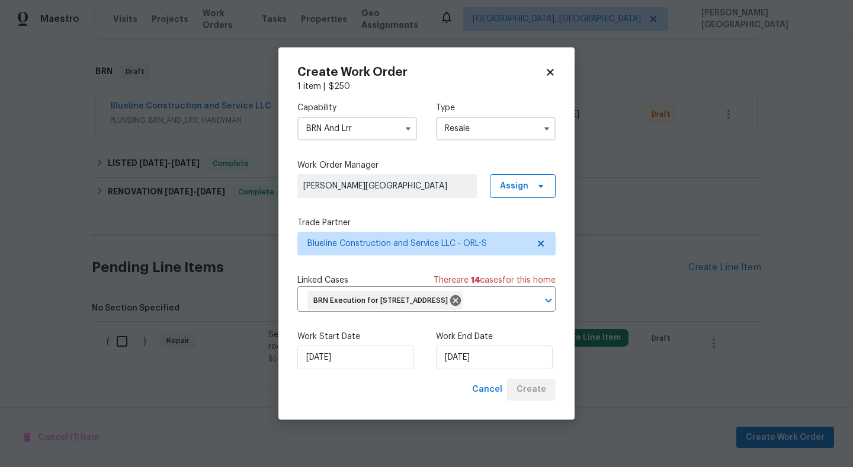
scroll to position [268, 0]
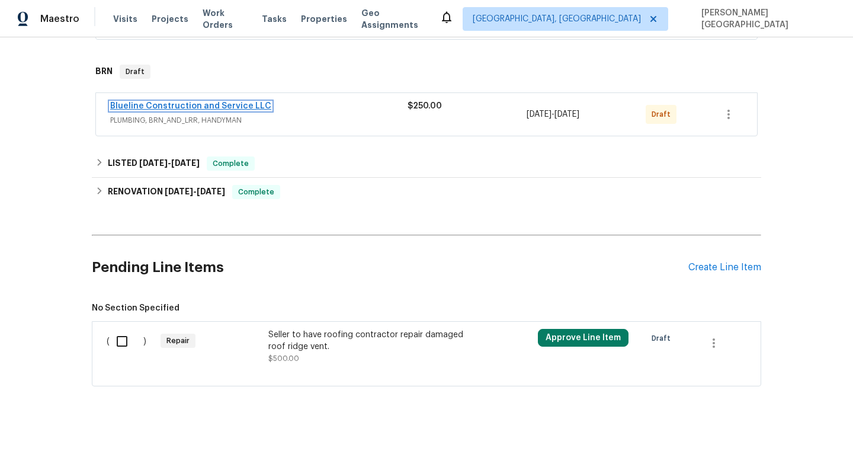
click at [245, 102] on link "Blueline Construction and Service LLC" at bounding box center [190, 106] width 161 height 8
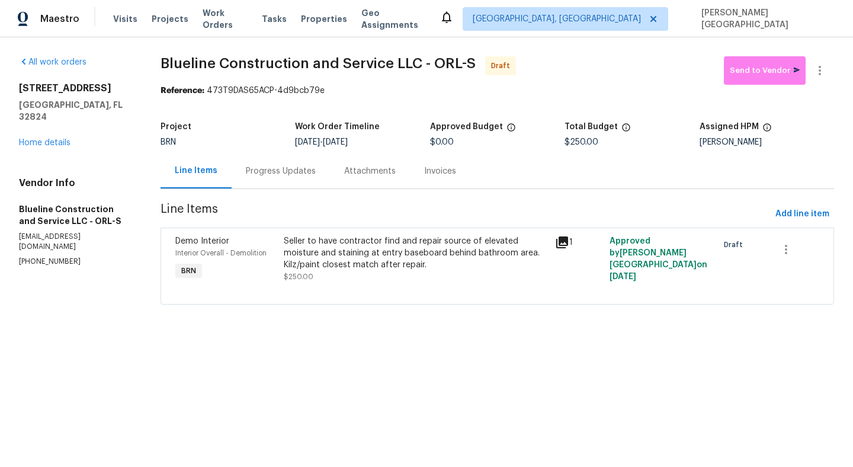
click at [254, 165] on div "Progress Updates" at bounding box center [281, 170] width 98 height 35
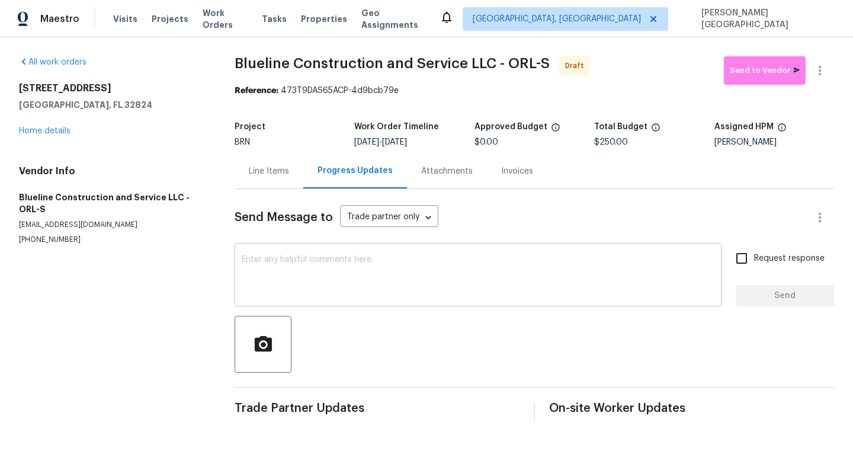
click at [284, 247] on div "x ​" at bounding box center [478, 276] width 487 height 60
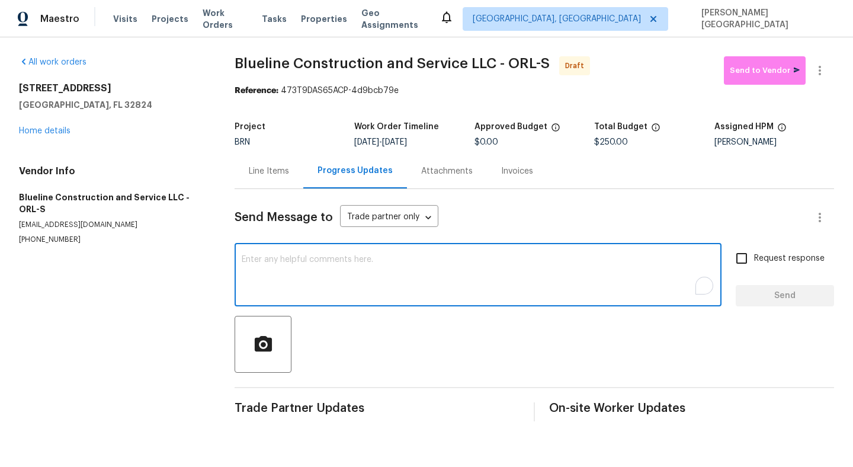
paste textarea "This is [PERSON_NAME] from Opendoor. Please confirm receipt of the work order d…"
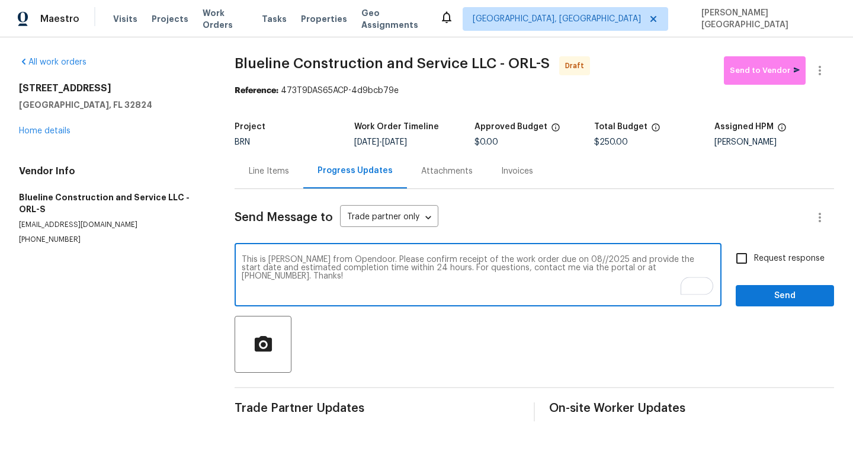
click at [553, 258] on textarea "This is [PERSON_NAME] from Opendoor. Please confirm receipt of the work order d…" at bounding box center [478, 275] width 473 height 41
type textarea "This is [PERSON_NAME] from Opendoor. Please confirm receipt of the work order d…"
click at [745, 257] on input "Request response" at bounding box center [741, 258] width 25 height 25
checkbox input "true"
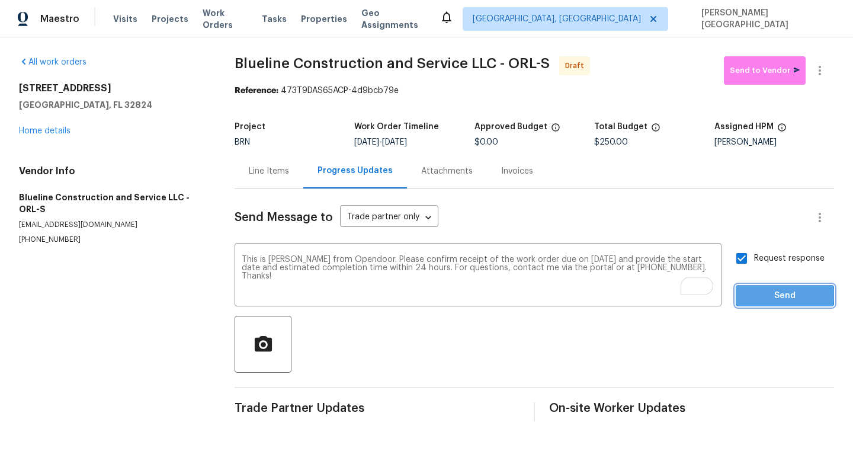
click at [746, 296] on span "Send" at bounding box center [784, 296] width 79 height 15
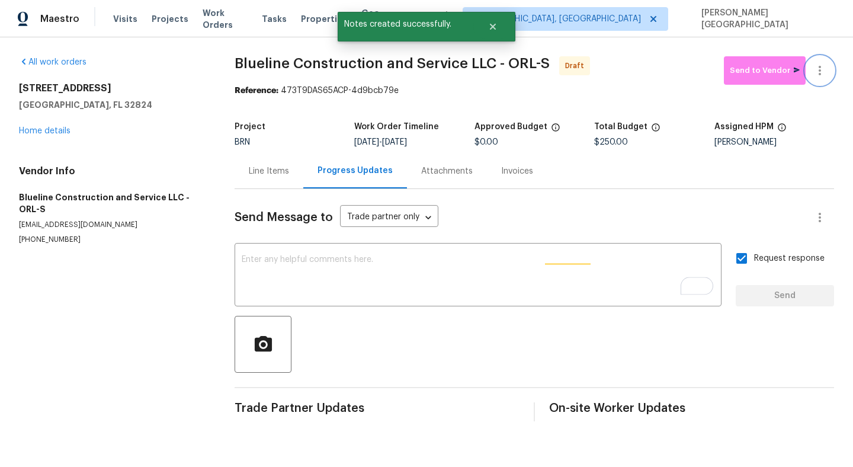
click at [823, 62] on button "button" at bounding box center [820, 70] width 28 height 28
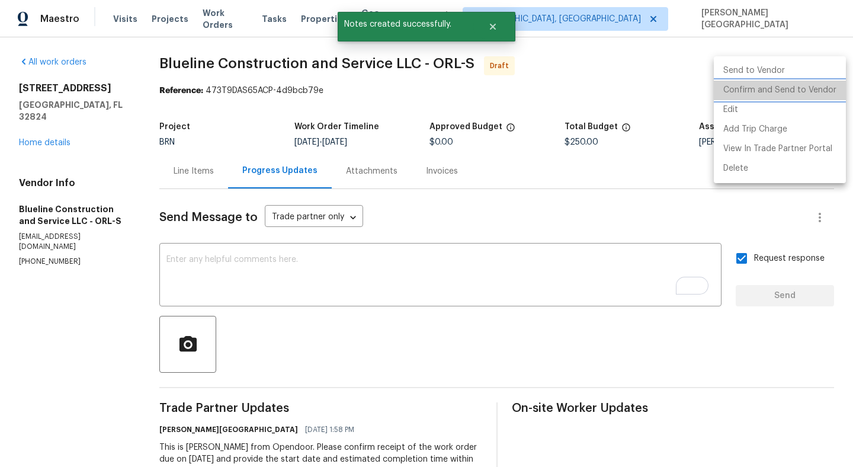
click at [791, 86] on li "Confirm and Send to Vendor" at bounding box center [780, 91] width 132 height 20
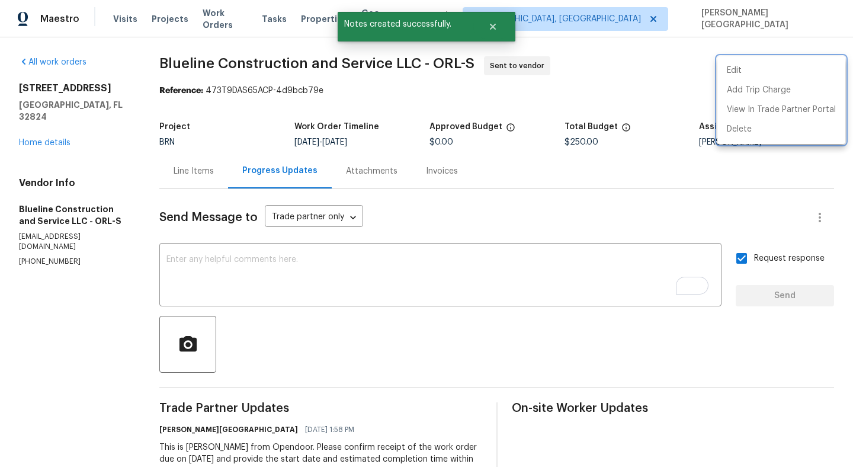
click at [44, 130] on div at bounding box center [426, 233] width 853 height 467
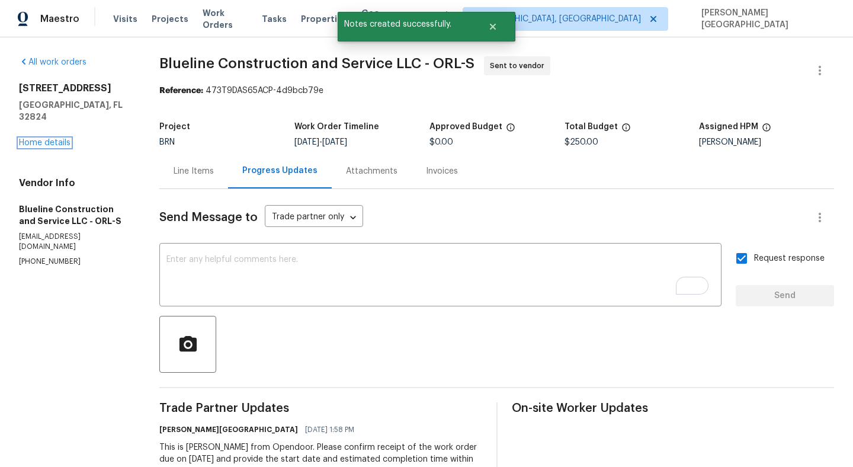
click at [44, 139] on link "Home details" at bounding box center [45, 143] width 52 height 8
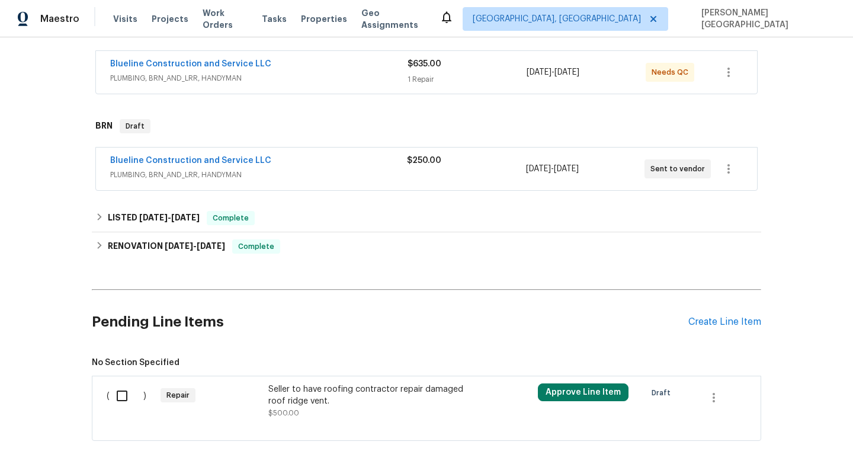
scroll to position [268, 0]
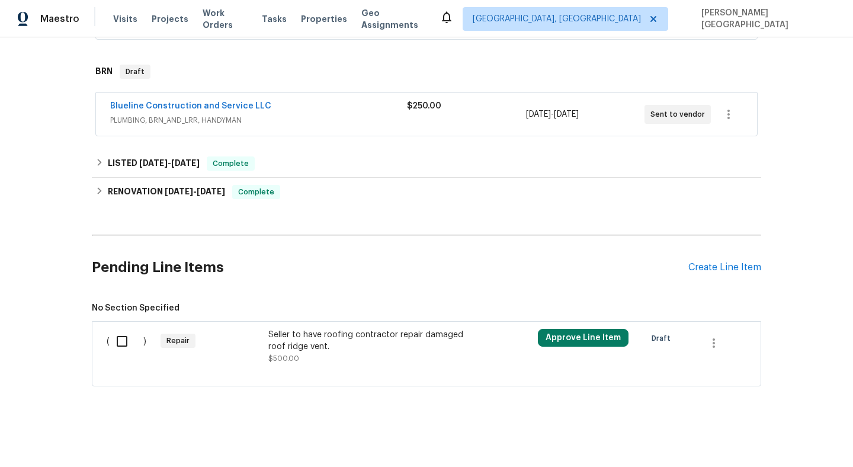
click at [354, 335] on div "Seller to have roofing contractor repair damaged roof ridge vent." at bounding box center [372, 341] width 209 height 24
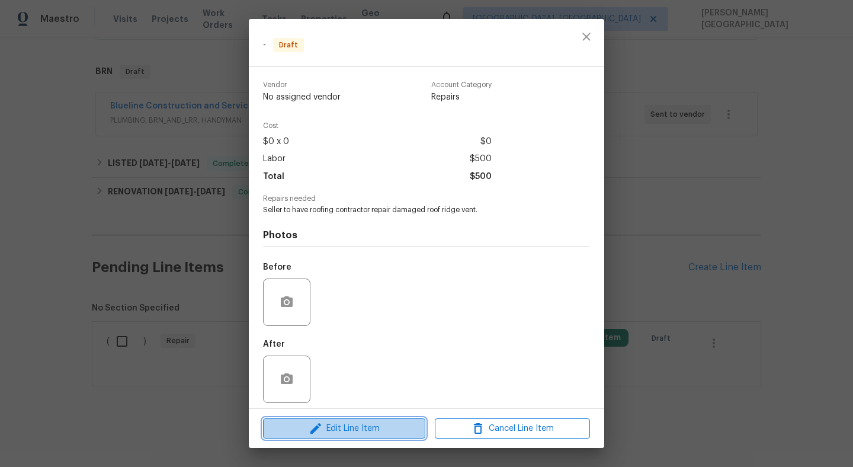
click at [366, 432] on span "Edit Line Item" at bounding box center [344, 428] width 155 height 15
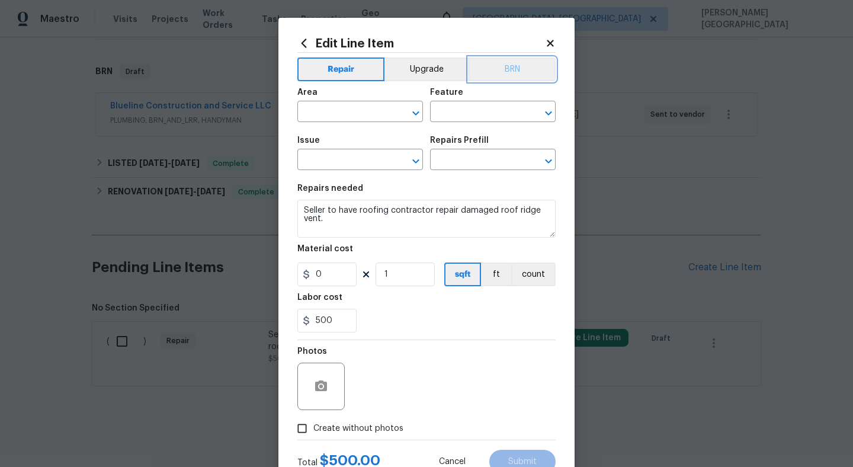
click at [511, 63] on button "BRN" at bounding box center [512, 69] width 87 height 24
click at [351, 101] on div "Area" at bounding box center [360, 95] width 126 height 15
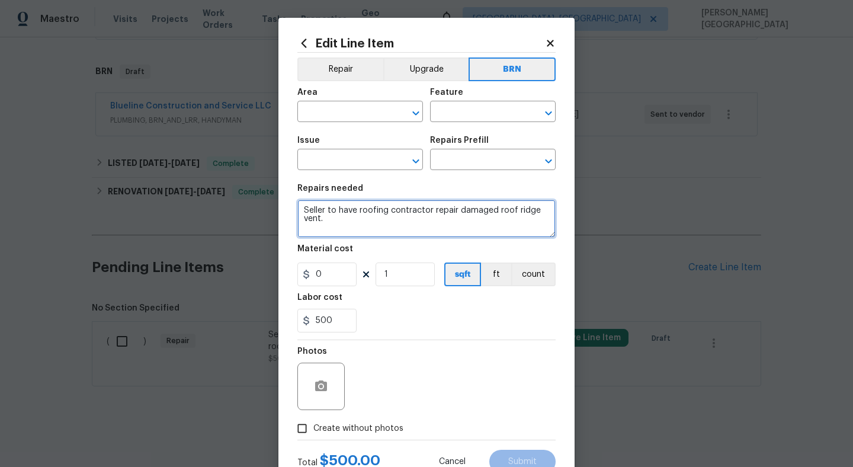
click at [356, 220] on textarea "Seller to have roofing contractor repair damaged roof ridge vent." at bounding box center [426, 219] width 258 height 38
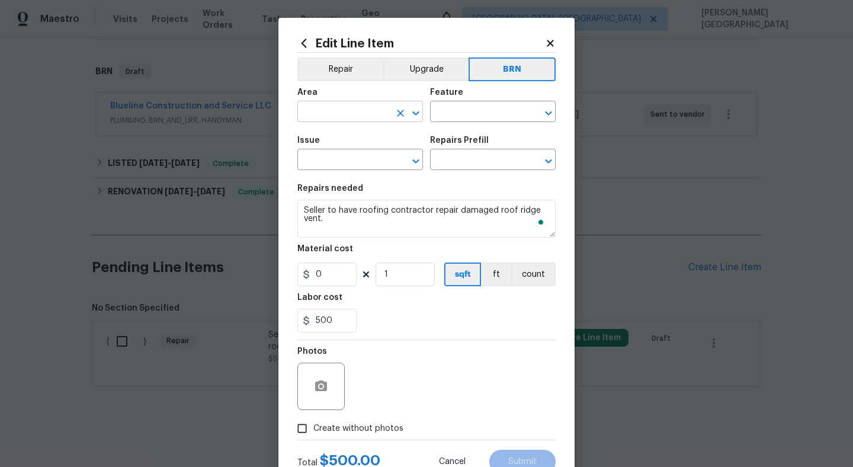
click at [349, 116] on input "text" at bounding box center [343, 113] width 92 height 18
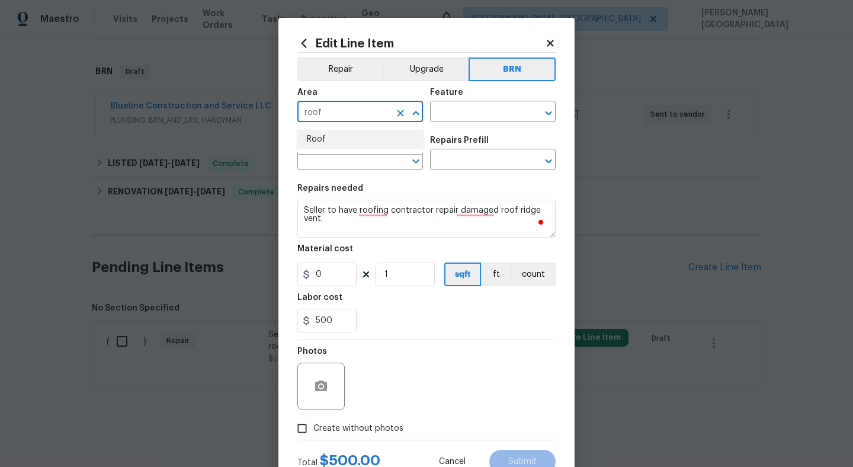
click at [337, 144] on li "Roof" at bounding box center [360, 140] width 126 height 20
type input "Roof"
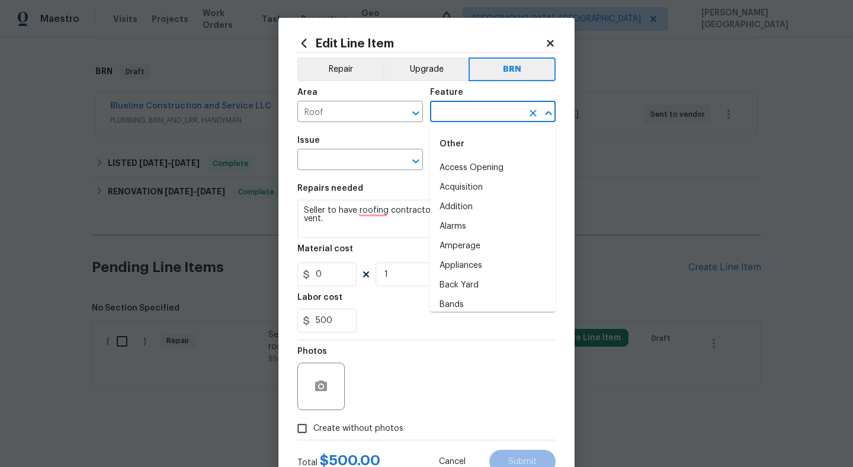
click at [499, 113] on input "text" at bounding box center [476, 113] width 92 height 18
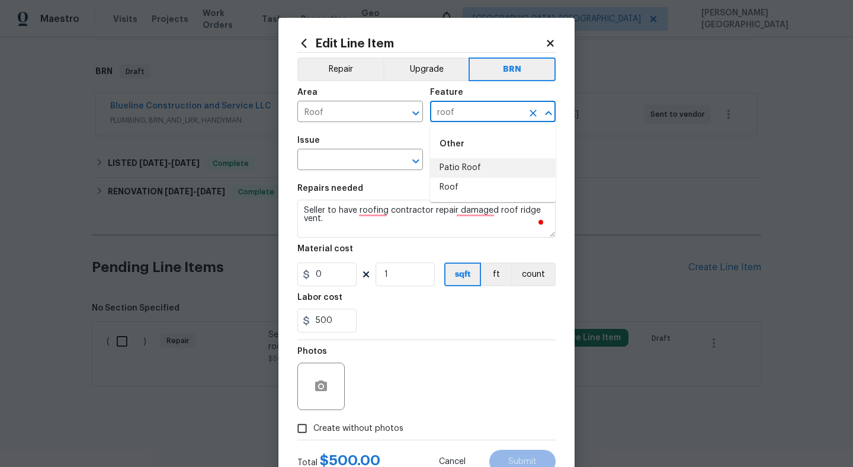
click at [488, 188] on li "Roof" at bounding box center [493, 188] width 126 height 20
type input "Roof"
click at [371, 154] on input "text" at bounding box center [343, 161] width 92 height 18
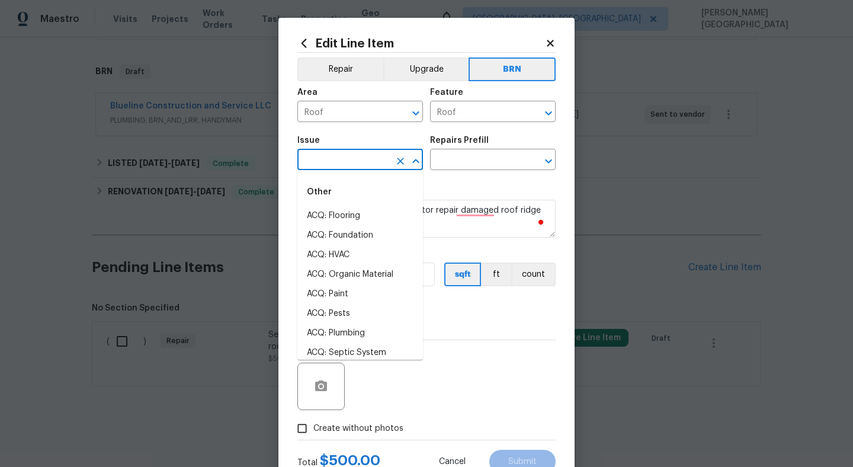
type input "o"
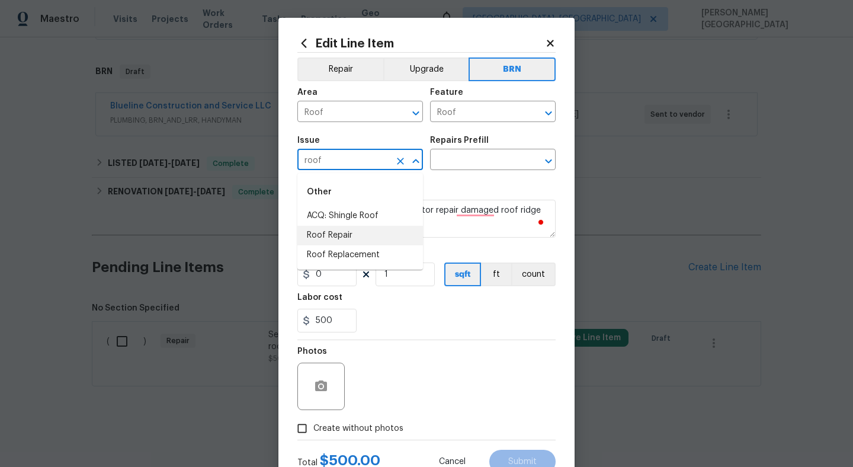
click at [386, 235] on li "Roof Repair" at bounding box center [360, 236] width 126 height 20
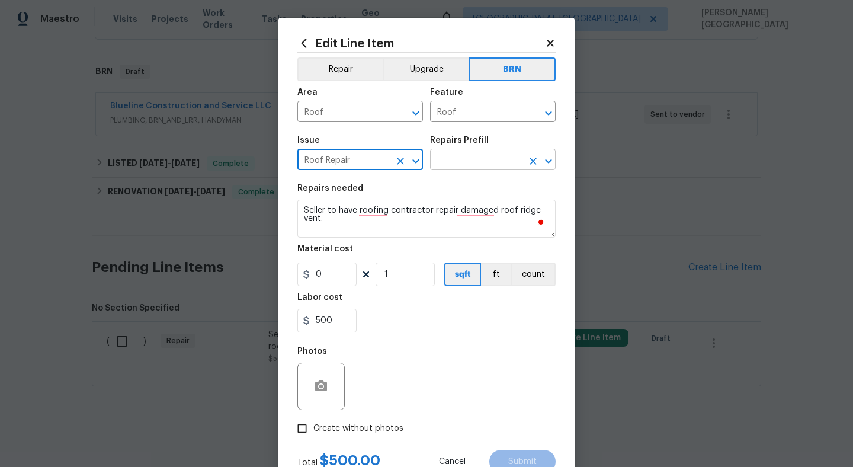
type input "Roof Repair"
click at [460, 158] on input "text" at bounding box center [476, 161] width 92 height 18
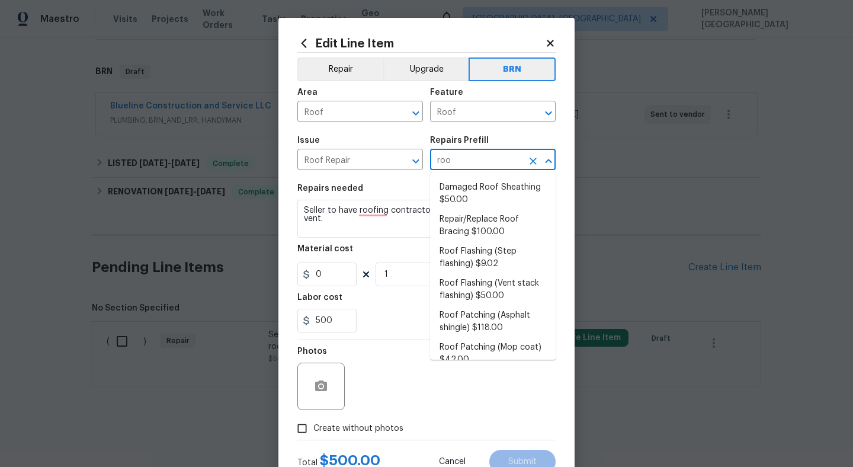
type input "roof"
click at [466, 193] on li "Damaged Roof Sheathing $50.00" at bounding box center [493, 194] width 126 height 32
type input "[PERSON_NAME] and Trim"
type input "Damaged Roof Sheathing $50.00"
type textarea "Remove the existing damaged/rotted OSB plywood on the roof and replace with new…"
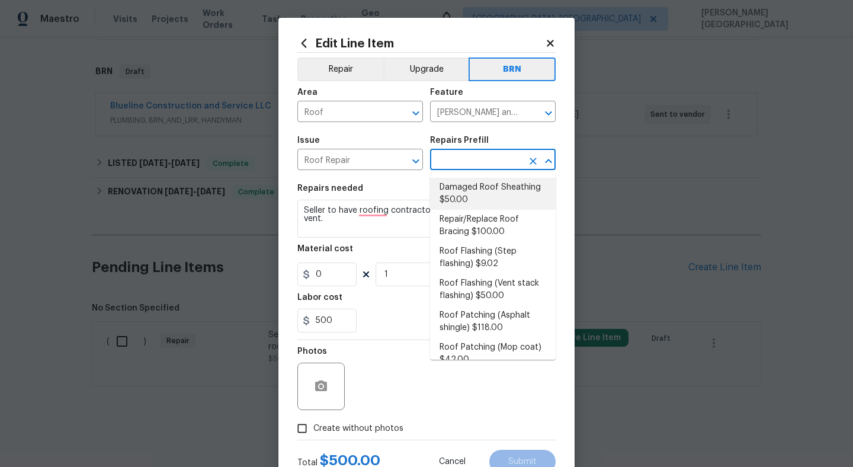
type input "50"
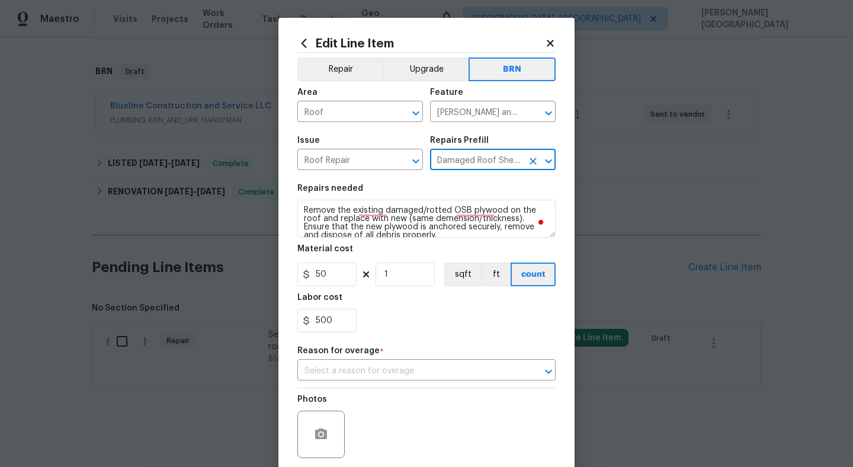
type input "Damaged Roof Sheathing $50.00"
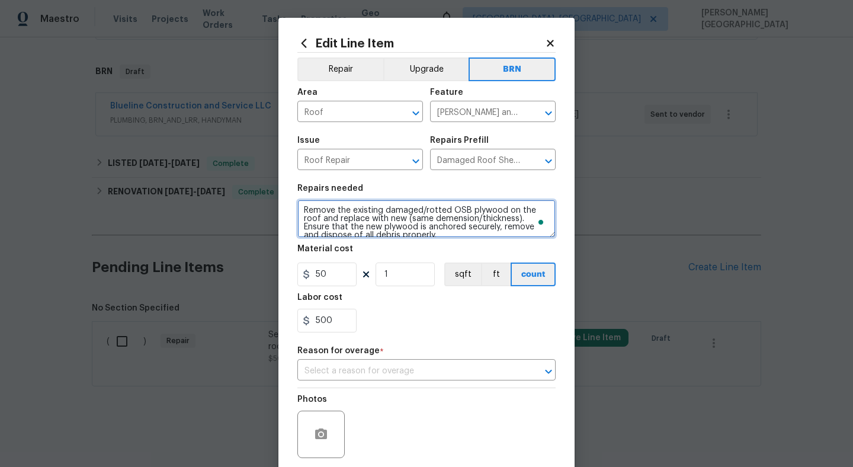
click at [437, 216] on textarea "Remove the existing damaged/rotted OSB plywood on the roof and replace with new…" at bounding box center [426, 219] width 258 height 38
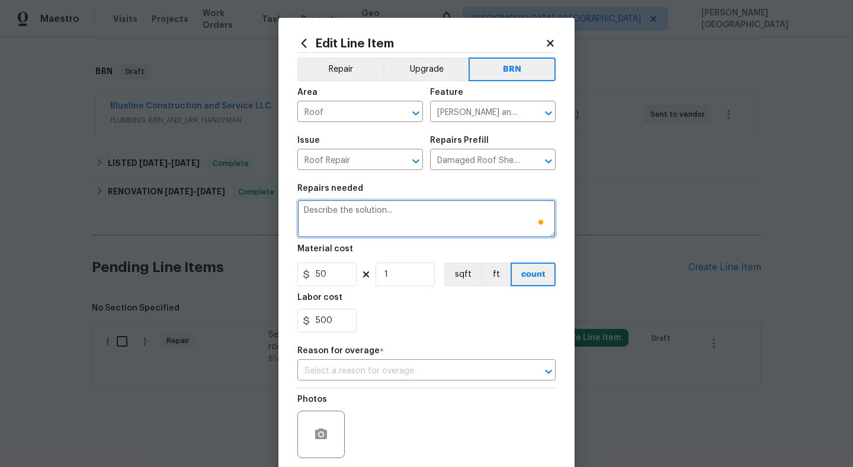
type textarea "v"
paste textarea "Seller to have roofing contractor repair damaged roof ridge vent."
type textarea "Seller to have roofing contractor repair damaged roof ridge vent."
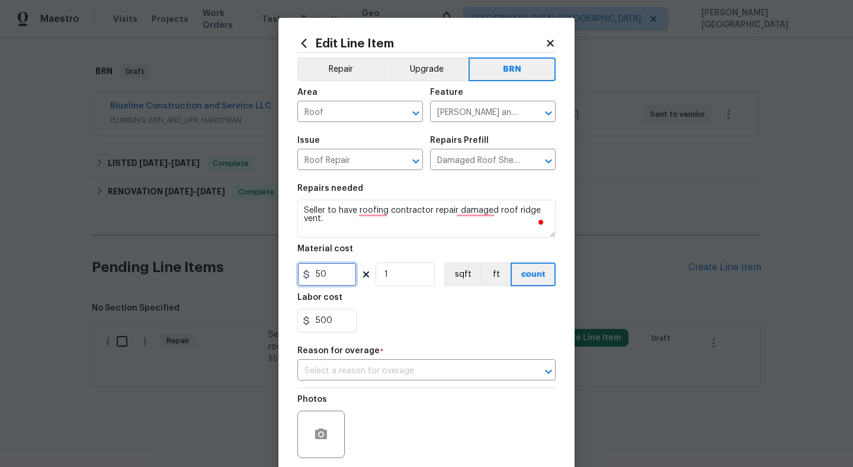
click at [331, 284] on input "50" at bounding box center [326, 274] width 59 height 24
type input "0"
click at [319, 374] on input "text" at bounding box center [409, 371] width 225 height 18
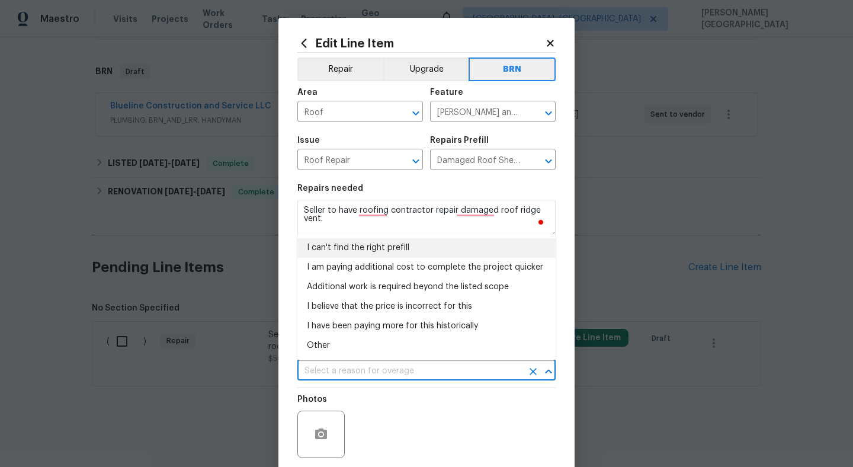
click at [364, 241] on li "I can't find the right prefill" at bounding box center [426, 248] width 258 height 20
type input "I can't find the right prefill"
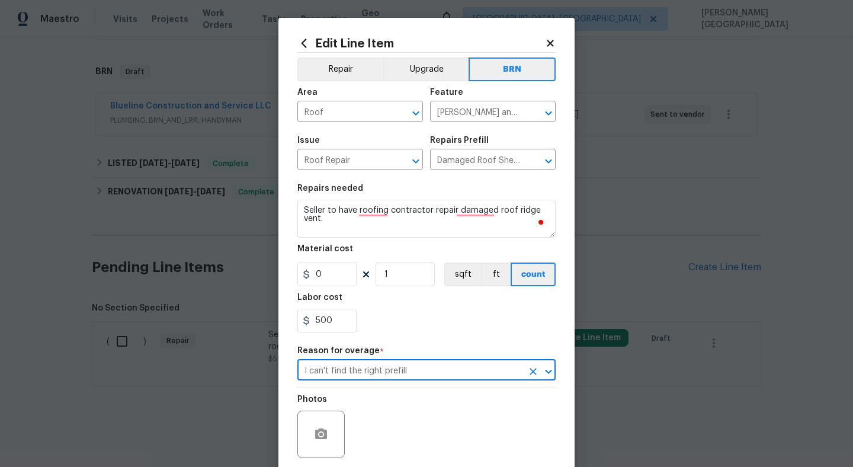
scroll to position [92, 0]
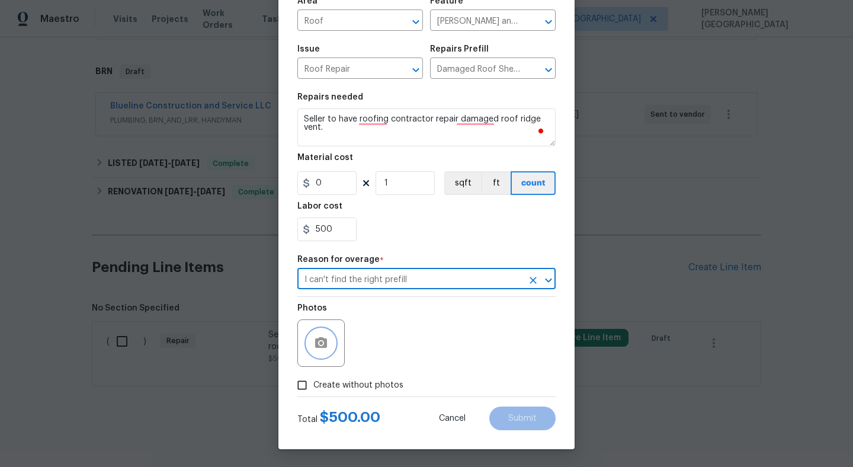
click at [323, 342] on icon "button" at bounding box center [321, 342] width 12 height 11
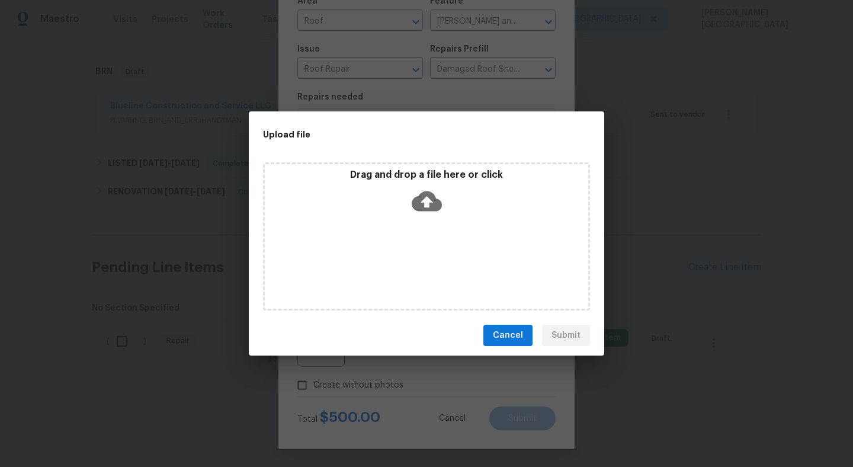
click at [428, 212] on icon at bounding box center [427, 201] width 30 height 30
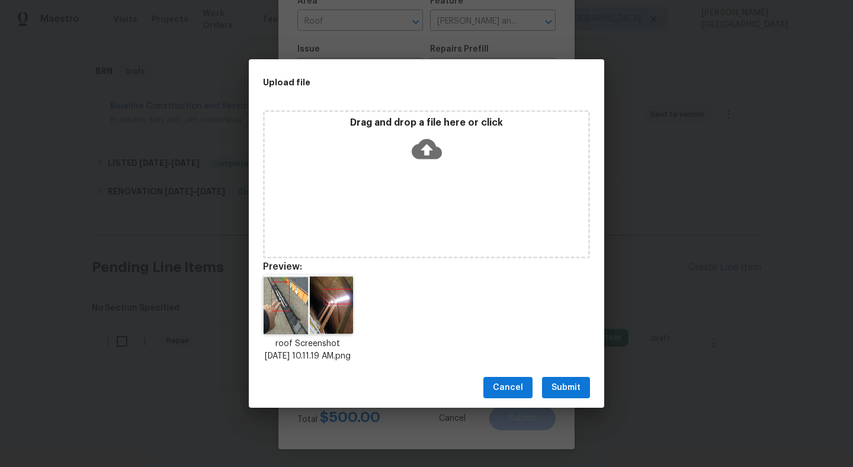
click at [559, 395] on span "Submit" at bounding box center [566, 387] width 29 height 15
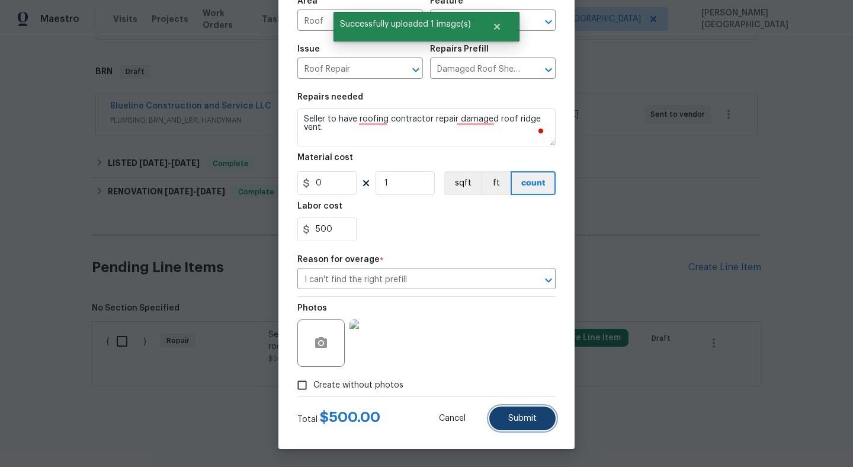
click at [515, 414] on span "Submit" at bounding box center [522, 418] width 28 height 9
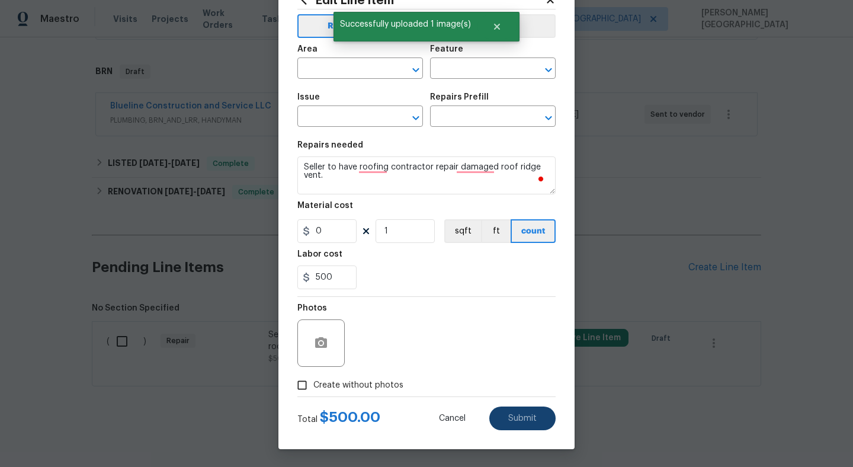
scroll to position [0, 0]
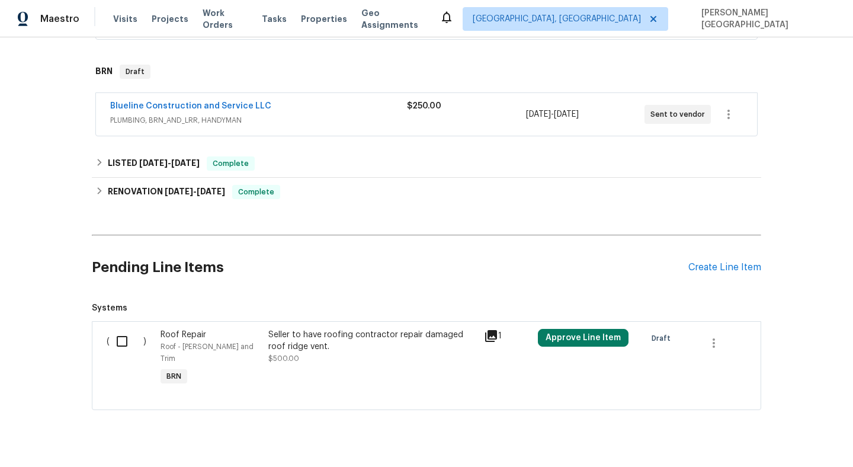
click at [126, 341] on input "checkbox" at bounding box center [127, 341] width 34 height 25
checkbox input "true"
click at [787, 427] on button "Create Work Order" at bounding box center [785, 438] width 98 height 22
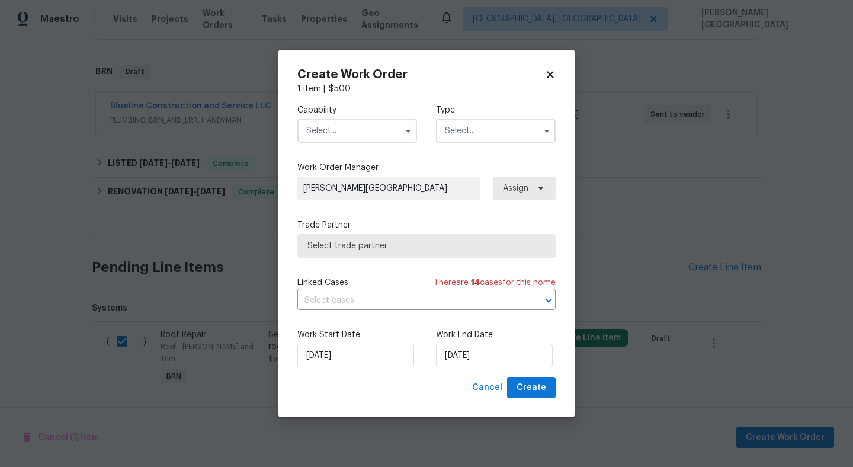
click at [358, 124] on input "text" at bounding box center [357, 131] width 120 height 24
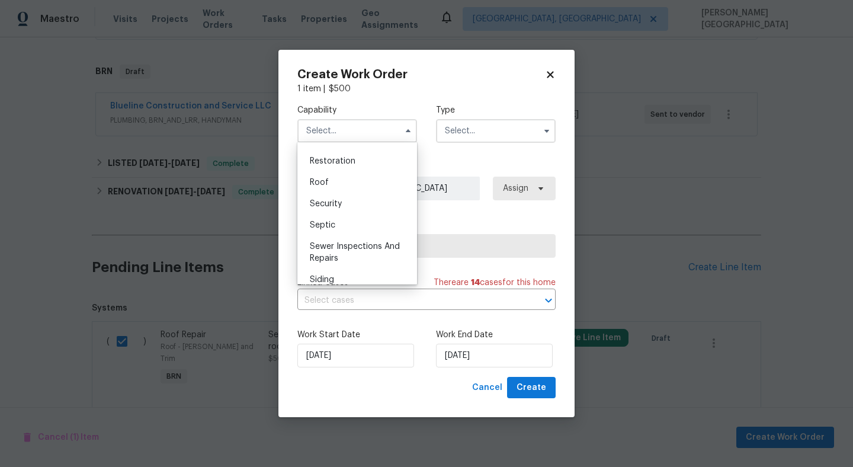
scroll to position [1177, 0]
click at [366, 238] on div "Septic" at bounding box center [357, 230] width 114 height 21
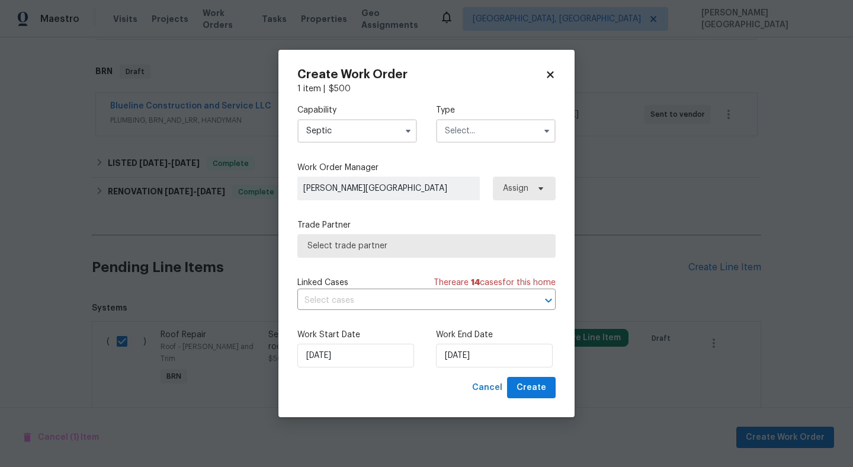
click at [351, 131] on input "Septic" at bounding box center [357, 131] width 120 height 24
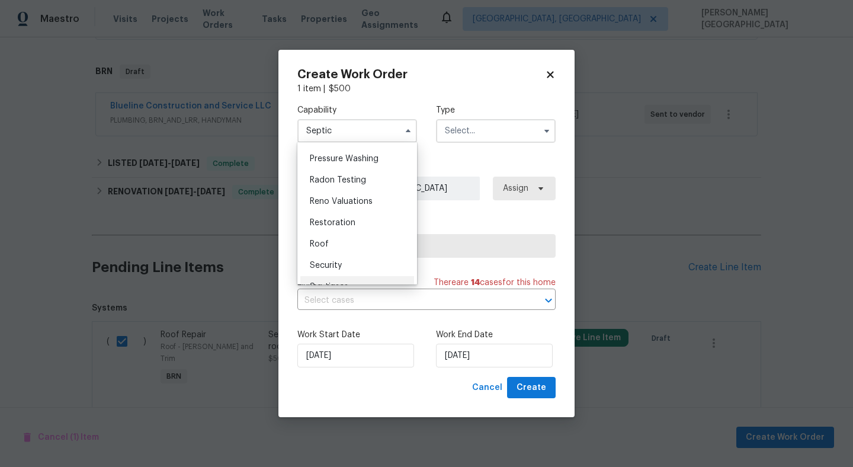
scroll to position [1112, 0]
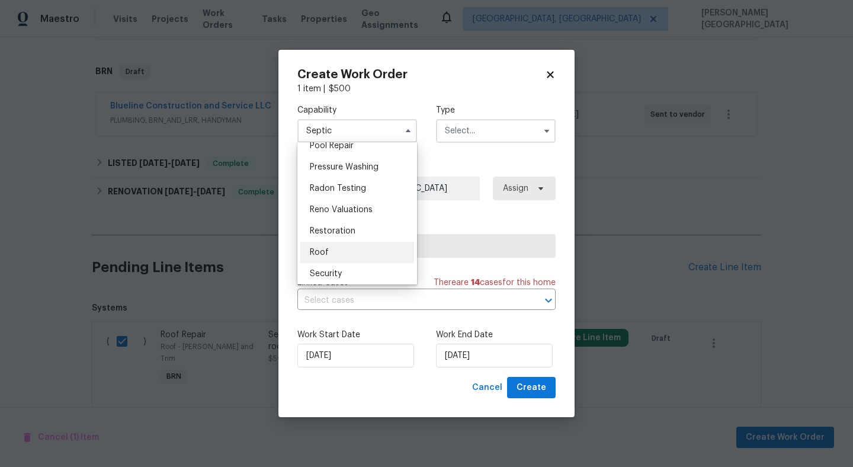
click at [348, 252] on div "Roof" at bounding box center [357, 252] width 114 height 21
type input "Roof"
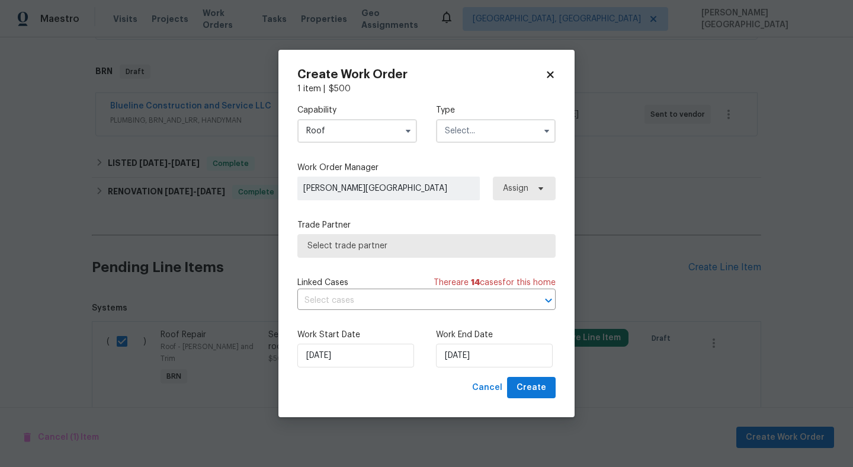
click at [450, 129] on input "text" at bounding box center [496, 131] width 120 height 24
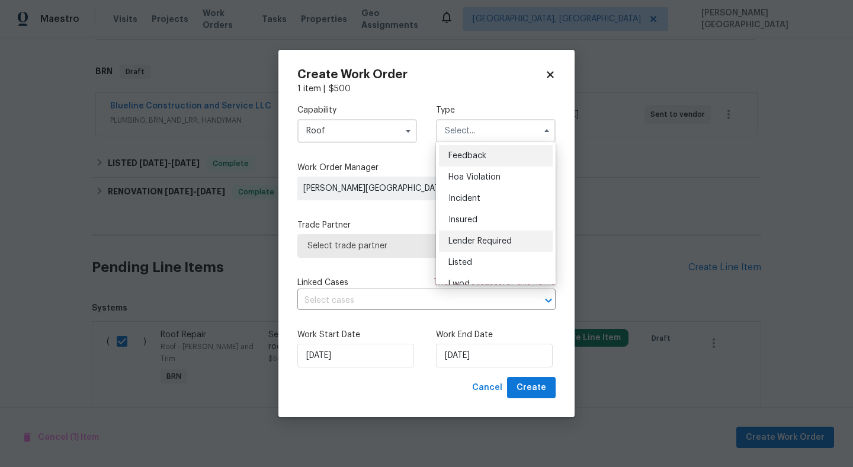
scroll to position [141, 0]
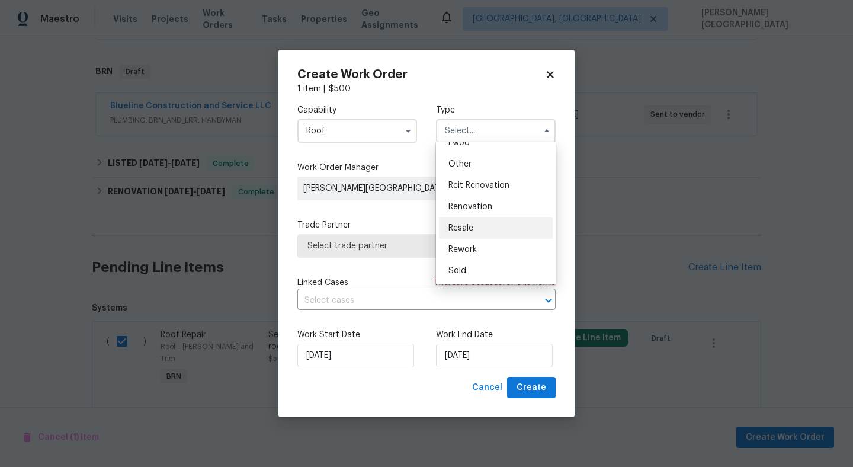
click at [476, 227] on div "Resale" at bounding box center [496, 227] width 114 height 21
type input "Resale"
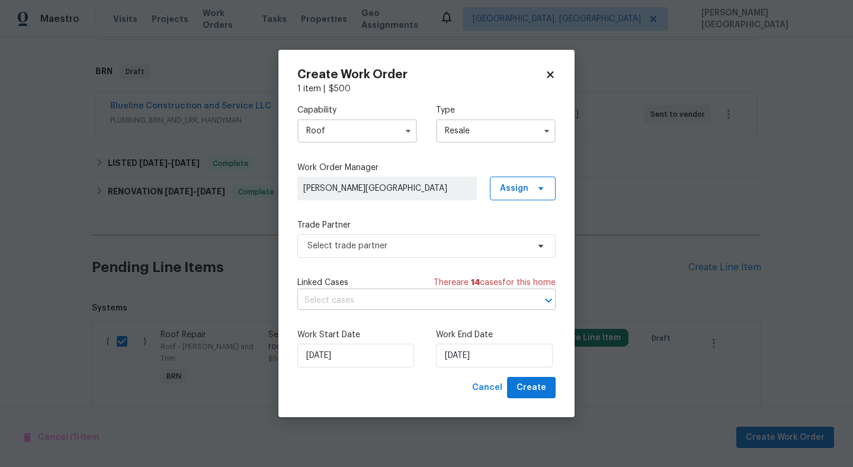
click at [371, 305] on input "text" at bounding box center [409, 300] width 225 height 18
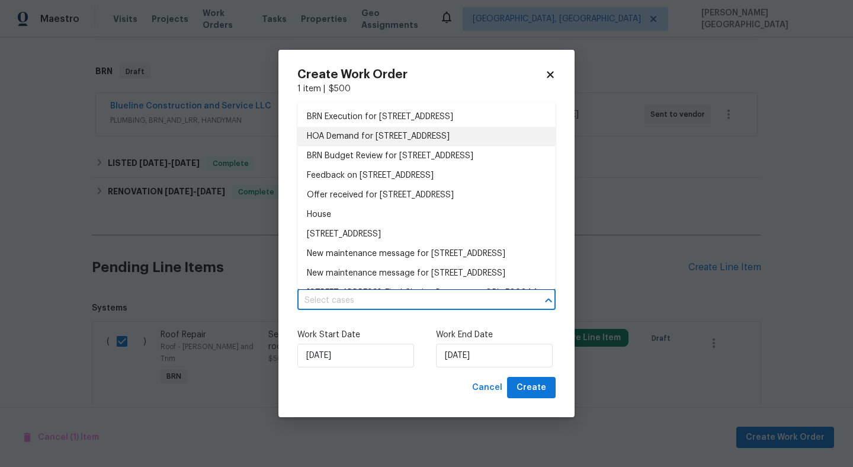
click at [358, 124] on li "BRN Execution for [STREET_ADDRESS]" at bounding box center [426, 117] width 258 height 20
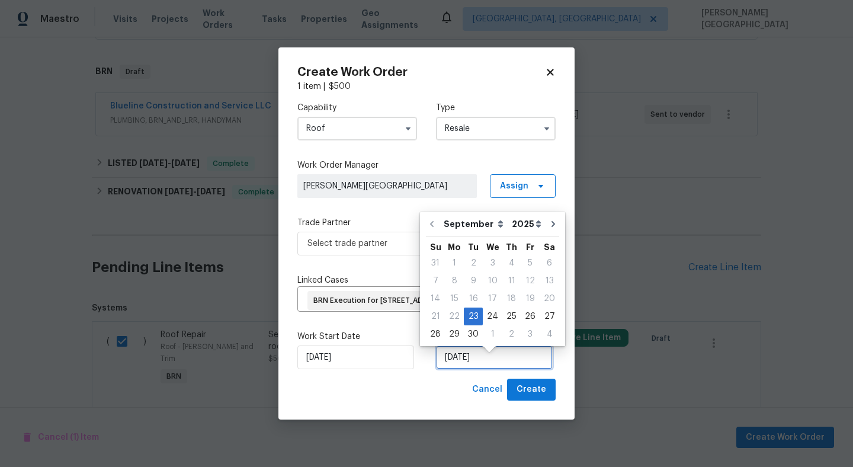
click at [460, 368] on input "[DATE]" at bounding box center [494, 357] width 117 height 24
click at [521, 318] on div "26" at bounding box center [530, 316] width 19 height 17
type input "[DATE]"
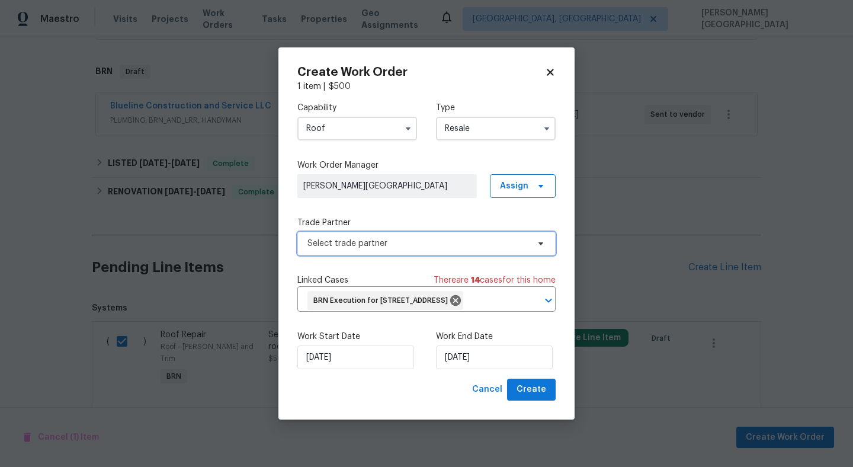
click at [347, 245] on span "Select trade partner" at bounding box center [426, 244] width 258 height 24
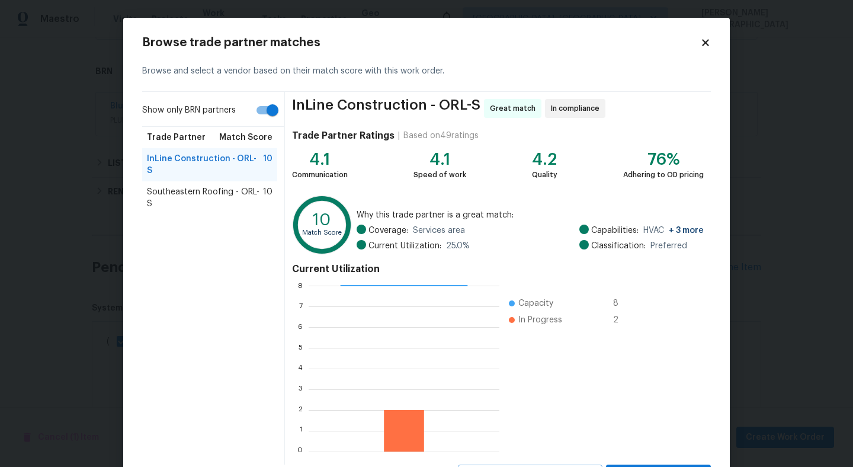
scroll to position [56, 0]
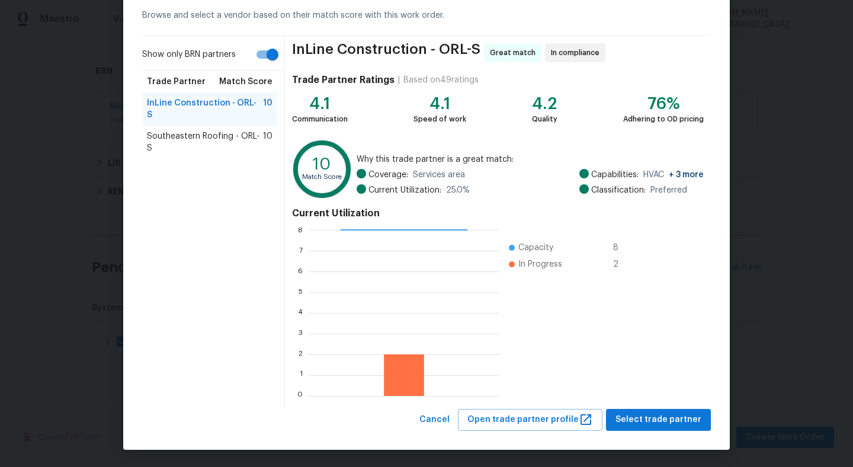
click at [266, 46] on input "Show only BRN partners" at bounding box center [273, 54] width 68 height 23
checkbox input "false"
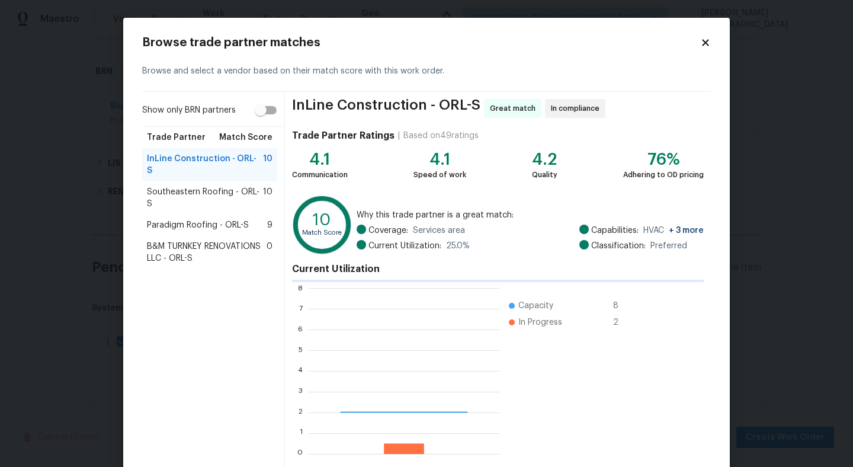
scroll to position [166, 190]
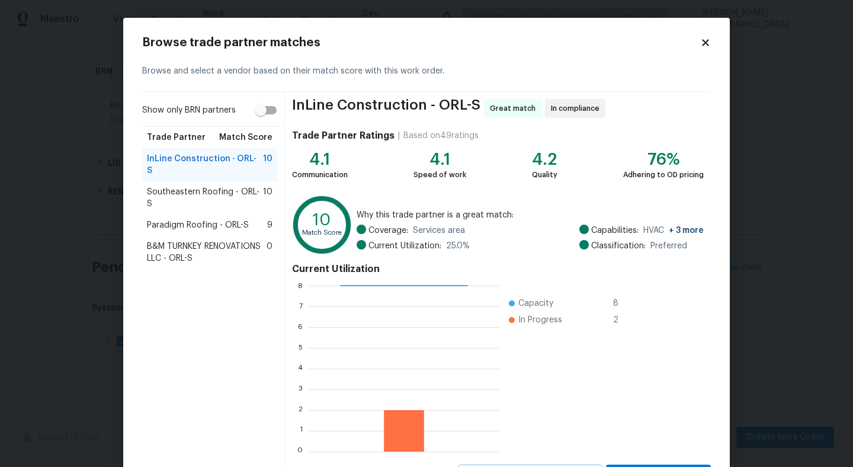
click at [249, 214] on div "Paradigm Roofing - ORL-S 9" at bounding box center [209, 224] width 135 height 21
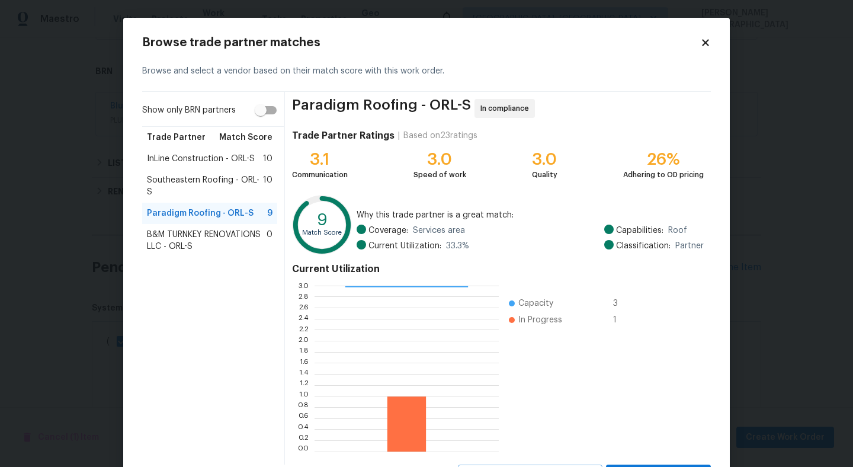
scroll to position [56, 0]
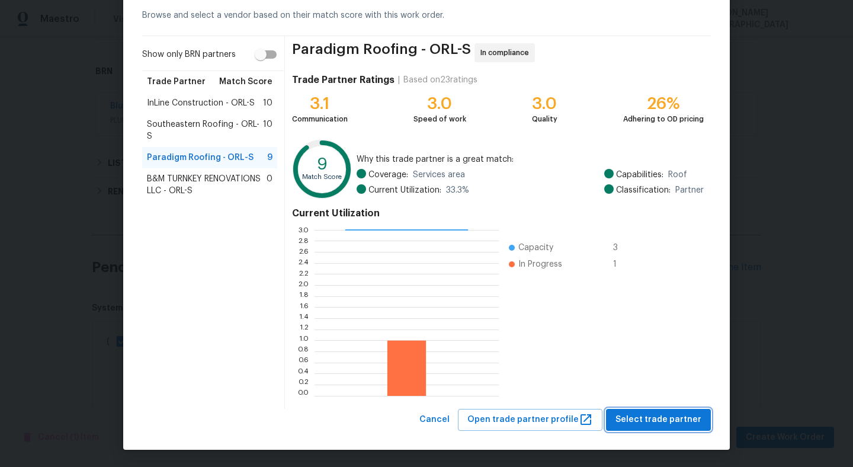
click at [652, 416] on span "Select trade partner" at bounding box center [659, 419] width 86 height 15
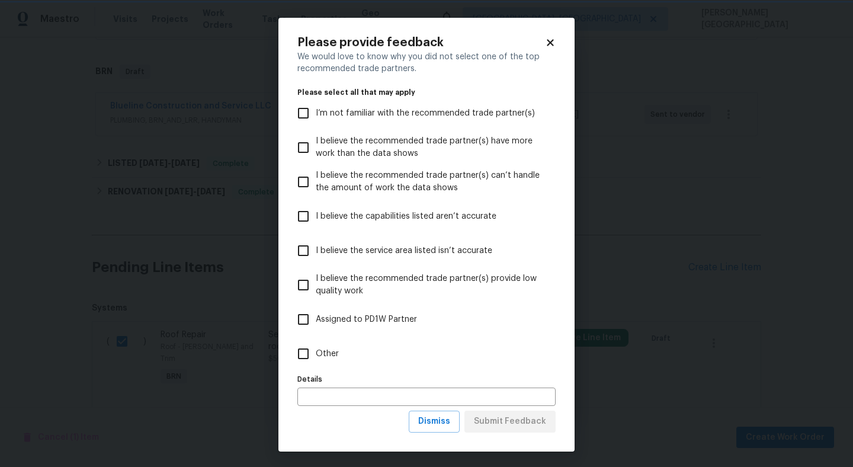
scroll to position [0, 0]
click at [423, 427] on button "Dismiss" at bounding box center [434, 422] width 51 height 22
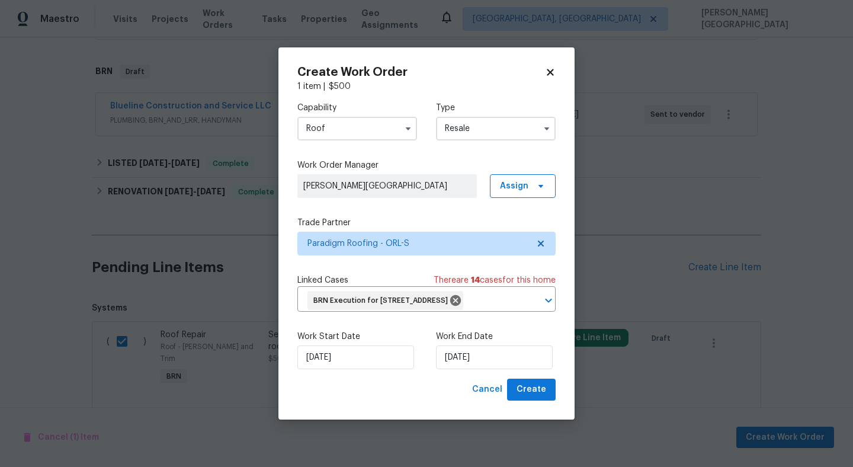
click at [539, 411] on div "Create Work Order 1 item | $ 500 Capability Roof Type Resale Work Order Manager…" at bounding box center [426, 233] width 296 height 372
click at [538, 397] on span "Create" at bounding box center [532, 389] width 30 height 15
checkbox input "false"
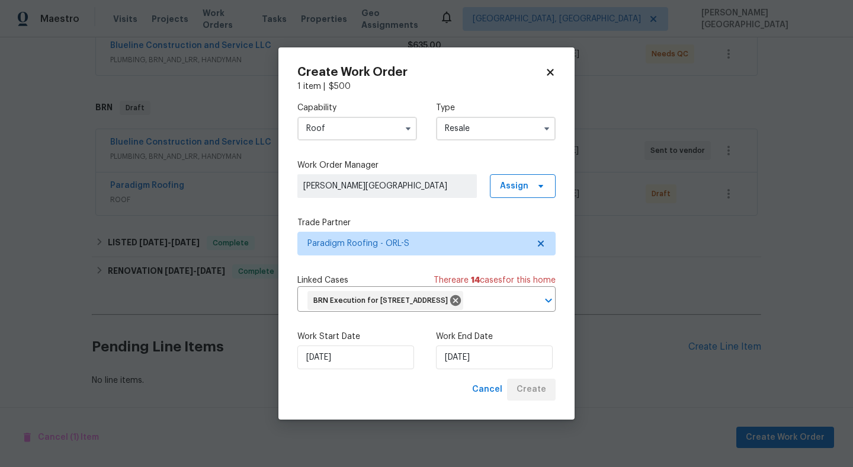
scroll to position [232, 0]
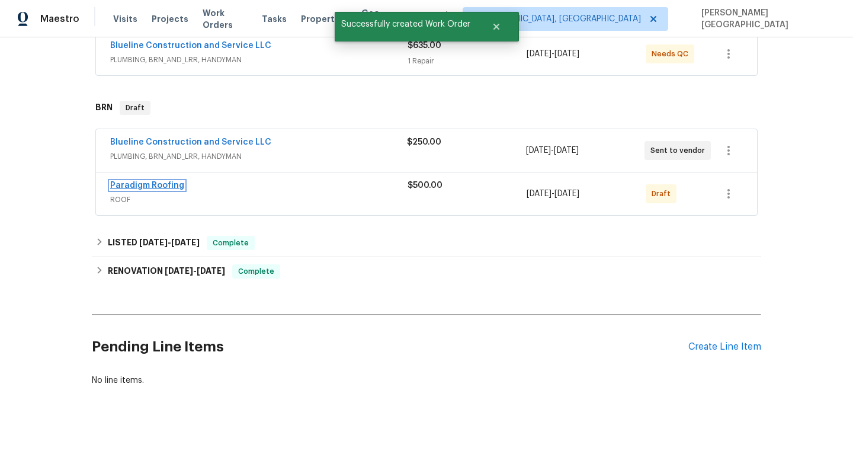
click at [174, 185] on link "Paradigm Roofing" at bounding box center [147, 185] width 74 height 8
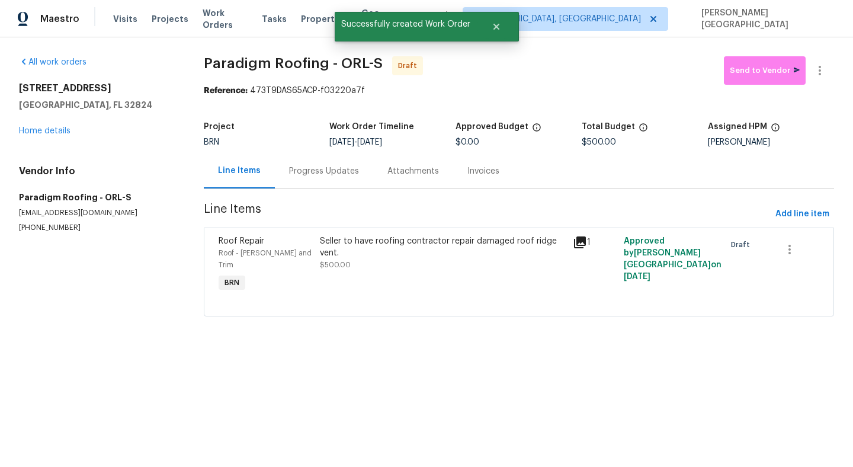
click at [313, 168] on div "Progress Updates" at bounding box center [324, 171] width 70 height 12
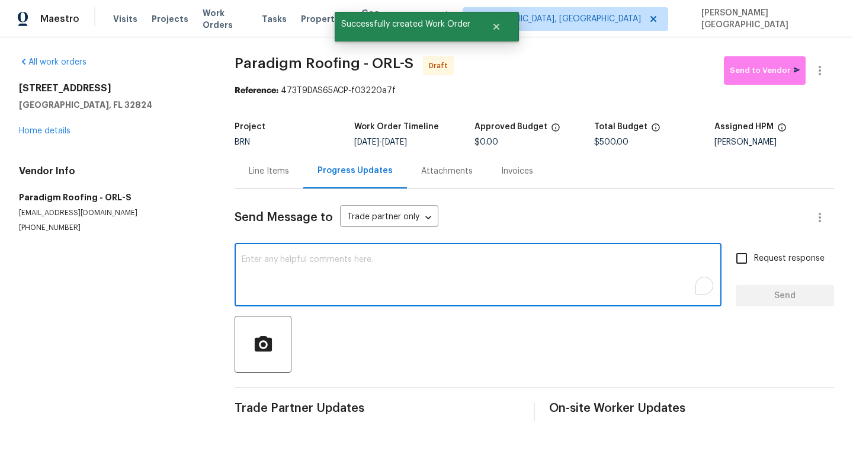
click at [323, 285] on textarea "To enrich screen reader interactions, please activate Accessibility in Grammarl…" at bounding box center [478, 275] width 473 height 41
paste textarea "This is [PERSON_NAME] from Opendoor. Please confirm receipt of the work order d…"
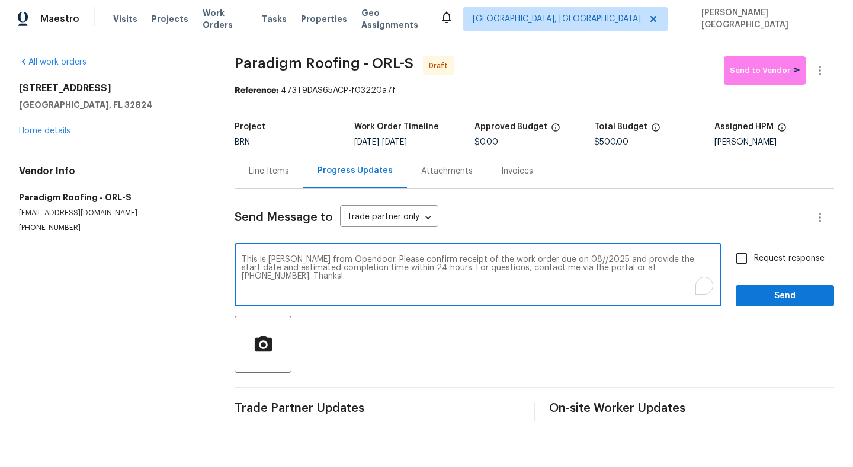
click at [555, 257] on textarea "This is [PERSON_NAME] from Opendoor. Please confirm receipt of the work order d…" at bounding box center [478, 275] width 473 height 41
type textarea "This is [PERSON_NAME] from Opendoor. Please confirm receipt of the work order d…"
click at [754, 264] on input "Request response" at bounding box center [741, 258] width 25 height 25
checkbox input "true"
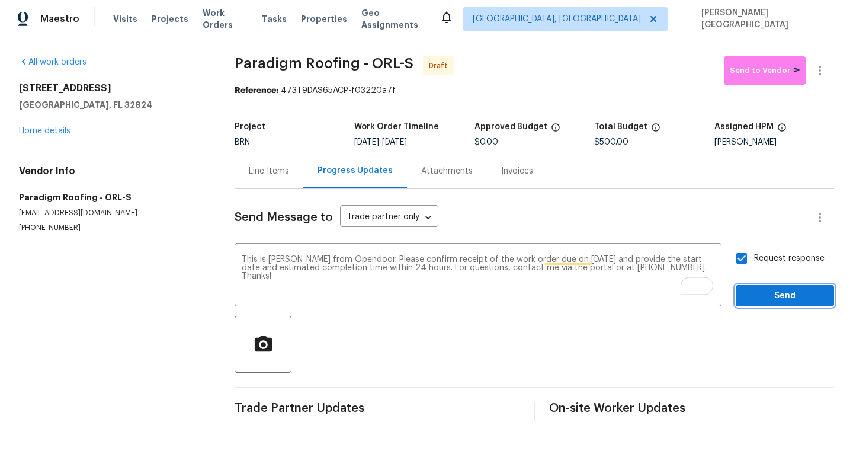
click at [764, 288] on button "Send" at bounding box center [785, 296] width 98 height 22
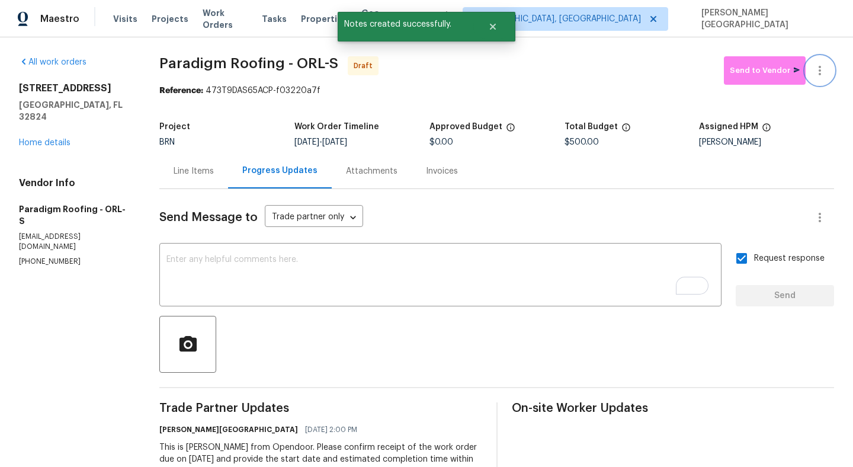
click at [826, 76] on icon "button" at bounding box center [820, 70] width 14 height 14
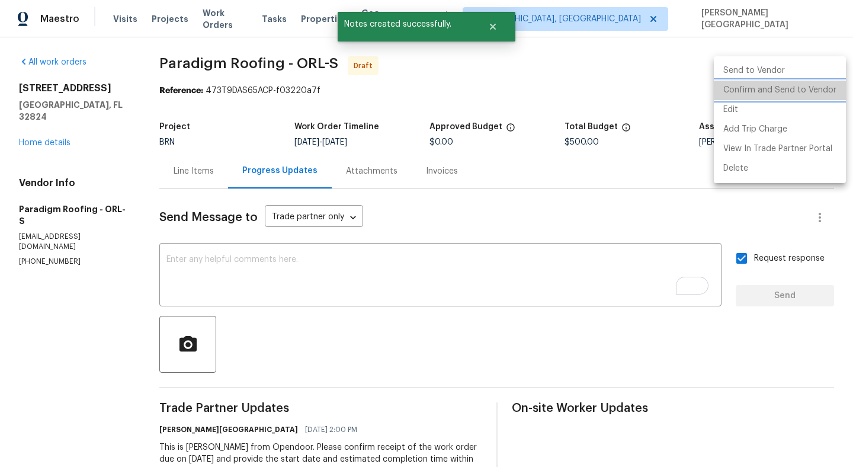
click at [807, 86] on li "Confirm and Send to Vendor" at bounding box center [780, 91] width 132 height 20
